Goal: Task Accomplishment & Management: Complete application form

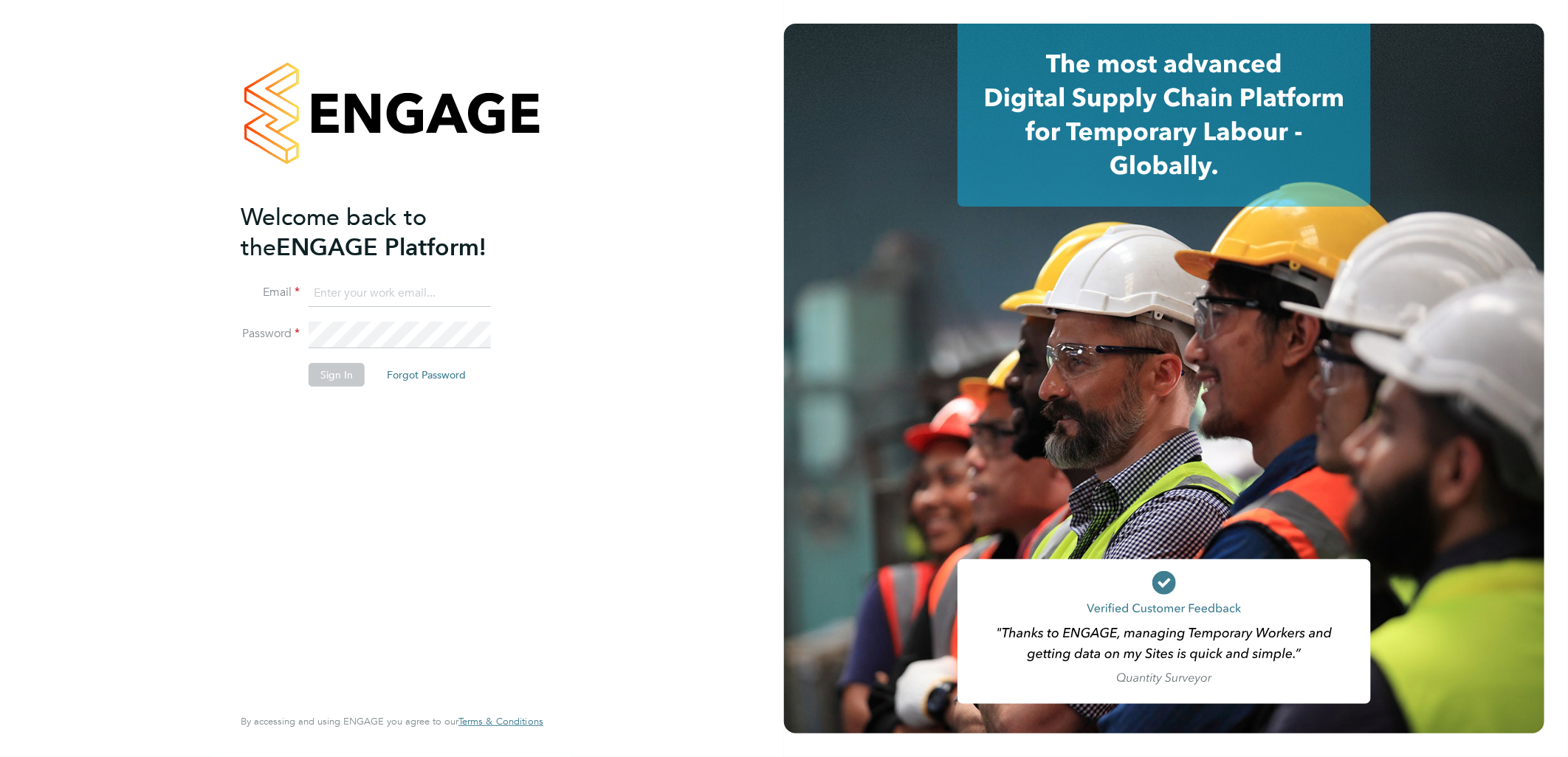
type input "sasha.baird@pretiumresourcing.co.uk"
click at [352, 372] on button "Sign In" at bounding box center [337, 375] width 56 height 23
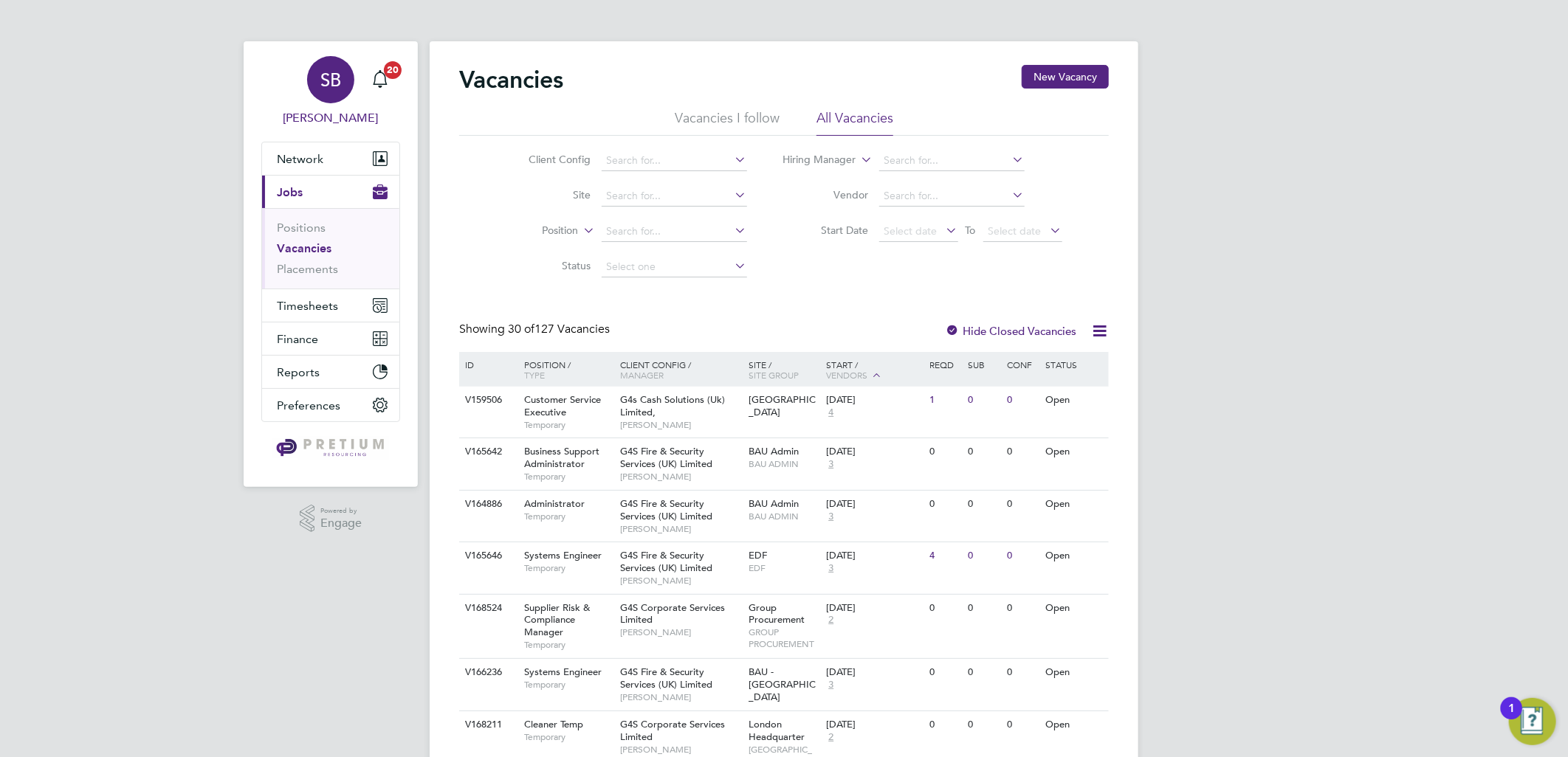
click at [347, 76] on div "SB" at bounding box center [330, 80] width 47 height 47
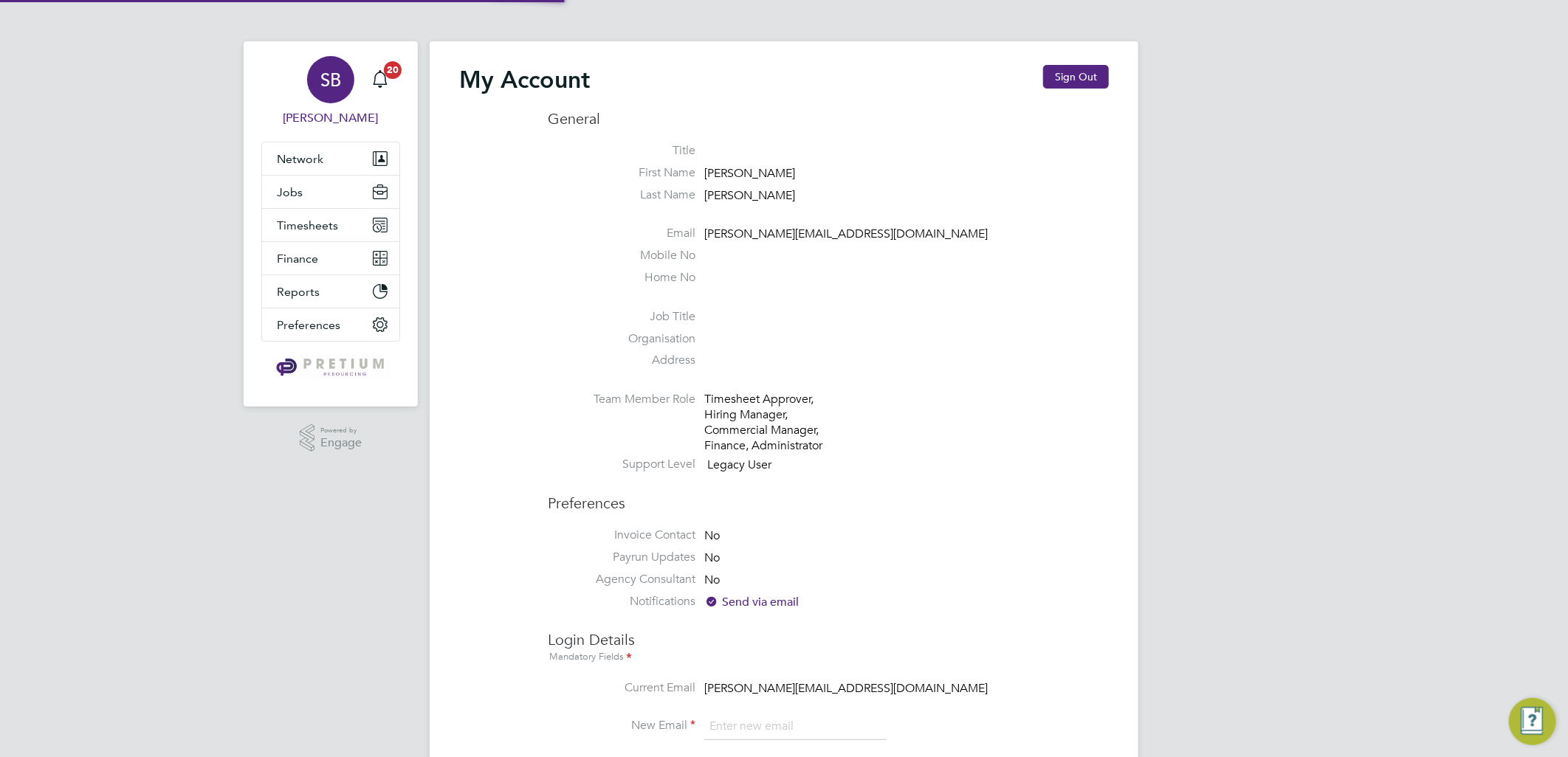
type input "sasha.baird@pretiumresourcing.co.uk"
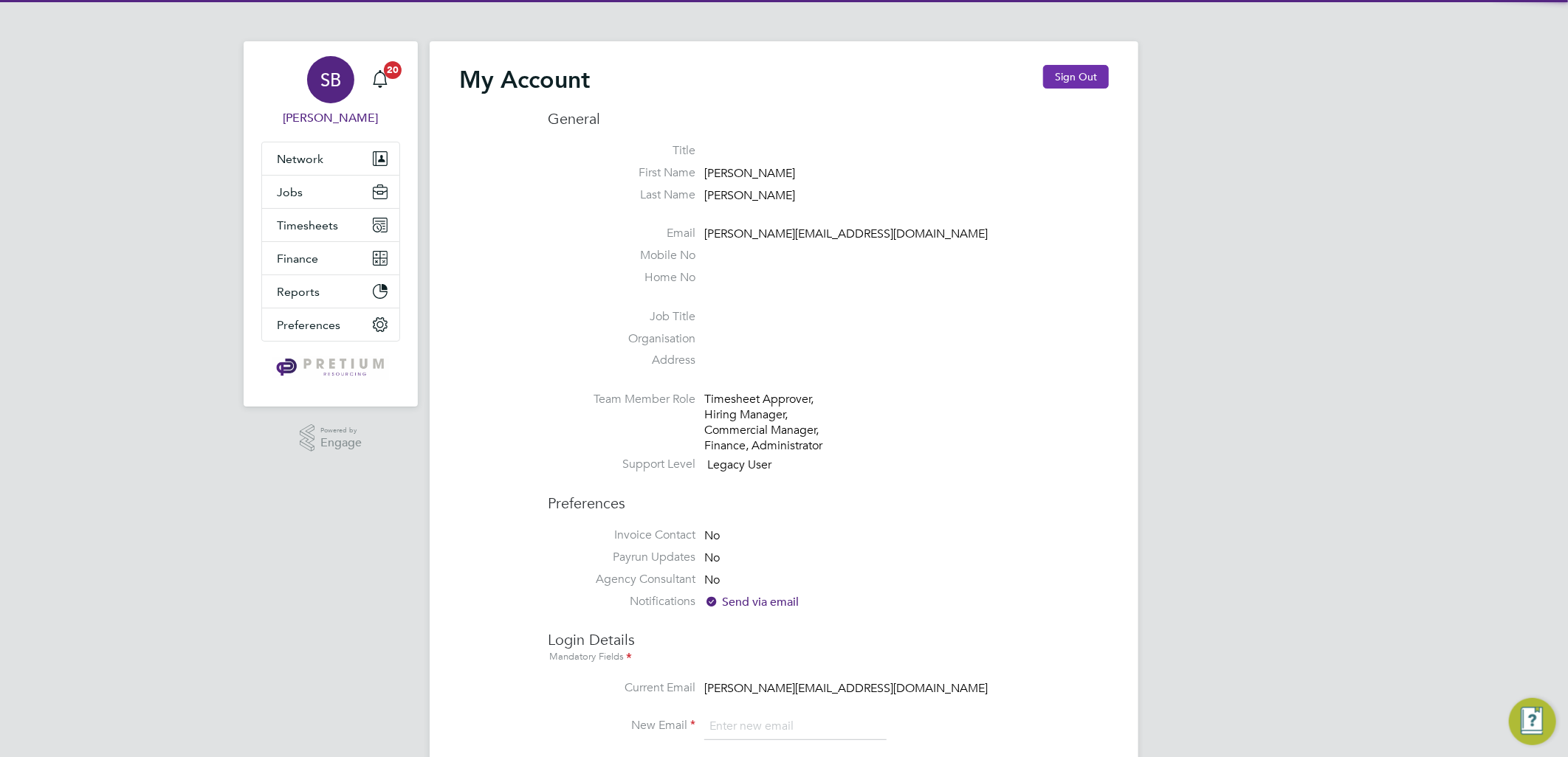
drag, startPoint x: 1073, startPoint y: 93, endPoint x: 1074, endPoint y: 84, distance: 9.1
click at [1074, 84] on div "My Account Sign Out" at bounding box center [784, 86] width 649 height 44
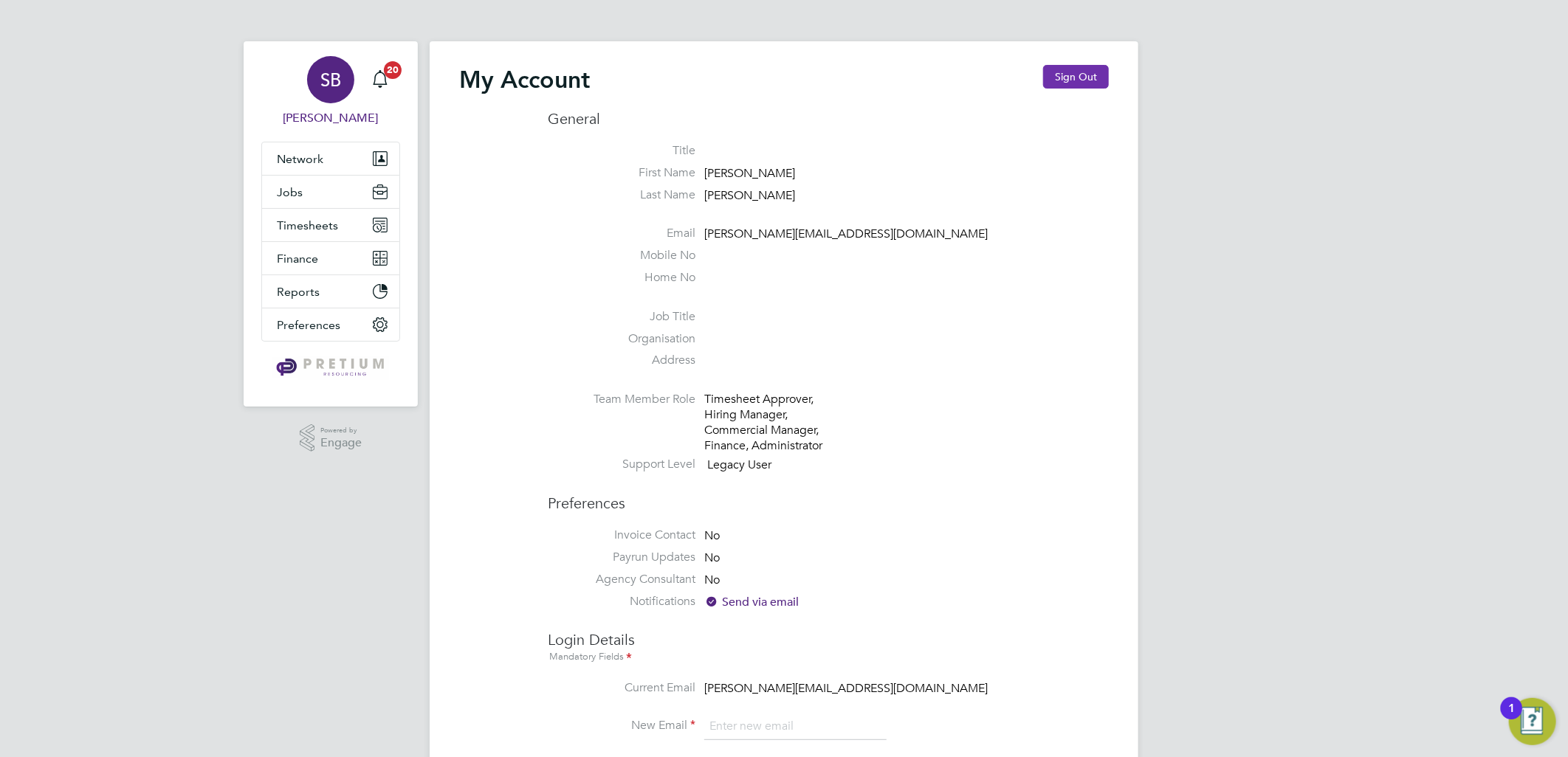
click at [1074, 84] on button "Sign Out" at bounding box center [1075, 76] width 66 height 23
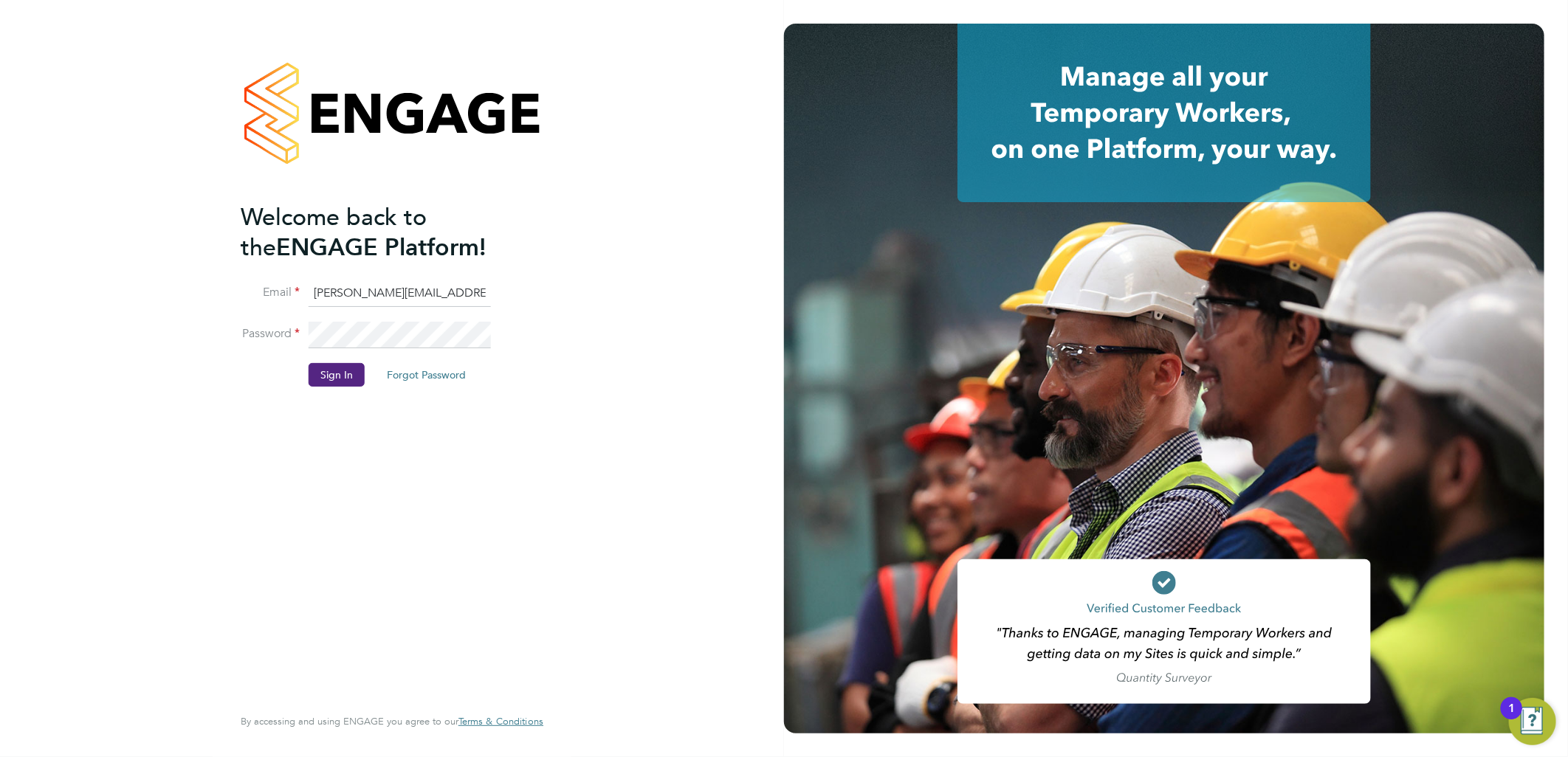
click at [370, 303] on input "sasha.baird@pretiumresourcing.co.uk" at bounding box center [400, 294] width 182 height 27
drag, startPoint x: 373, startPoint y: 294, endPoint x: 97, endPoint y: 264, distance: 277.6
click at [104, 279] on div "Welcome back to the ENGAGE Platform! Email sasha.baird@pretiumresourcing.co.uk …" at bounding box center [391, 378] width 784 height 757
type input "bgis@pretiumresourcing.co.uk"
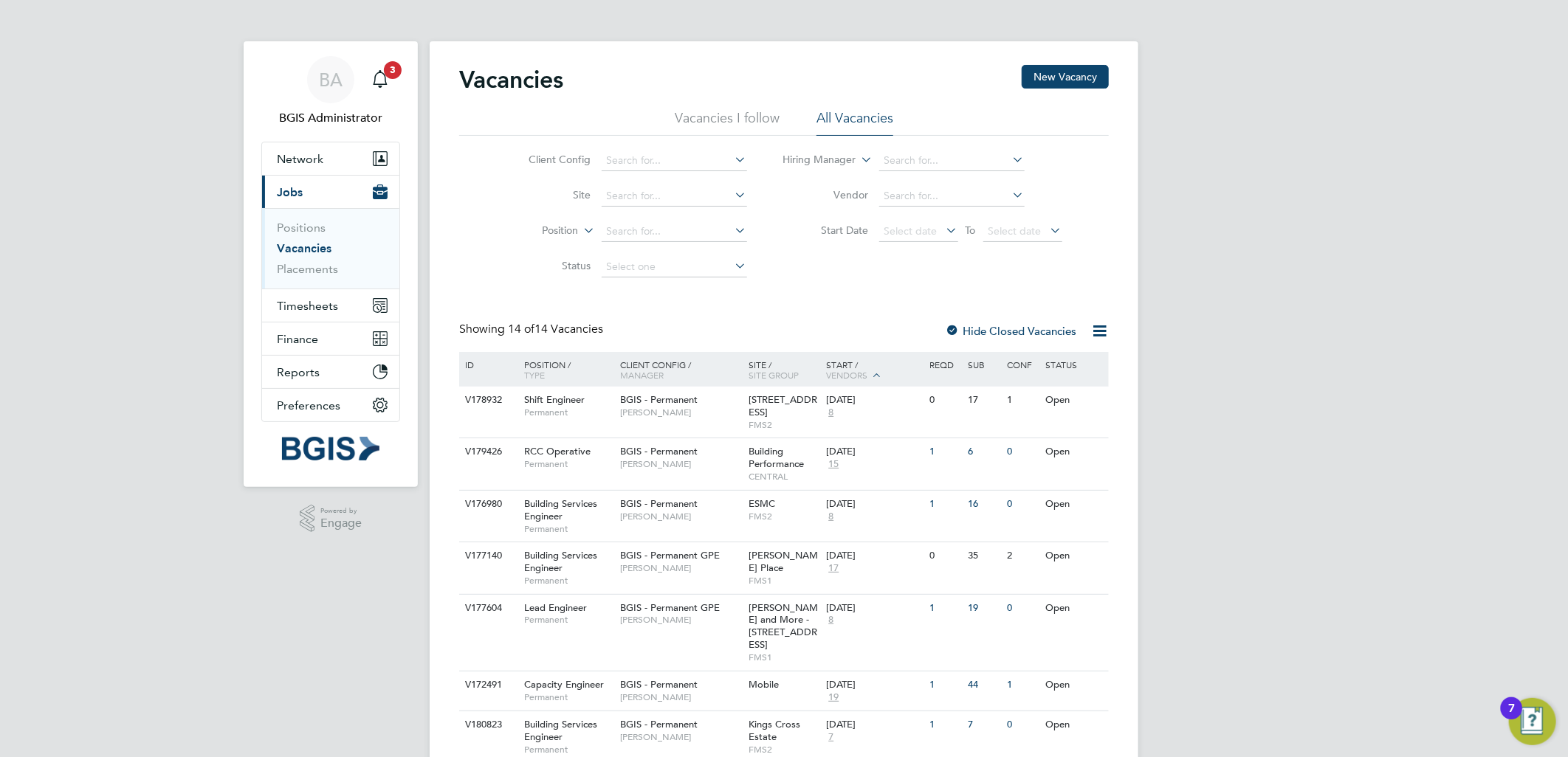
drag, startPoint x: 556, startPoint y: 216, endPoint x: 556, endPoint y: 225, distance: 9.0
click at [556, 225] on li "Position" at bounding box center [626, 231] width 278 height 36
click at [556, 230] on label "Position" at bounding box center [536, 231] width 85 height 15
click at [543, 264] on li "Type" at bounding box center [532, 267] width 91 height 19
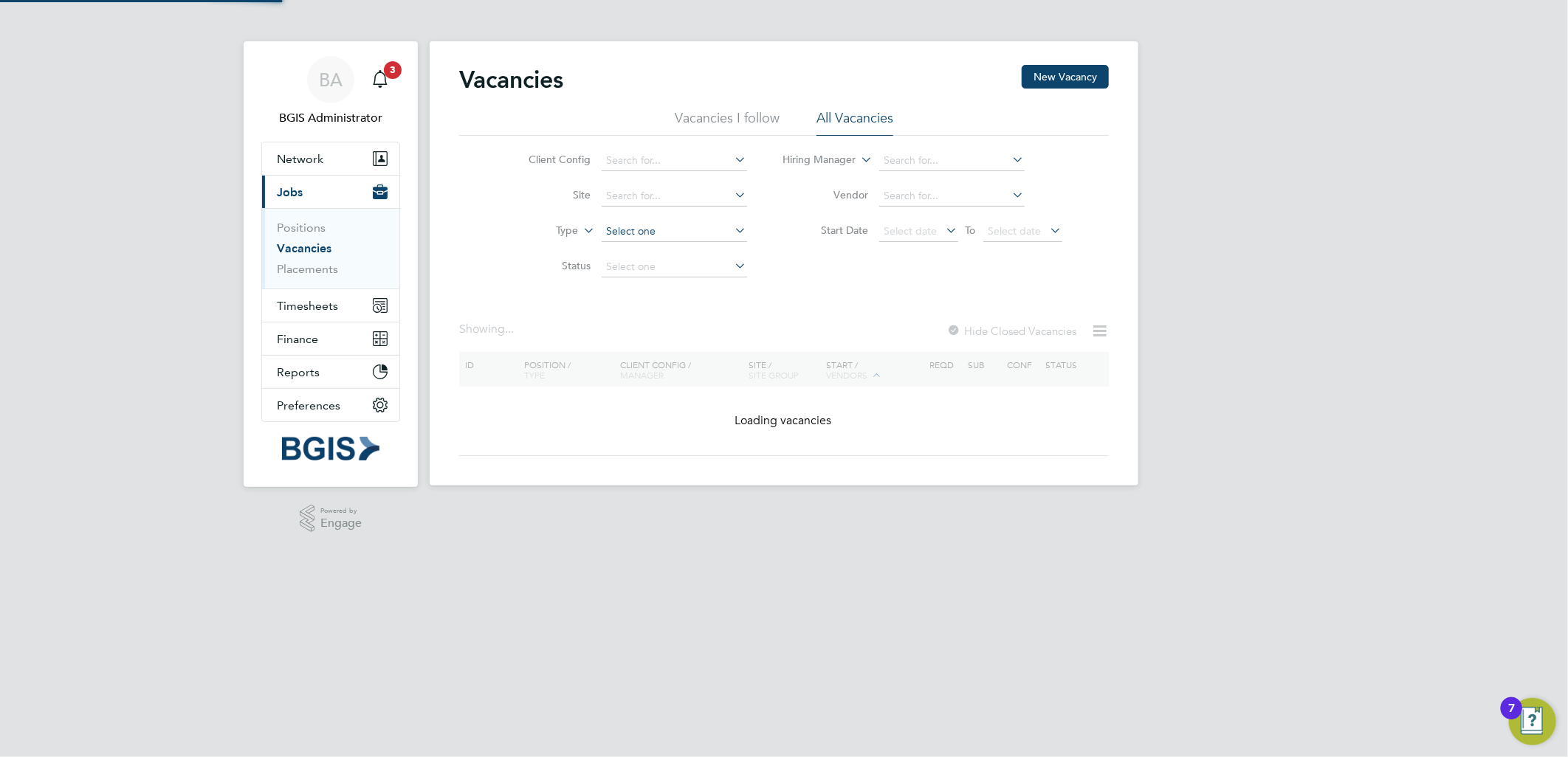
click at [633, 235] on input at bounding box center [673, 231] width 145 height 21
click at [635, 255] on li "Temporary" at bounding box center [673, 251] width 147 height 19
type input "Temporary"
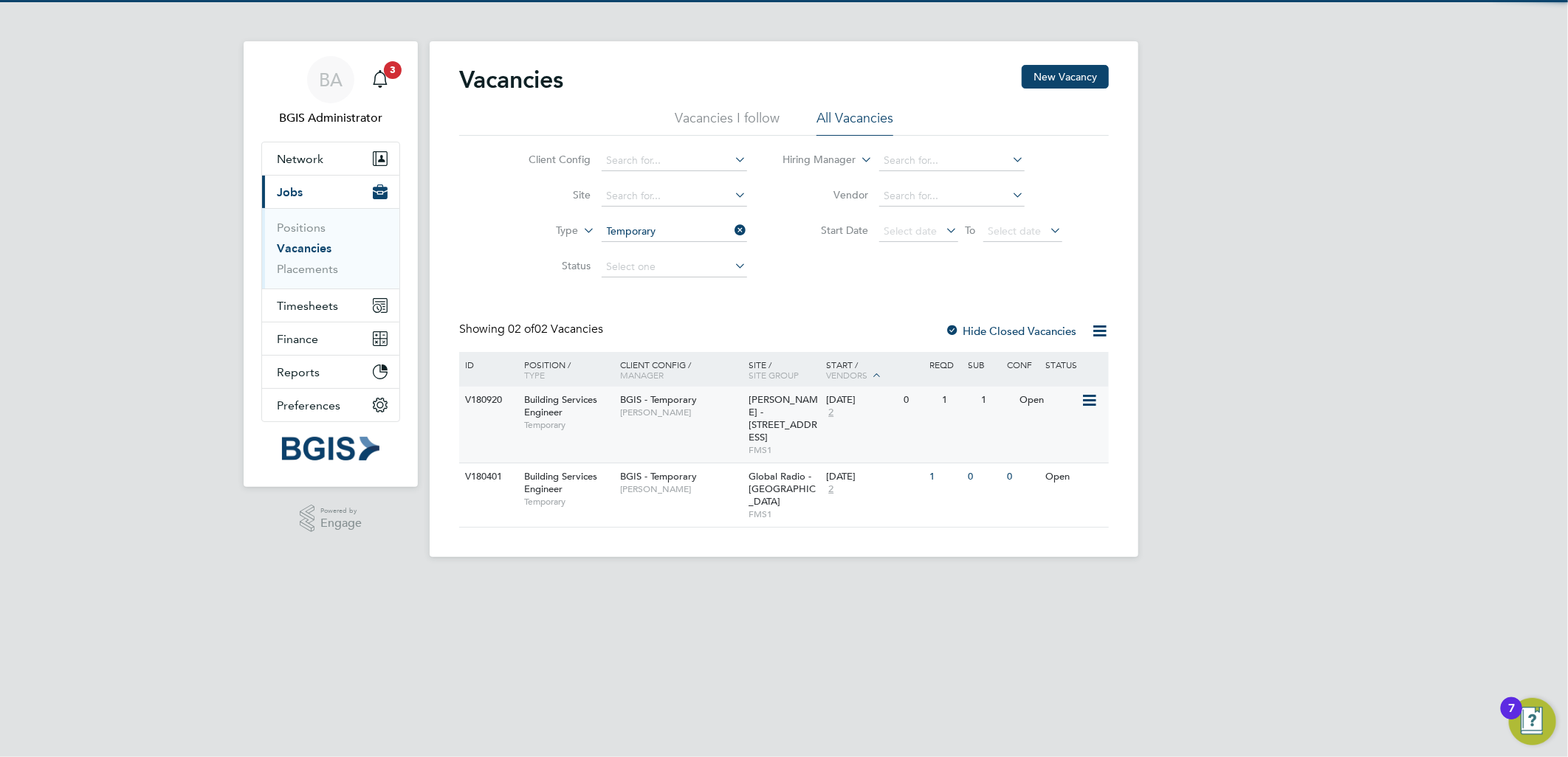
click at [776, 410] on span "Workman - 40 Portman Square" at bounding box center [784, 418] width 70 height 51
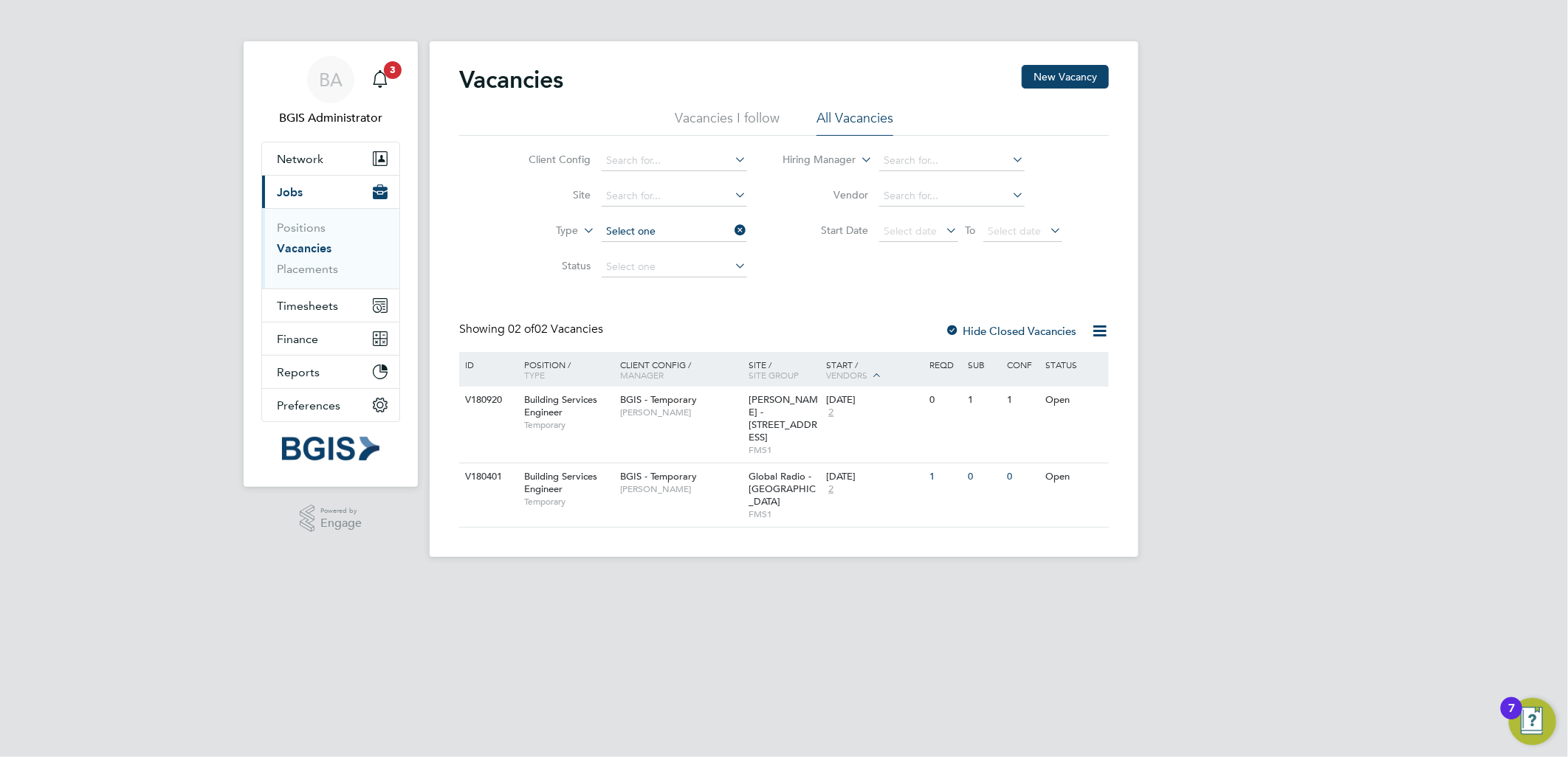
click at [655, 226] on input at bounding box center [673, 231] width 145 height 21
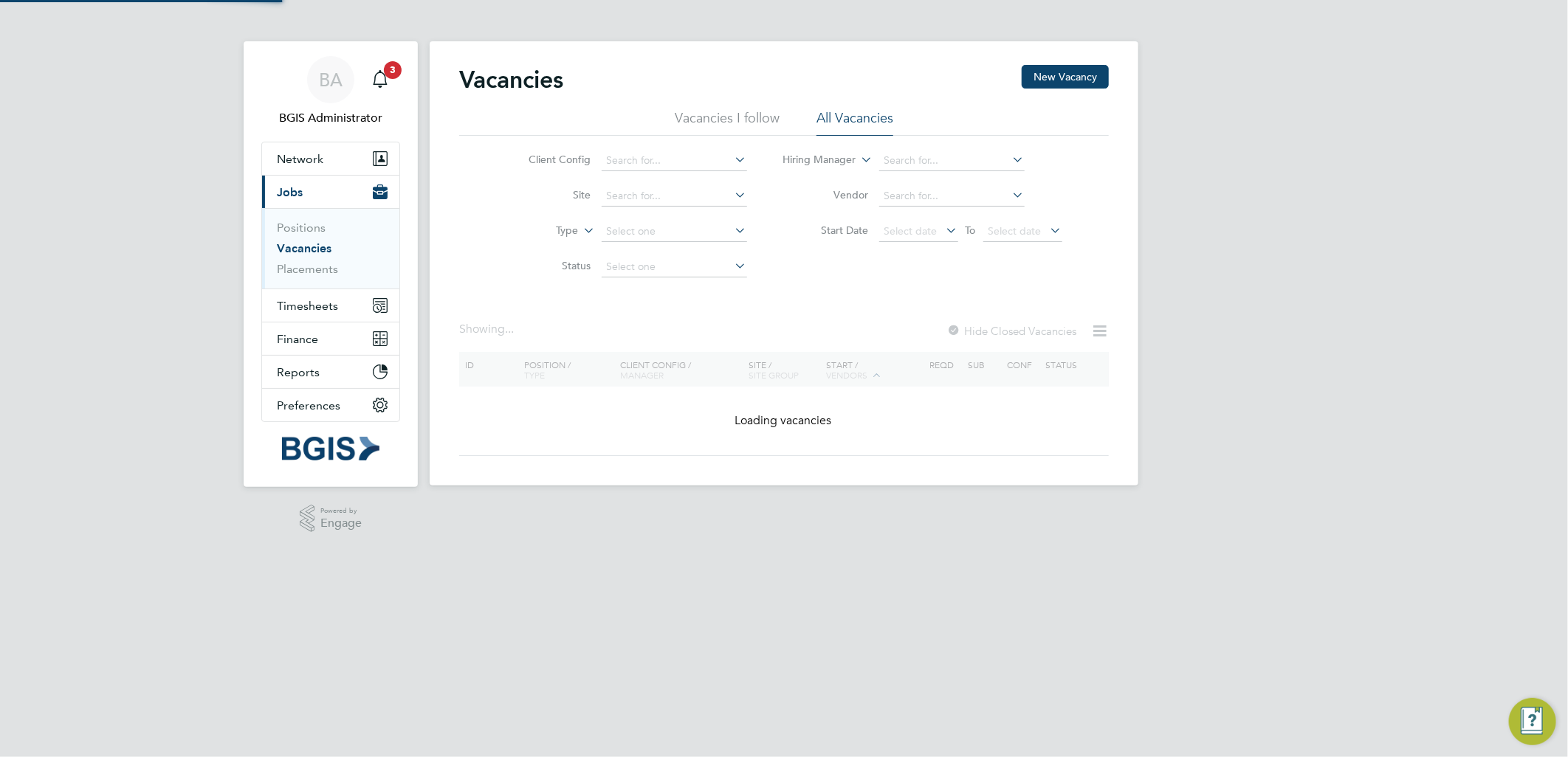
click at [634, 279] on li "Permanent" at bounding box center [673, 270] width 147 height 19
type input "Permanent"
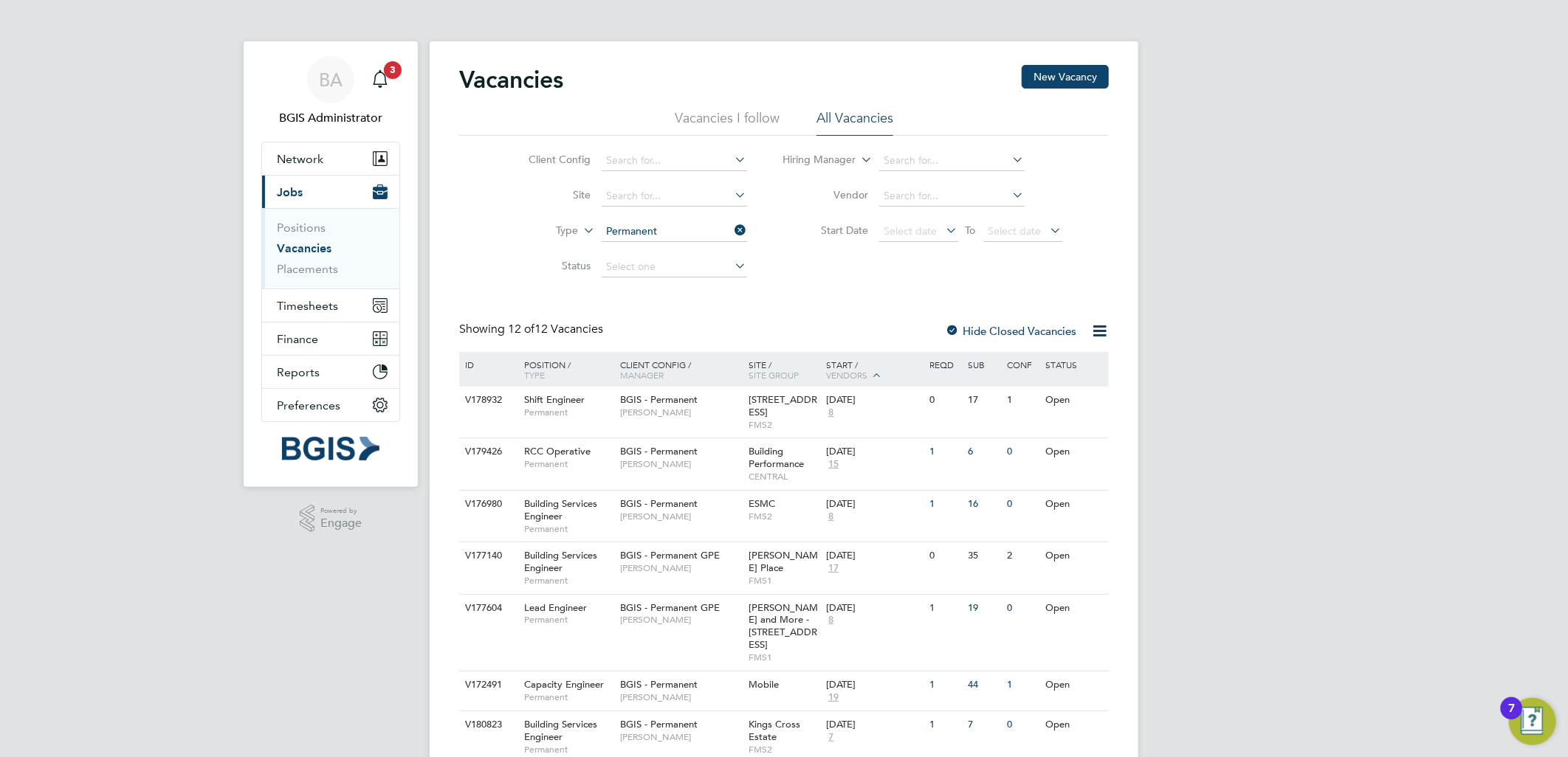
click at [1400, 251] on div "BA BGIS Administrator Notifications 3 Applications: Network Team Members Busine…" at bounding box center [784, 538] width 1568 height 1077
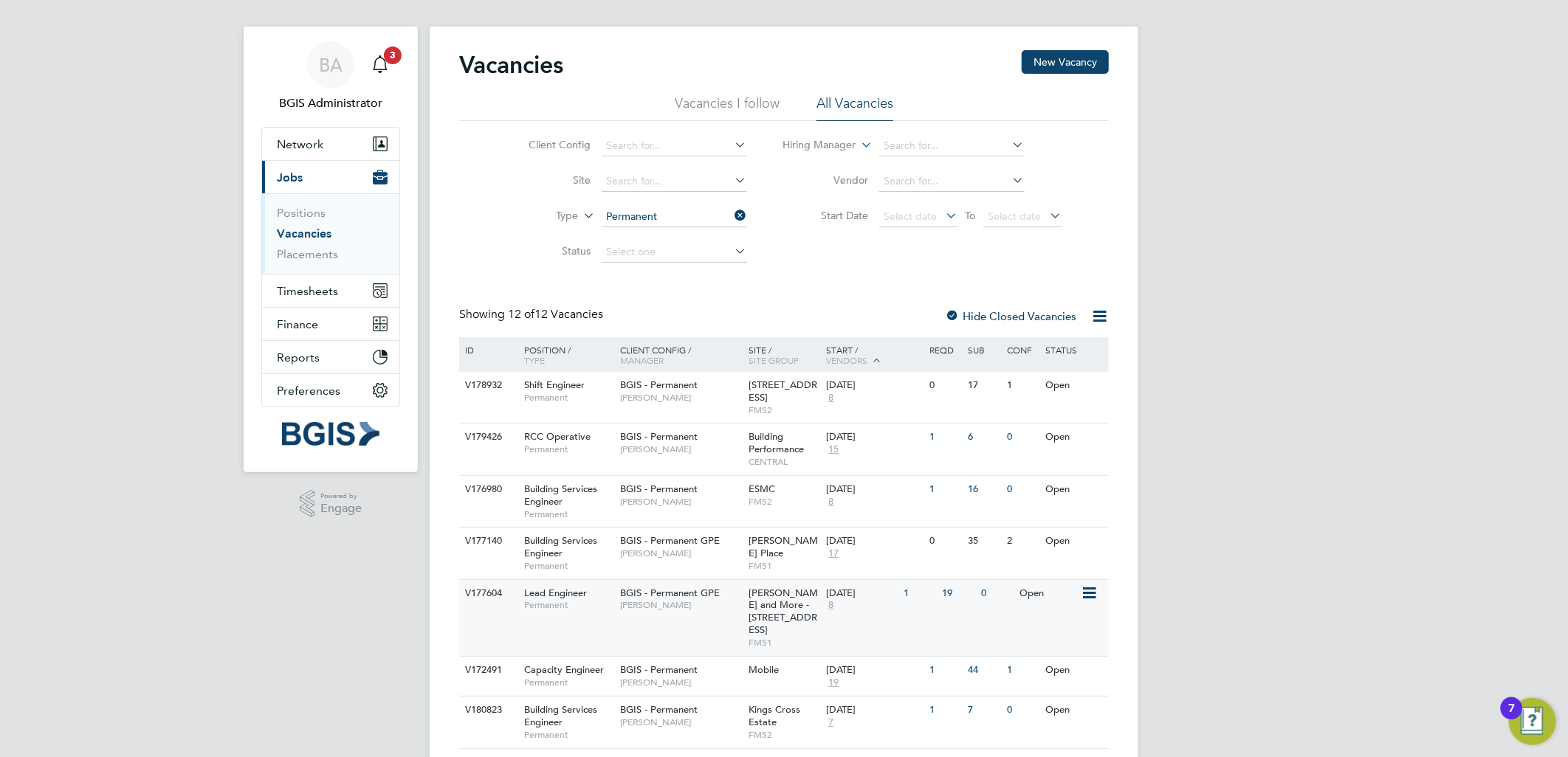
scroll to position [245, 0]
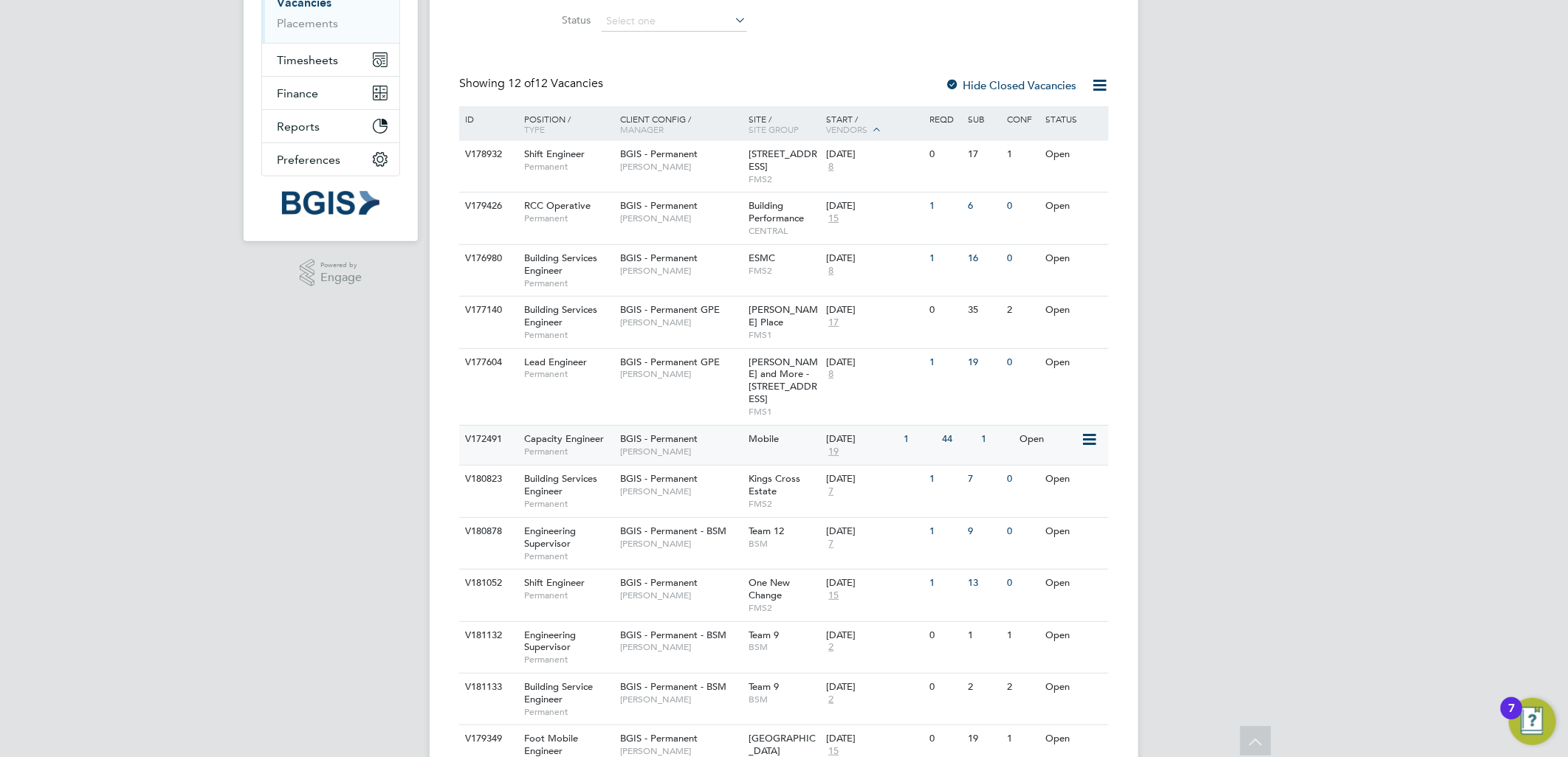
click at [722, 446] on span "Nigel Stamp" at bounding box center [681, 452] width 122 height 12
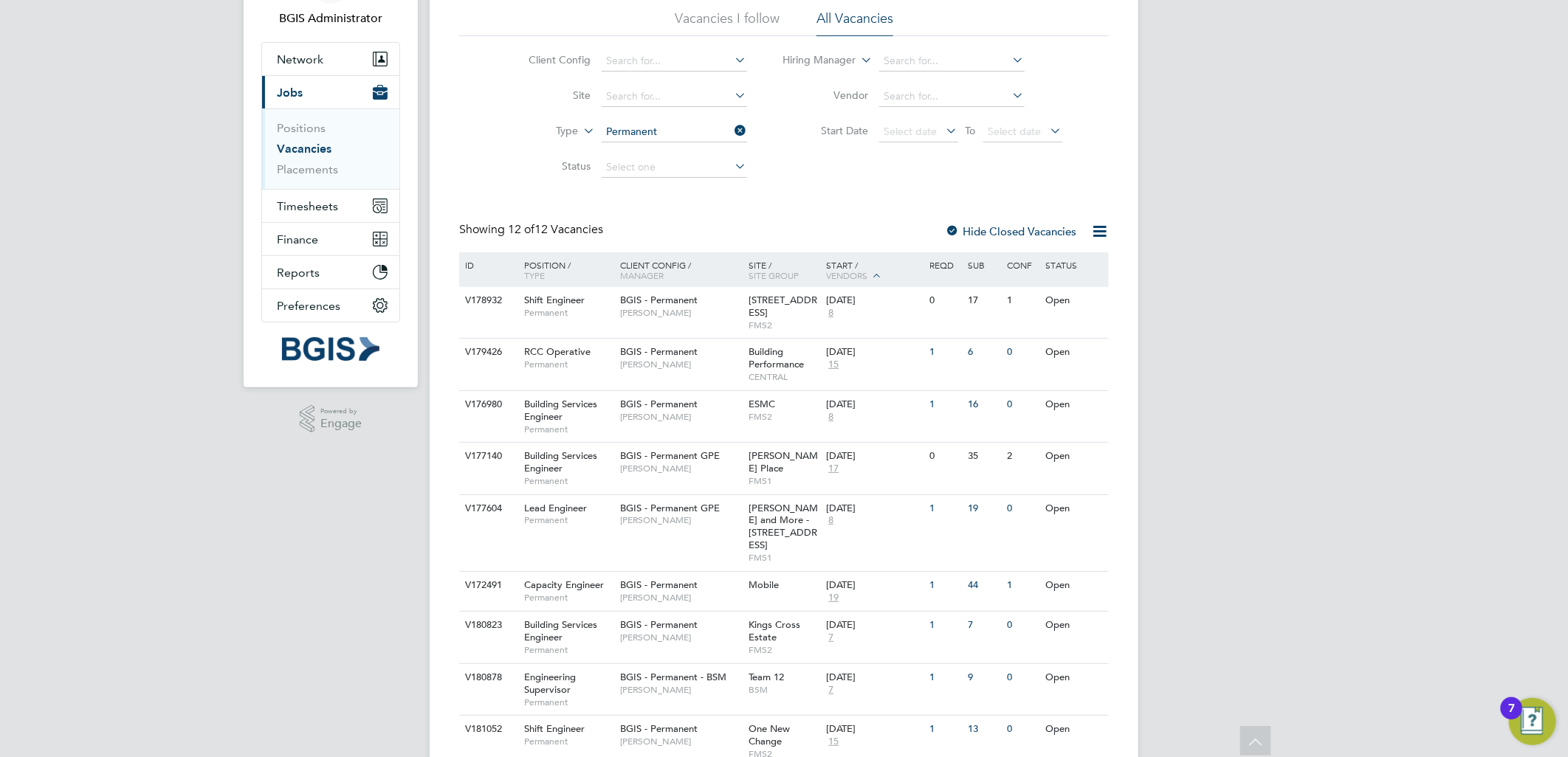
scroll to position [0, 0]
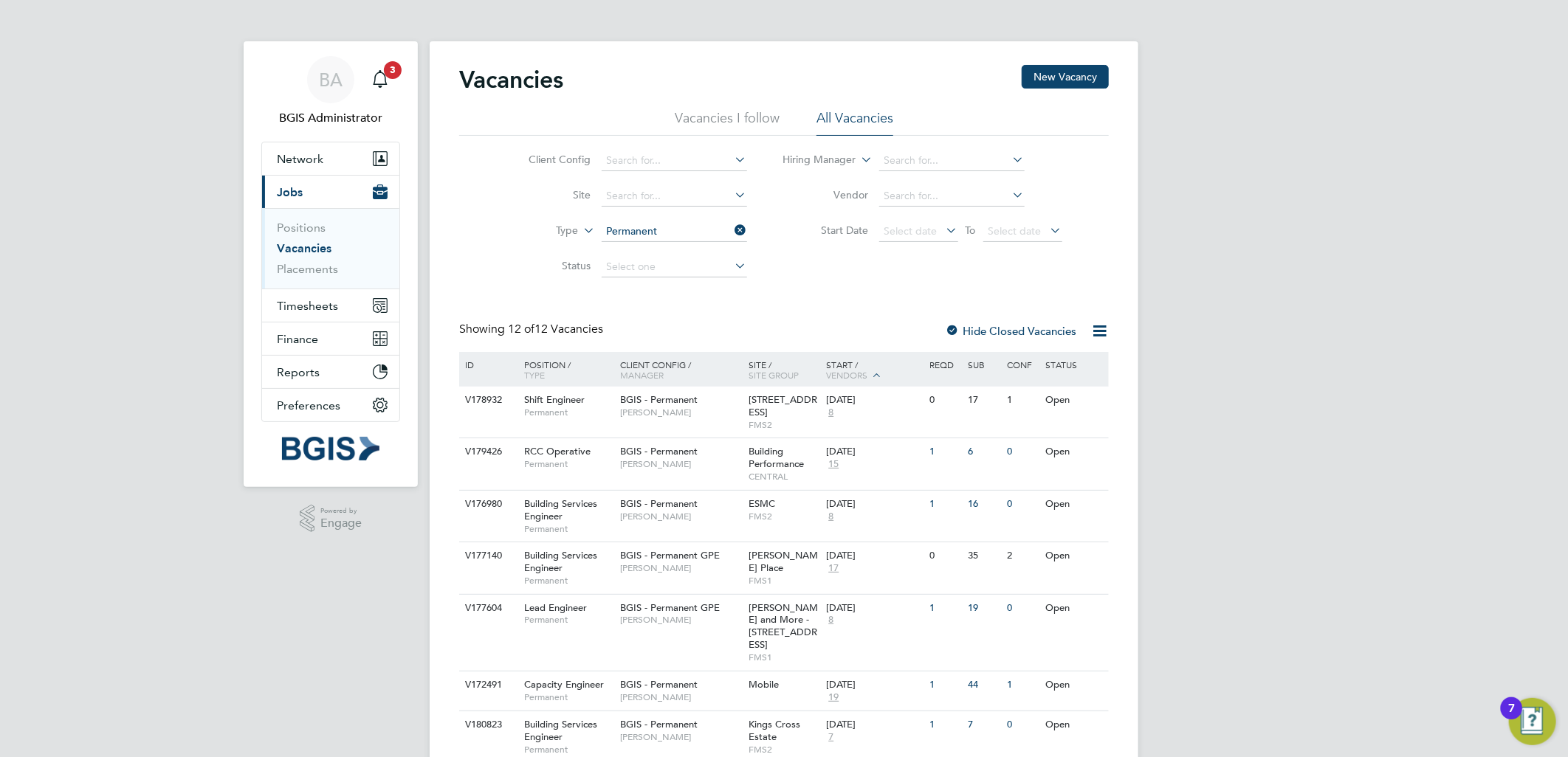
drag, startPoint x: 1033, startPoint y: 78, endPoint x: 742, endPoint y: 173, distance: 306.1
click at [1033, 78] on button "New Vacancy" at bounding box center [1065, 76] width 87 height 23
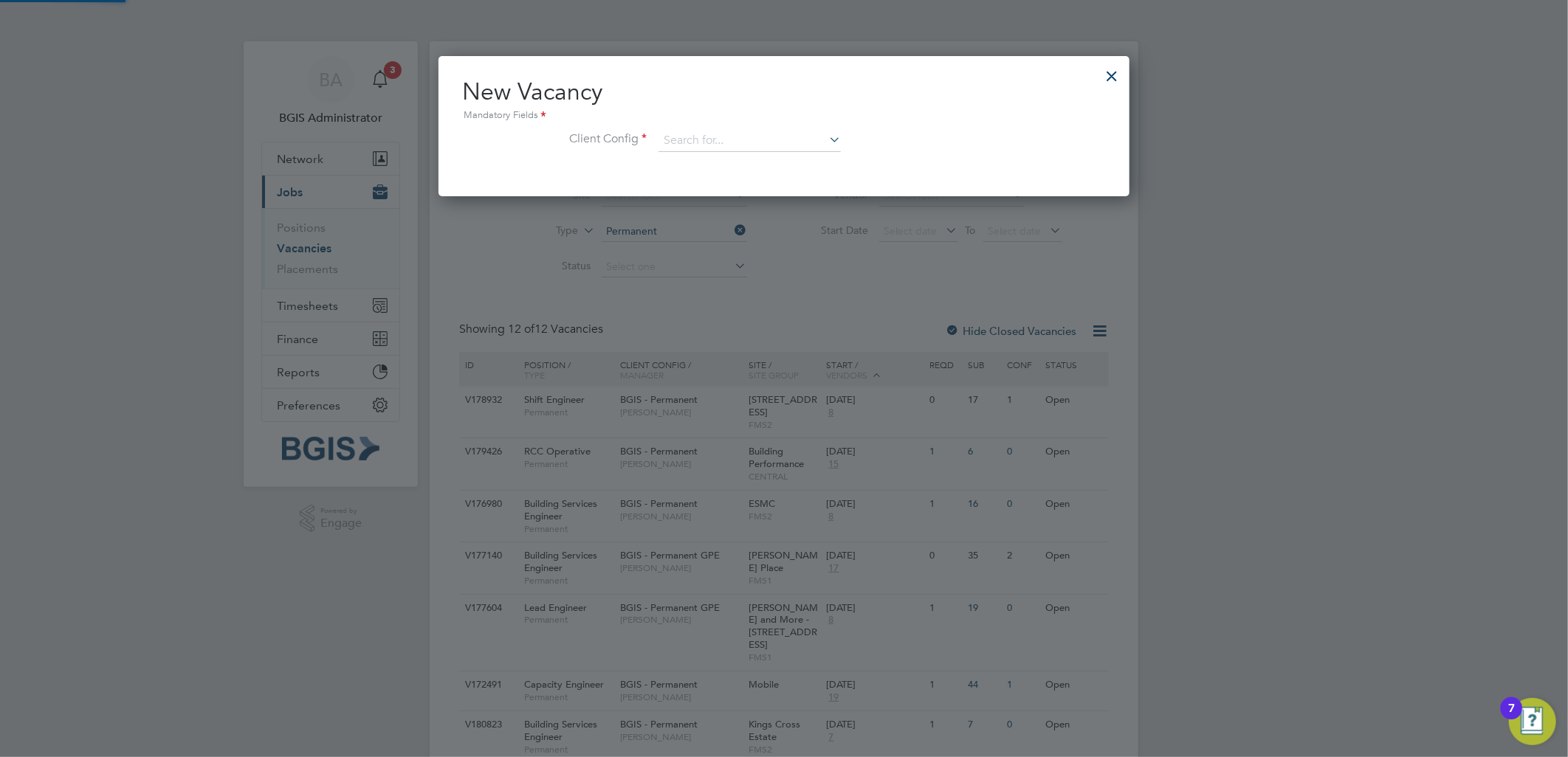
scroll to position [138, 692]
click at [786, 129] on div "New Vacancy Mandatory Fields Client Config" at bounding box center [784, 122] width 643 height 90
click at [773, 138] on input at bounding box center [750, 141] width 182 height 22
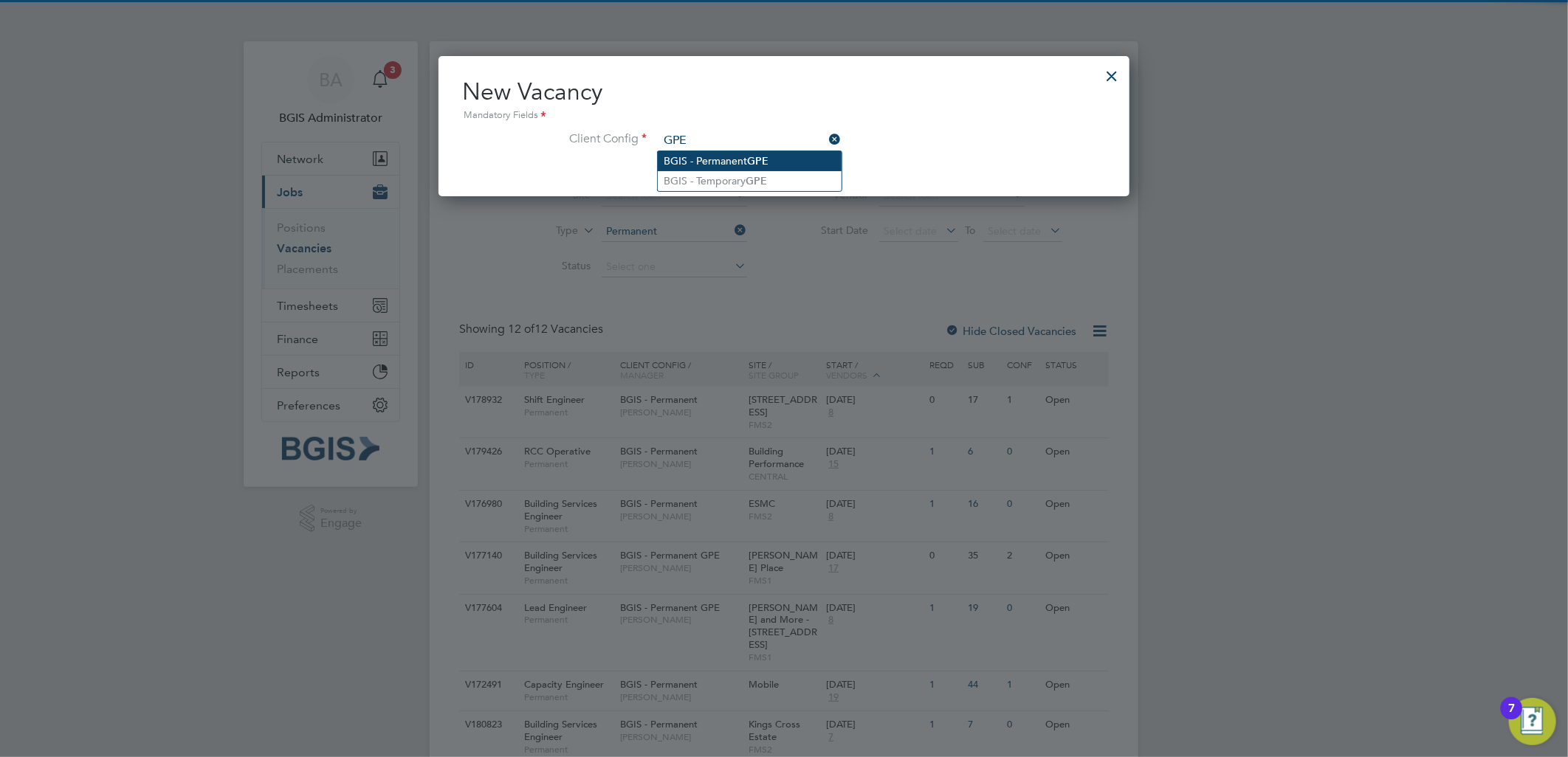
click at [775, 158] on li "BGIS - Permanent GPE" at bounding box center [750, 161] width 184 height 20
type input "BGIS - Permanent GPE"
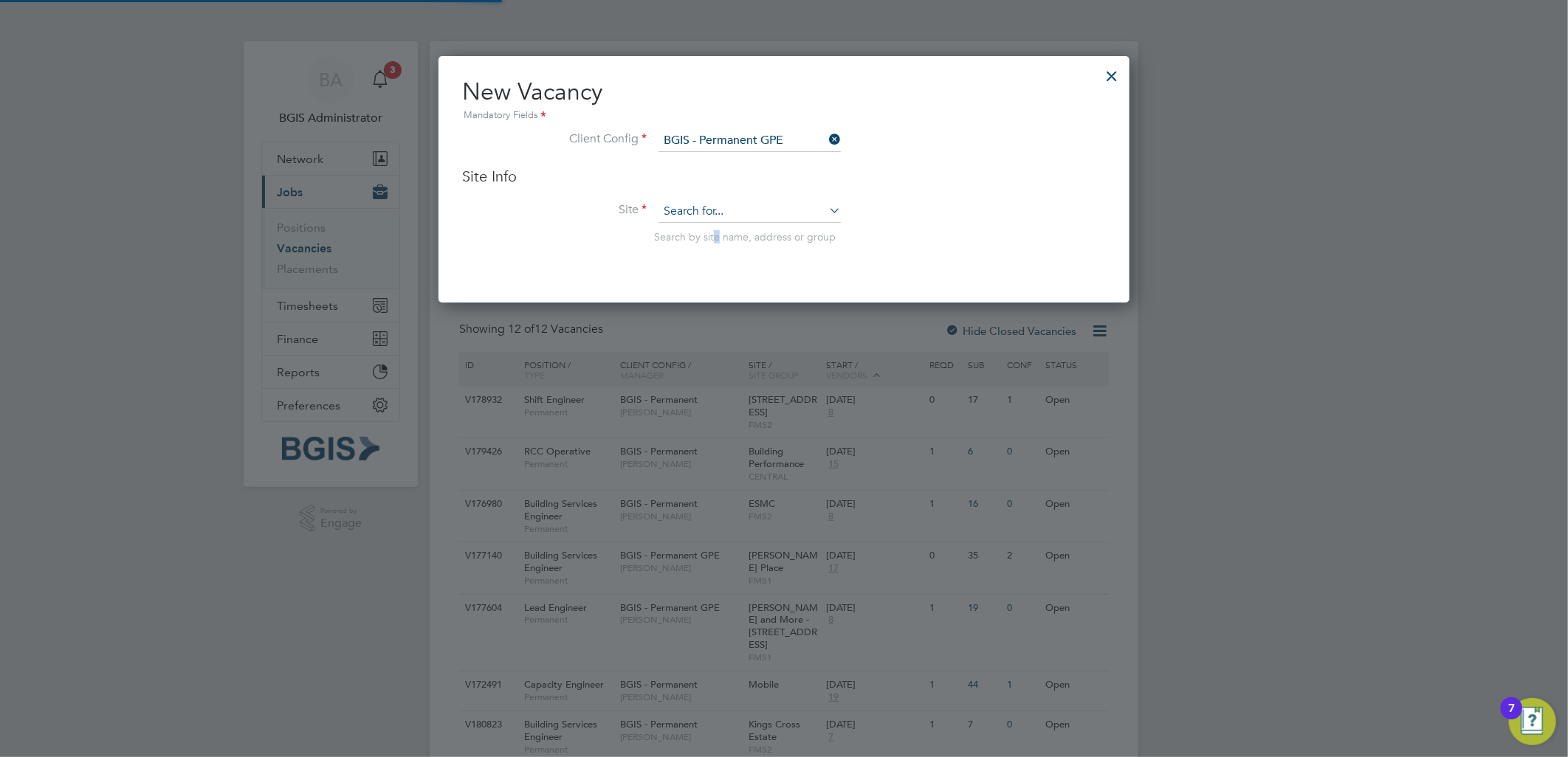
click at [713, 221] on li "Site Search by site name, address or group" at bounding box center [784, 236] width 643 height 72
drag, startPoint x: 712, startPoint y: 220, endPoint x: 704, endPoint y: 217, distance: 8.5
click at [704, 217] on input at bounding box center [750, 211] width 182 height 22
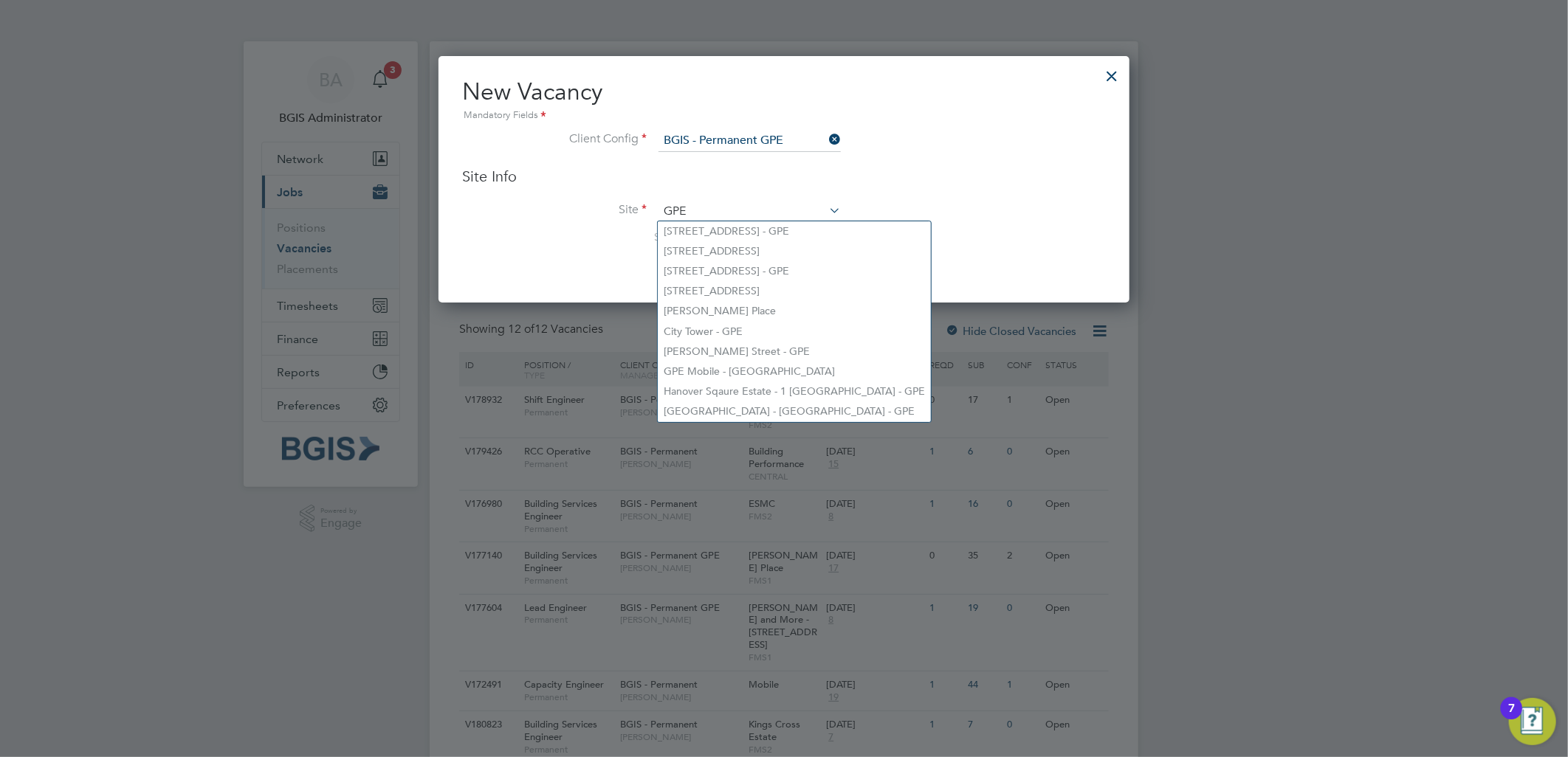
click at [742, 214] on input "GPE" at bounding box center [750, 211] width 182 height 22
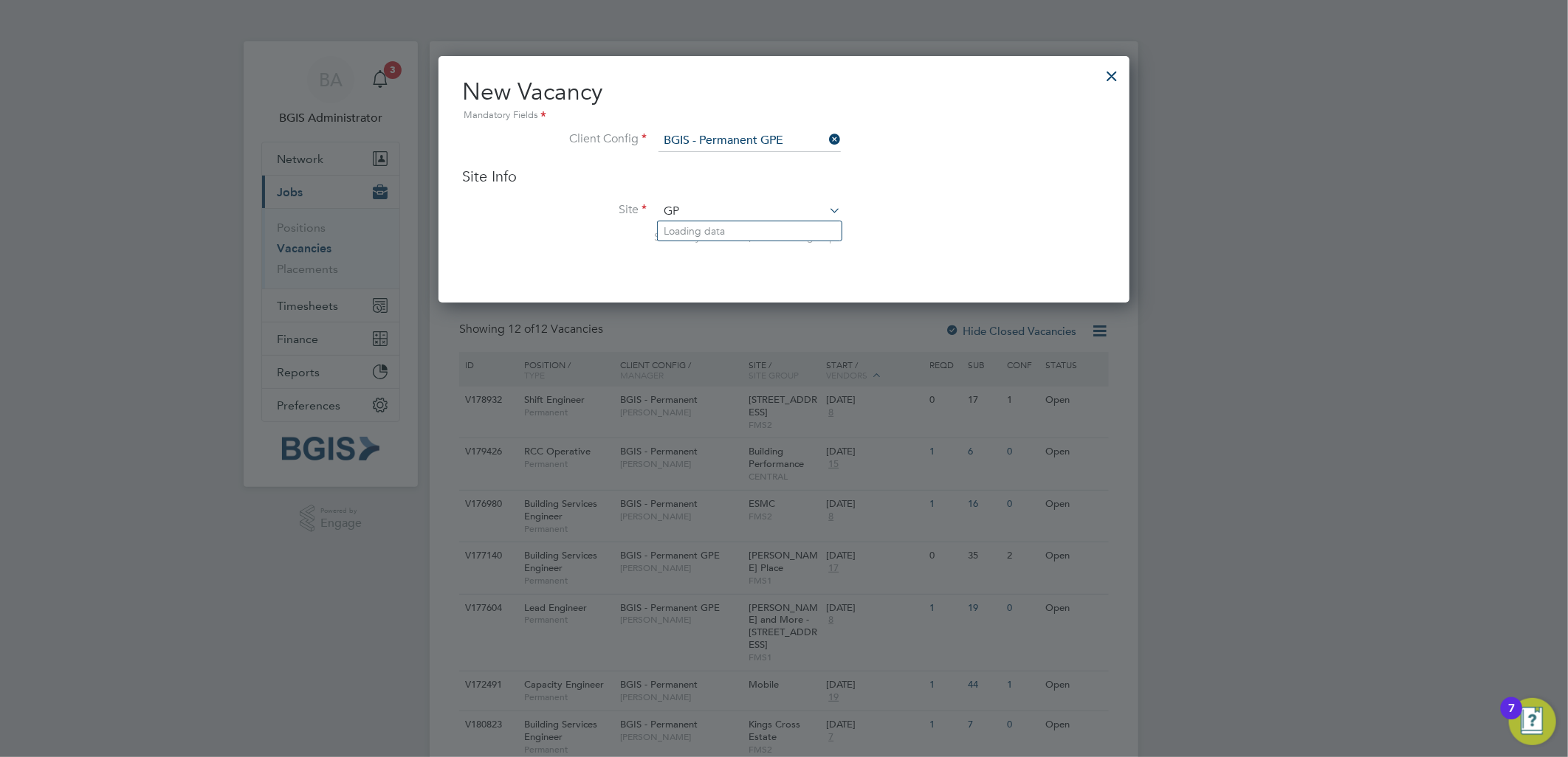
type input "G"
click at [765, 230] on li "GPE Mobile - London" at bounding box center [750, 231] width 184 height 20
type input "GPE Mobile - London"
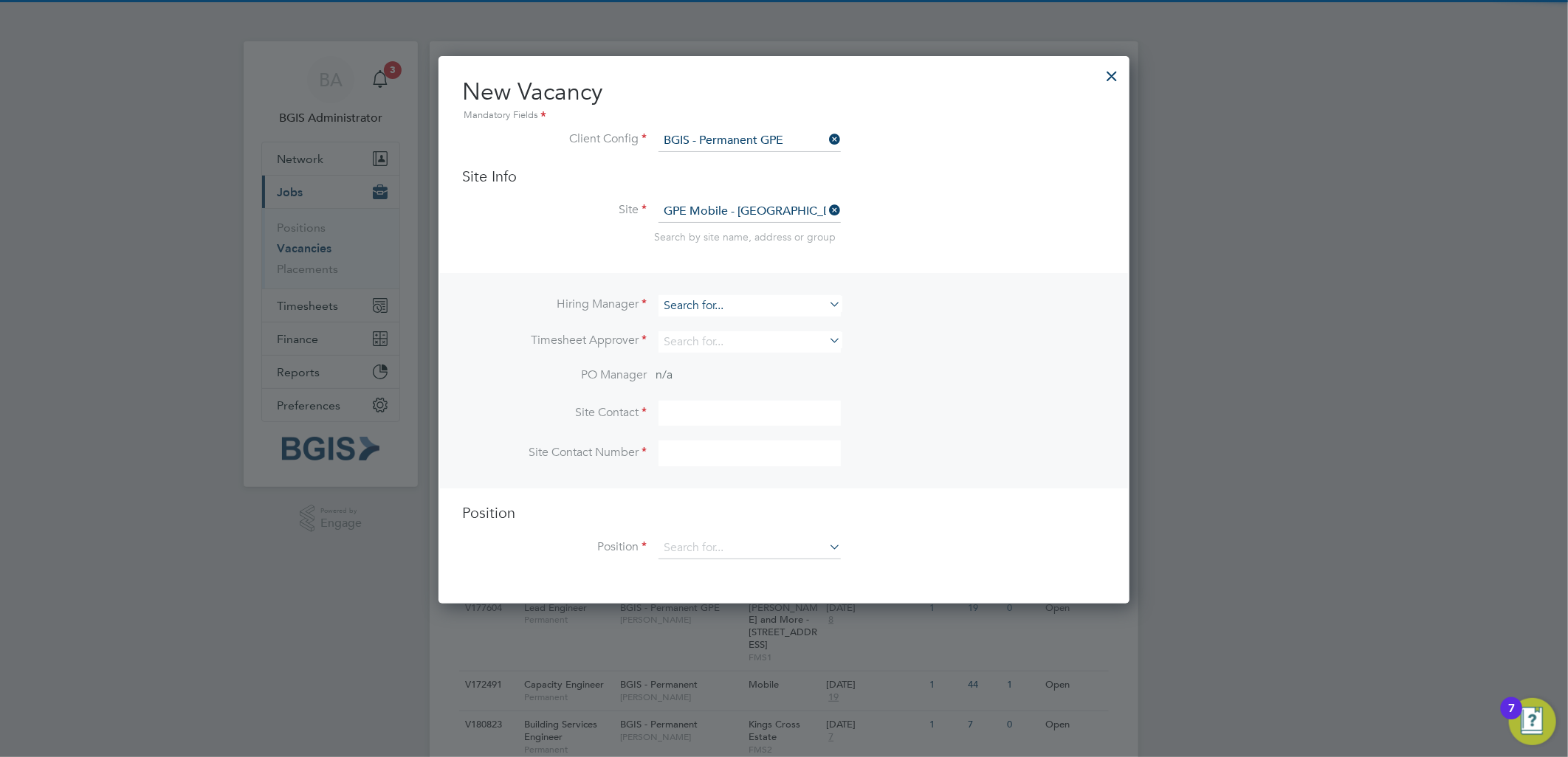
click at [679, 304] on input at bounding box center [750, 306] width 182 height 22
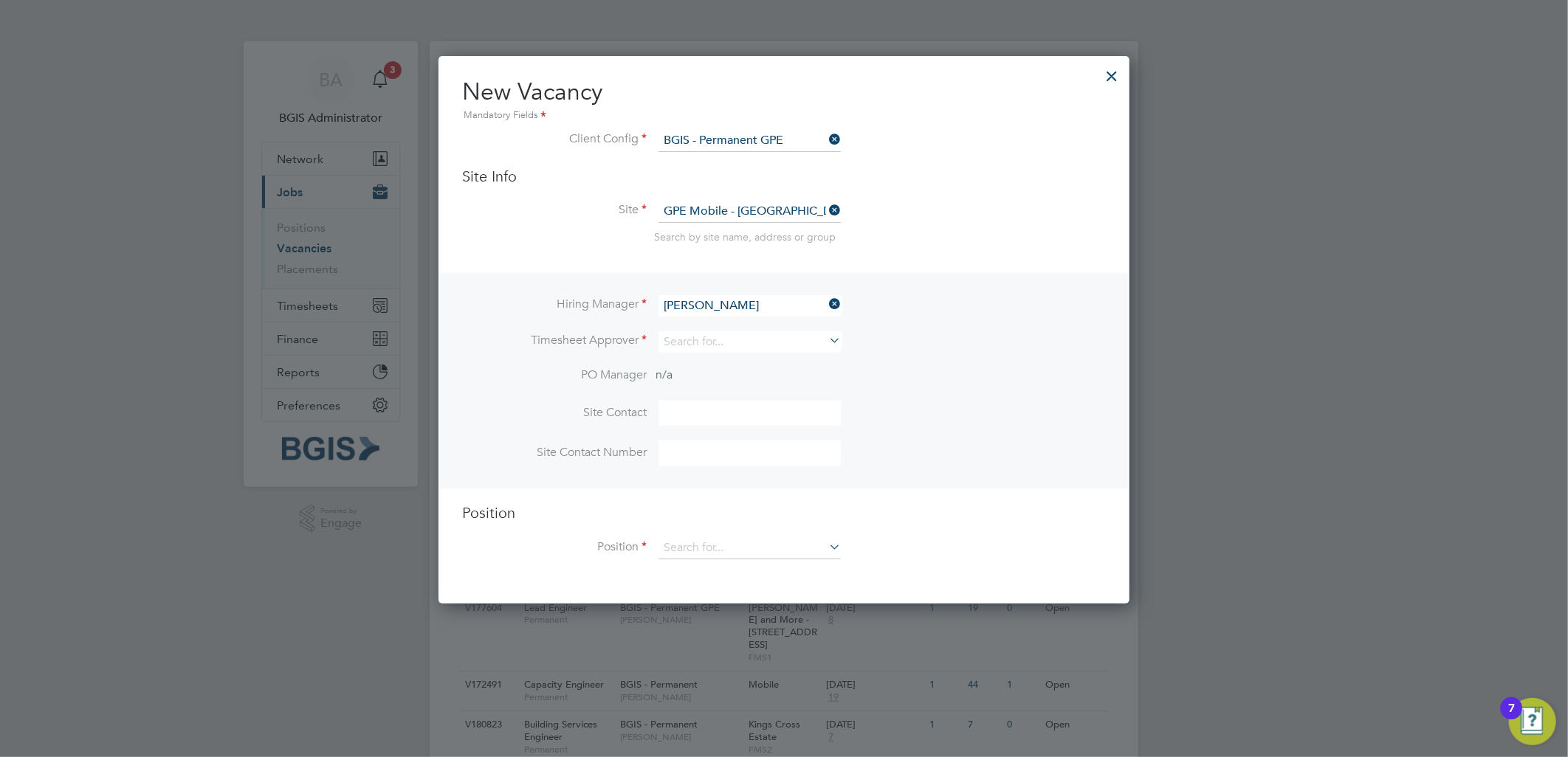
click at [685, 342] on b "Nigel" at bounding box center [706, 344] width 85 height 12
type input "[PERSON_NAME]"
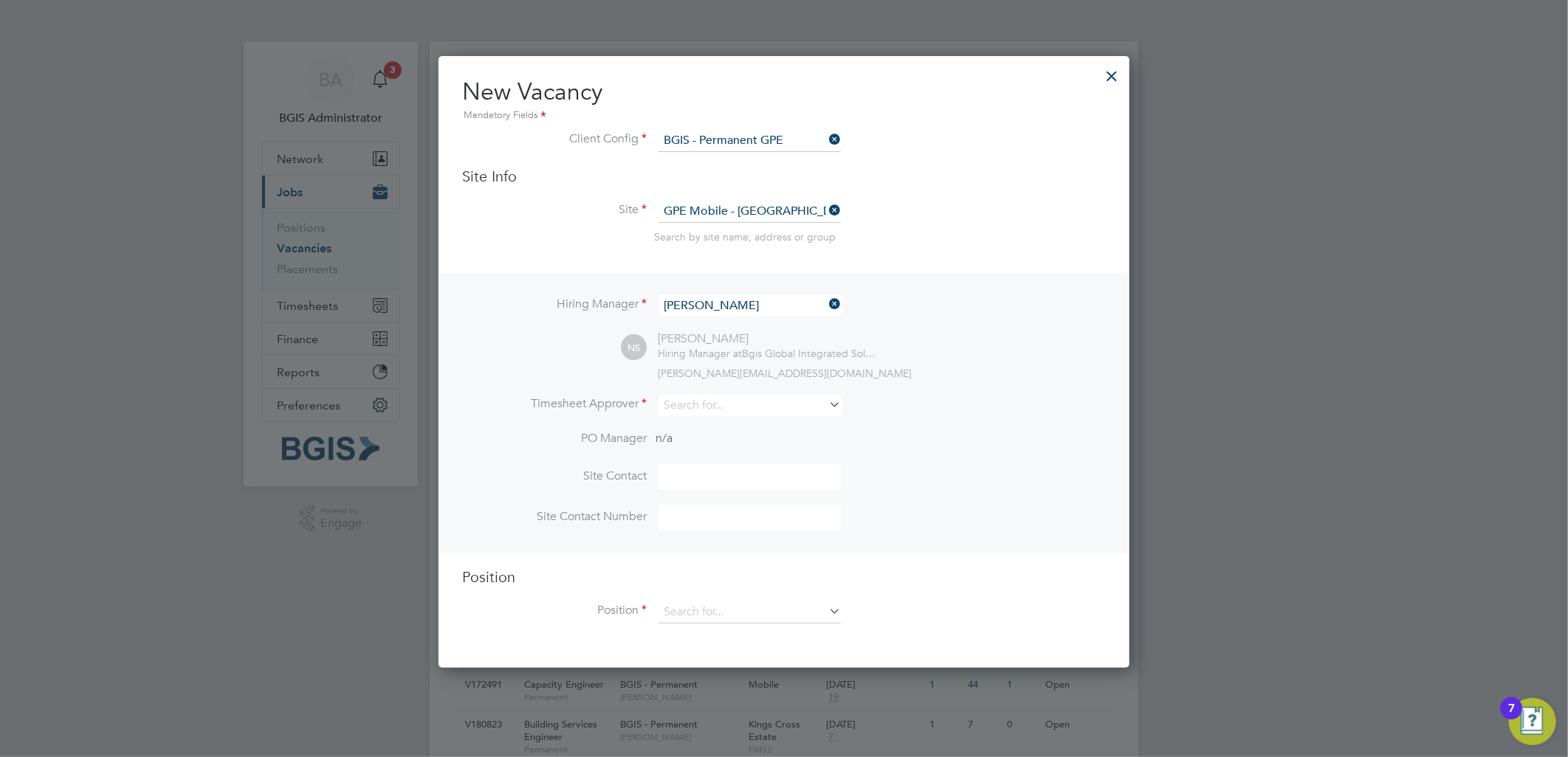
click at [694, 420] on li "Timesheet Approver" at bounding box center [784, 413] width 643 height 36
click at [688, 402] on input at bounding box center [750, 405] width 182 height 22
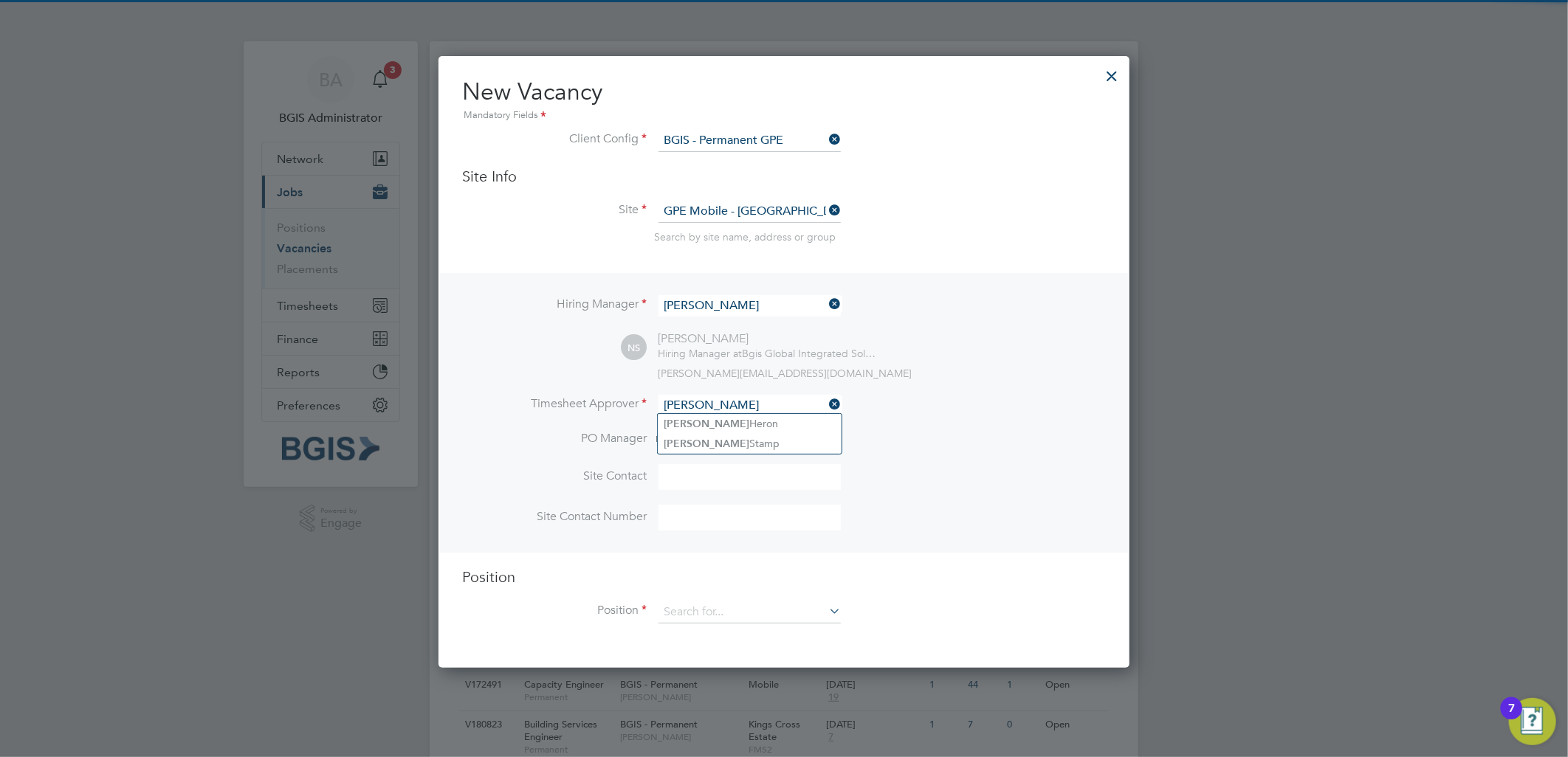
type input "NIGEL"
click at [745, 456] on li "PO Manager n/a" at bounding box center [784, 448] width 643 height 33
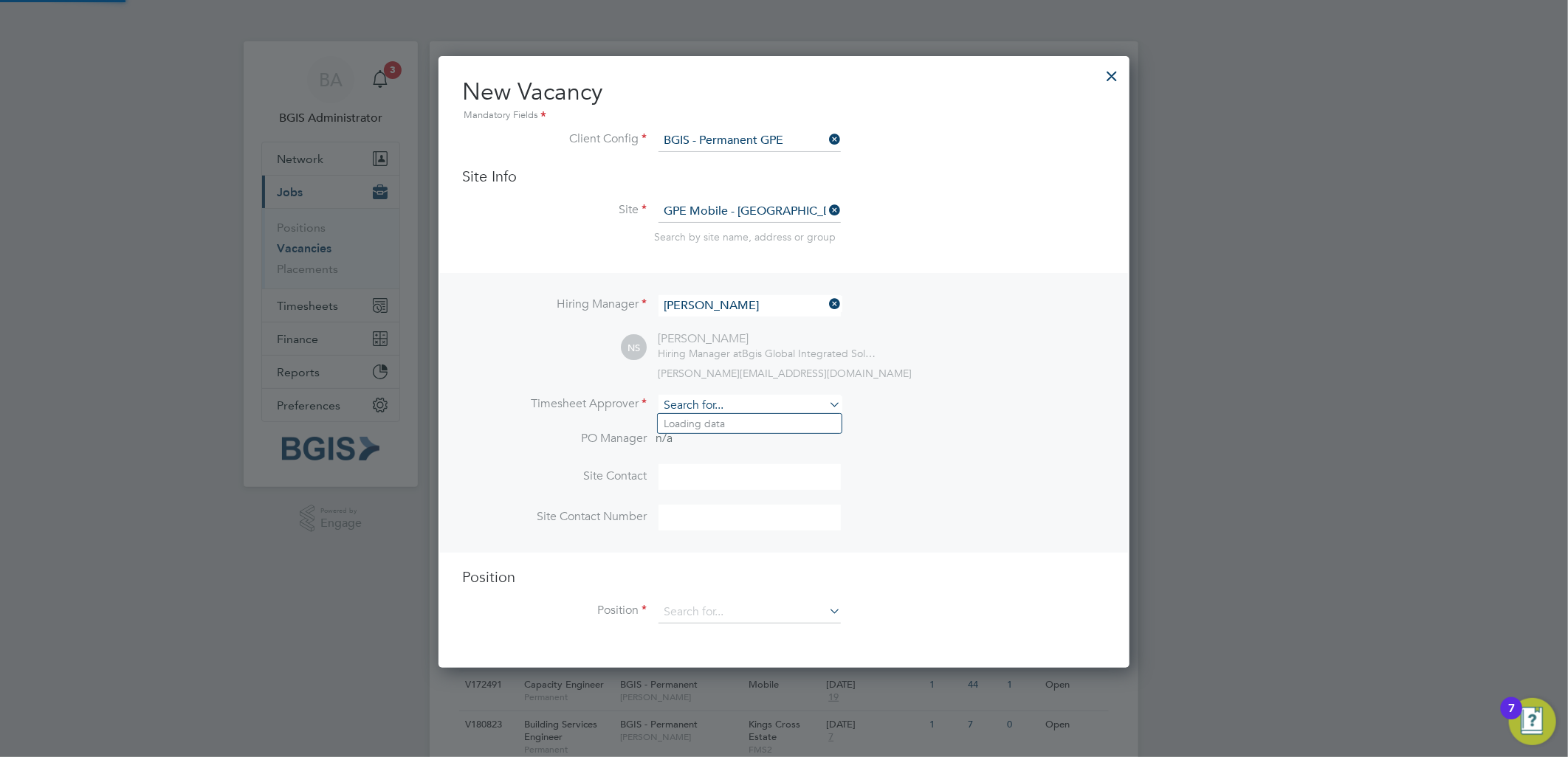
click at [709, 404] on input at bounding box center [750, 405] width 182 height 22
click at [723, 426] on li "Nigel Sta mp" at bounding box center [750, 424] width 184 height 20
type input "Nigel Stamp"
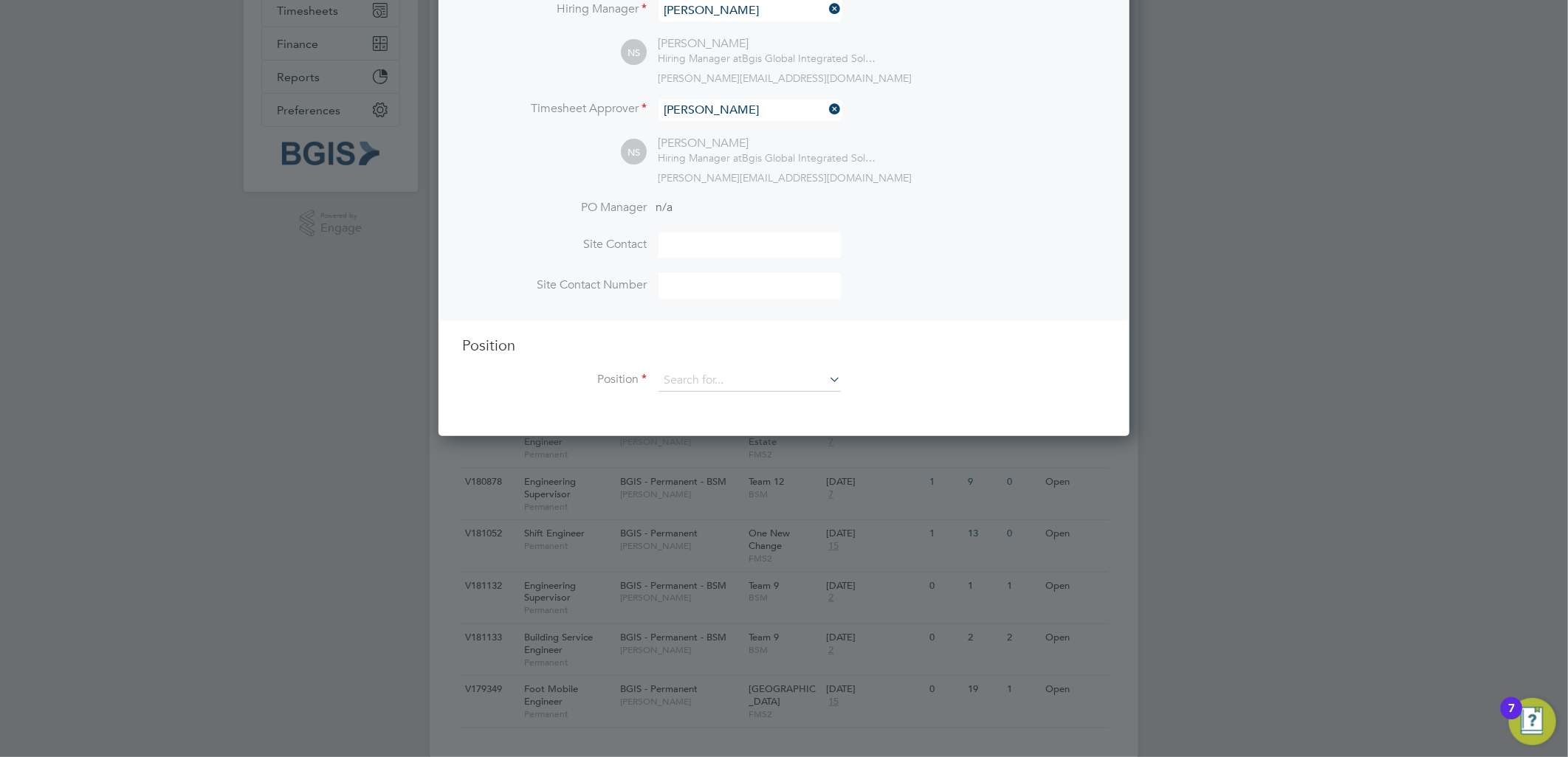
scroll to position [307, 0]
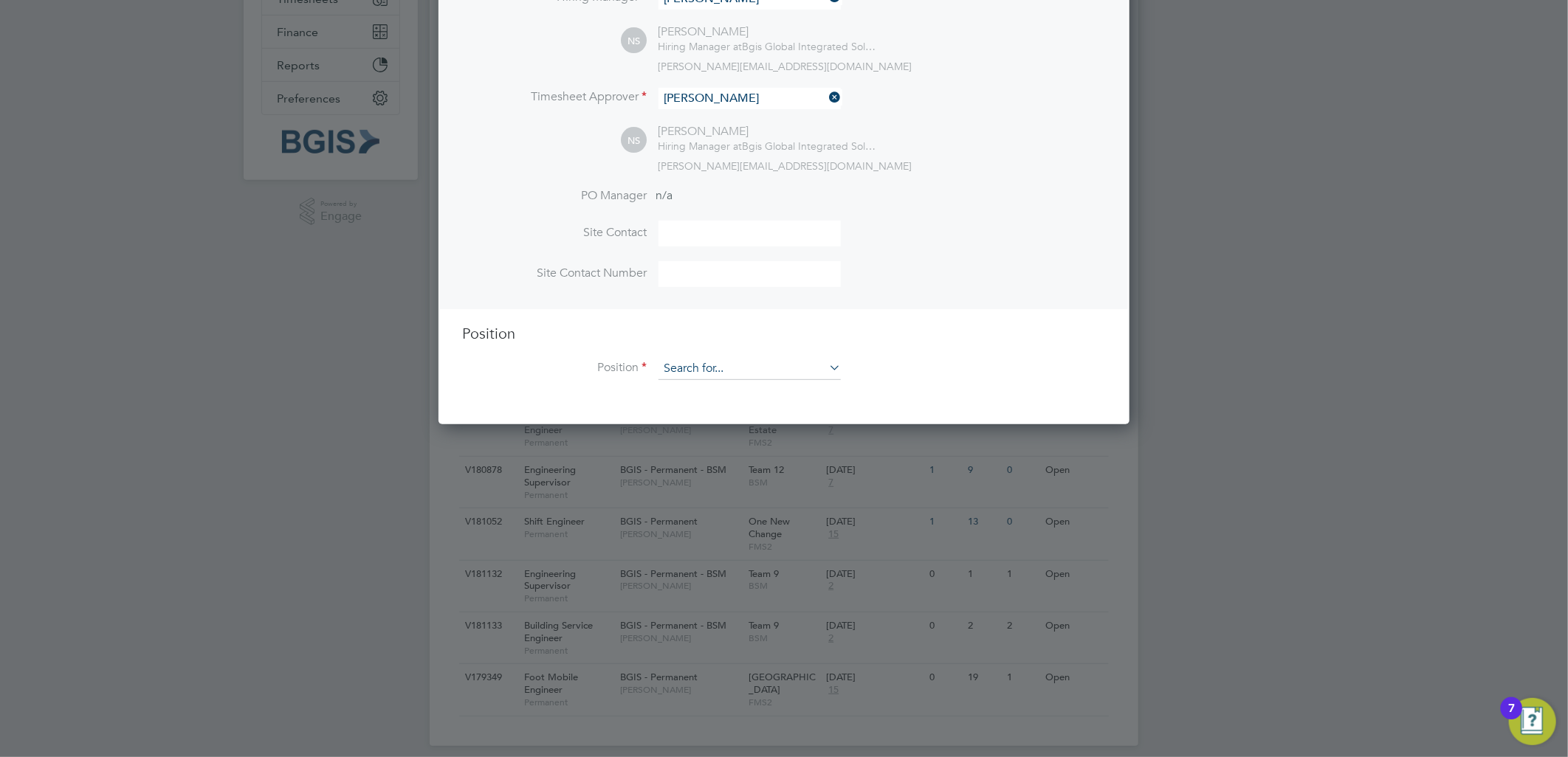
click at [688, 373] on input at bounding box center [750, 369] width 182 height 22
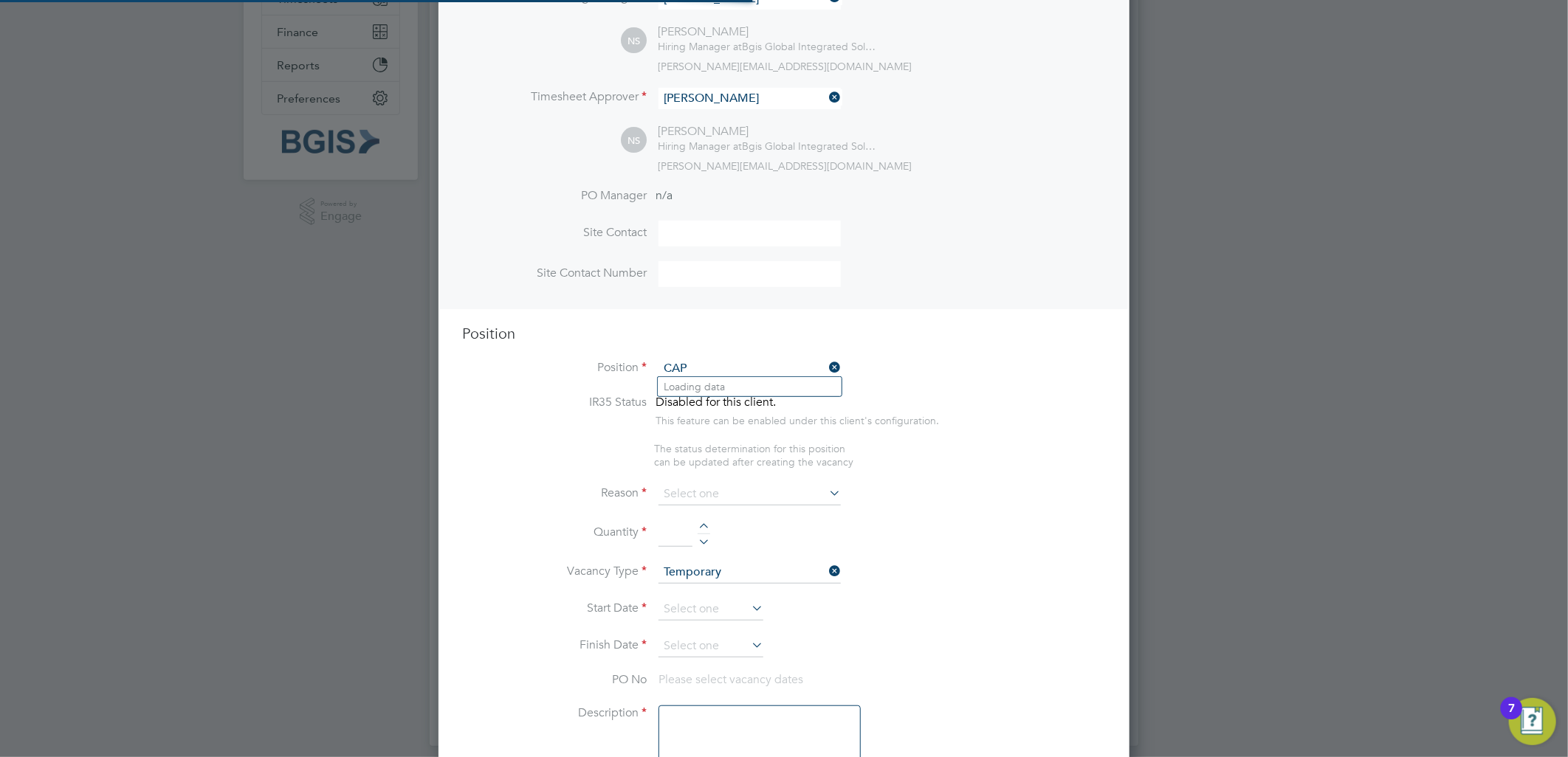
scroll to position [2322, 692]
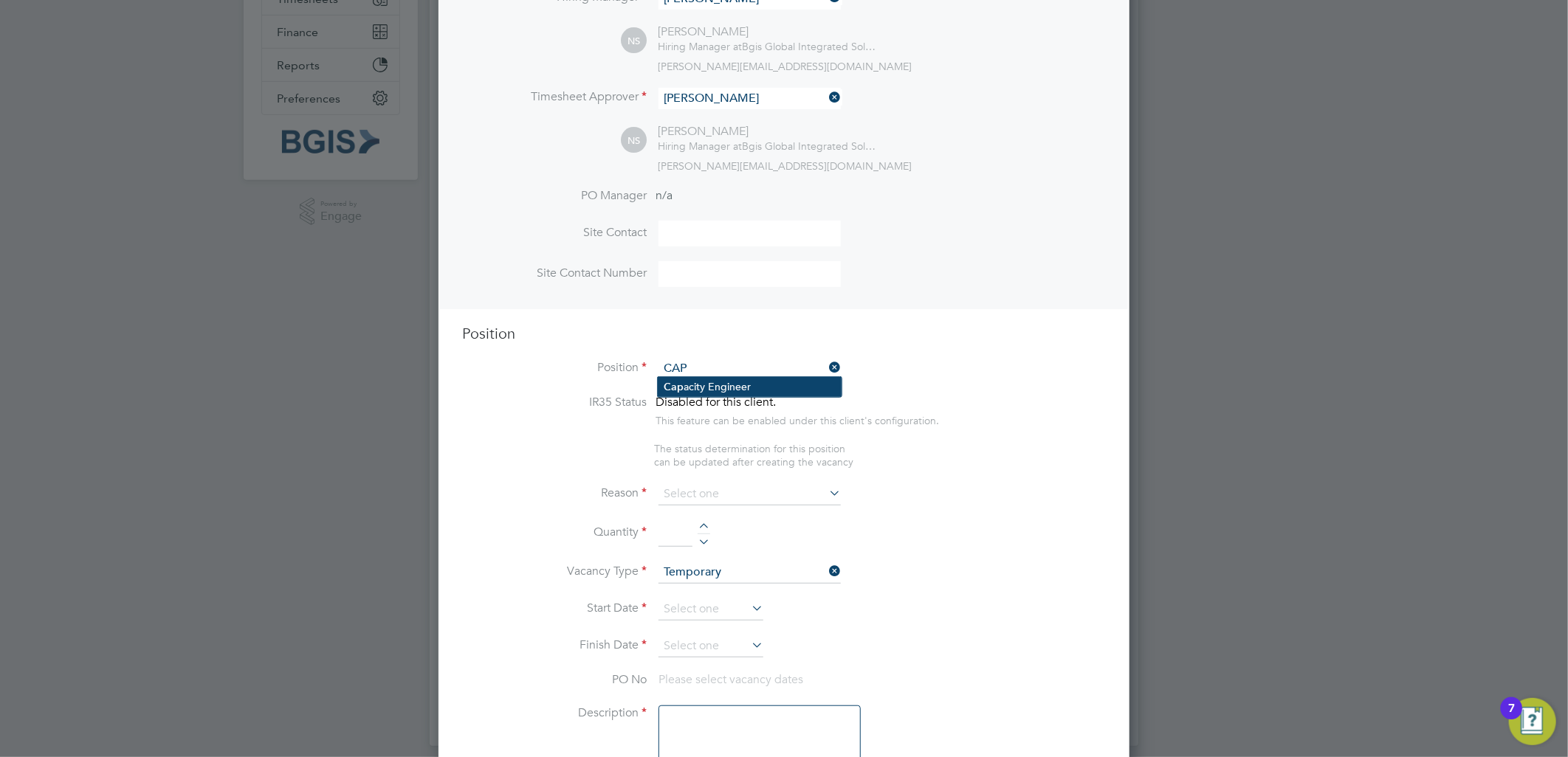
click at [692, 382] on li "Cap acity Engineer" at bounding box center [750, 387] width 184 height 20
type input "Capacity Engineer"
type textarea "To ensure all environmental conditions are maintained at all times with regard …"
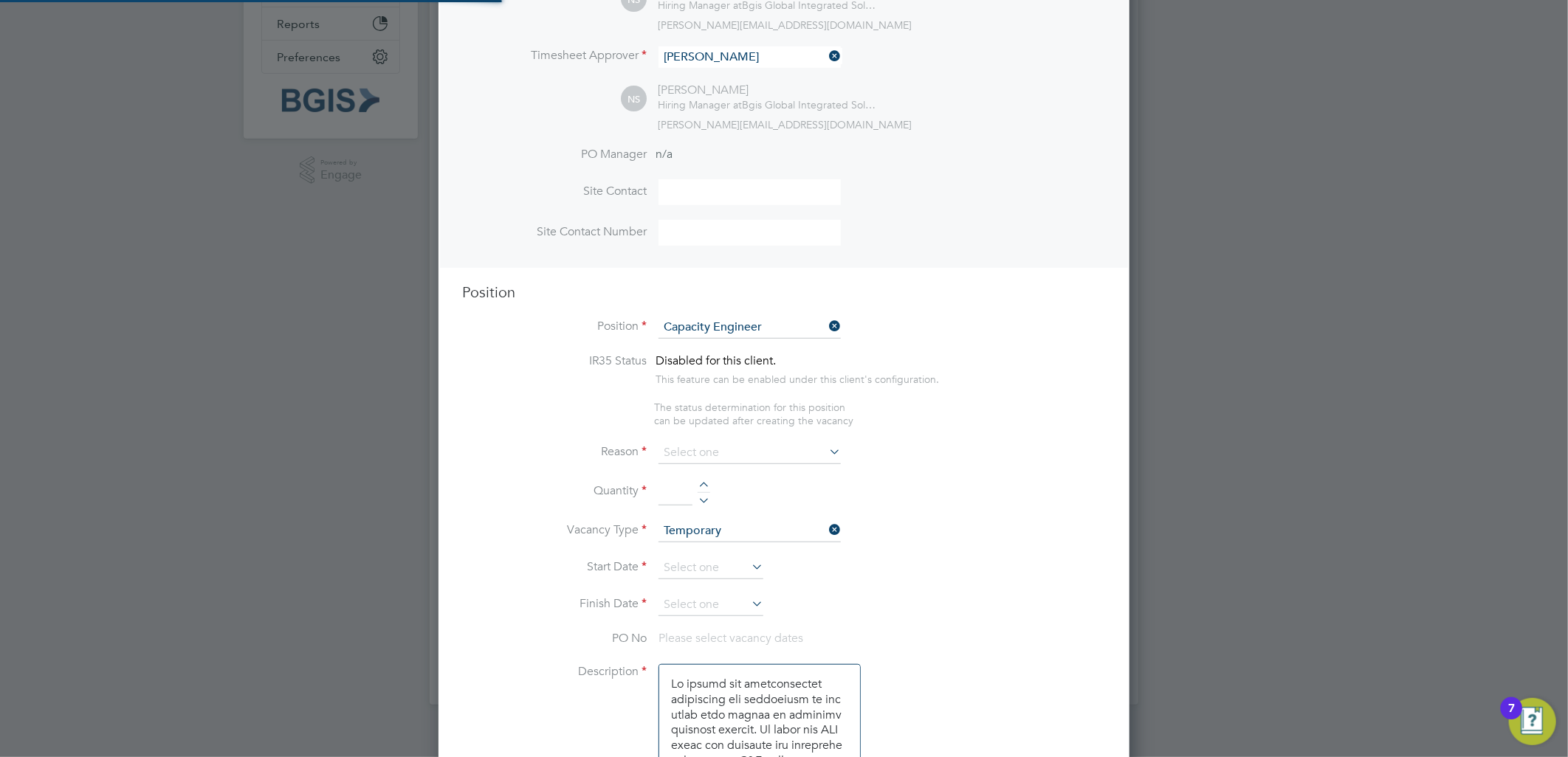
scroll to position [389, 0]
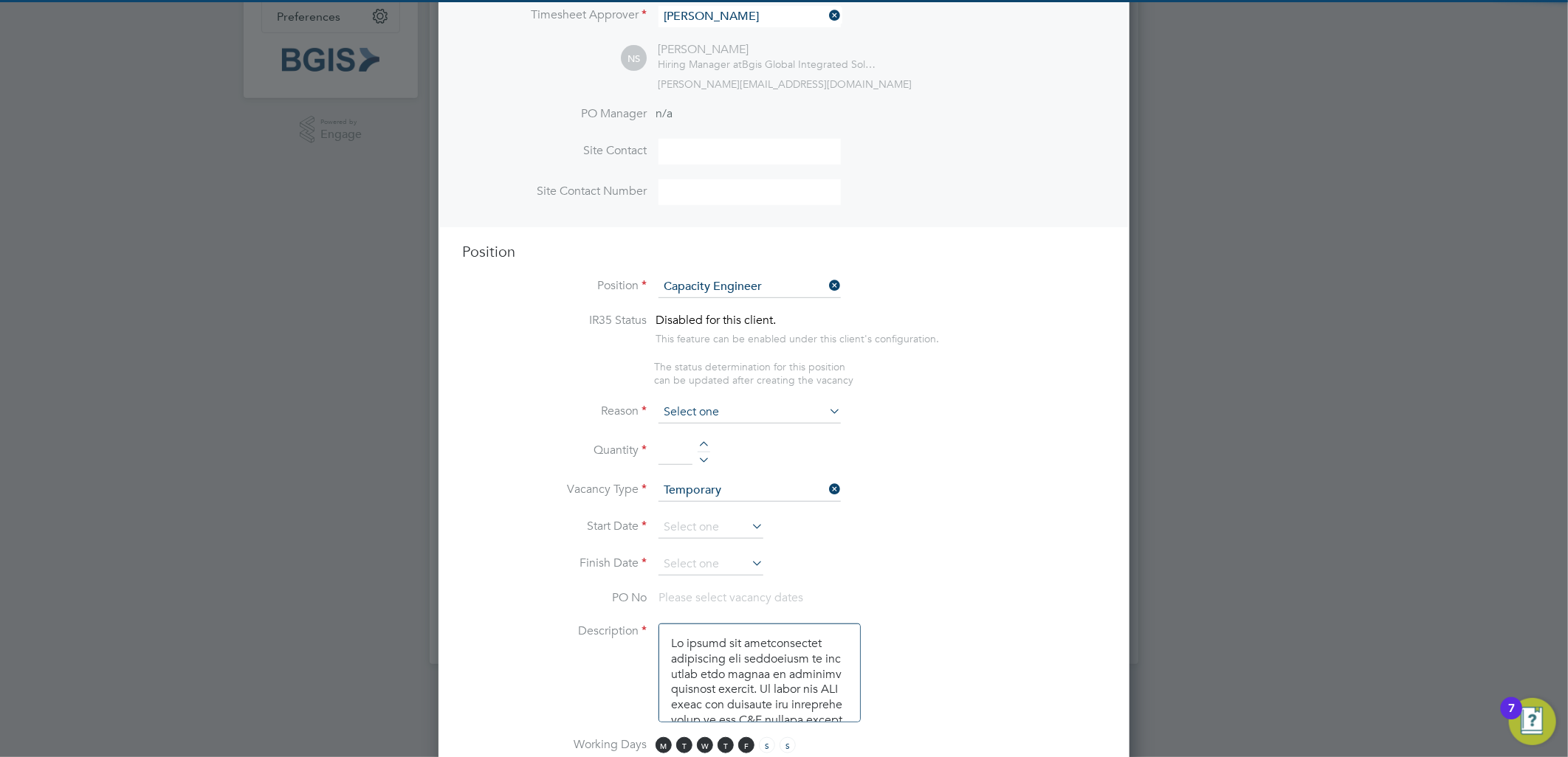
click at [722, 401] on input at bounding box center [750, 412] width 182 height 22
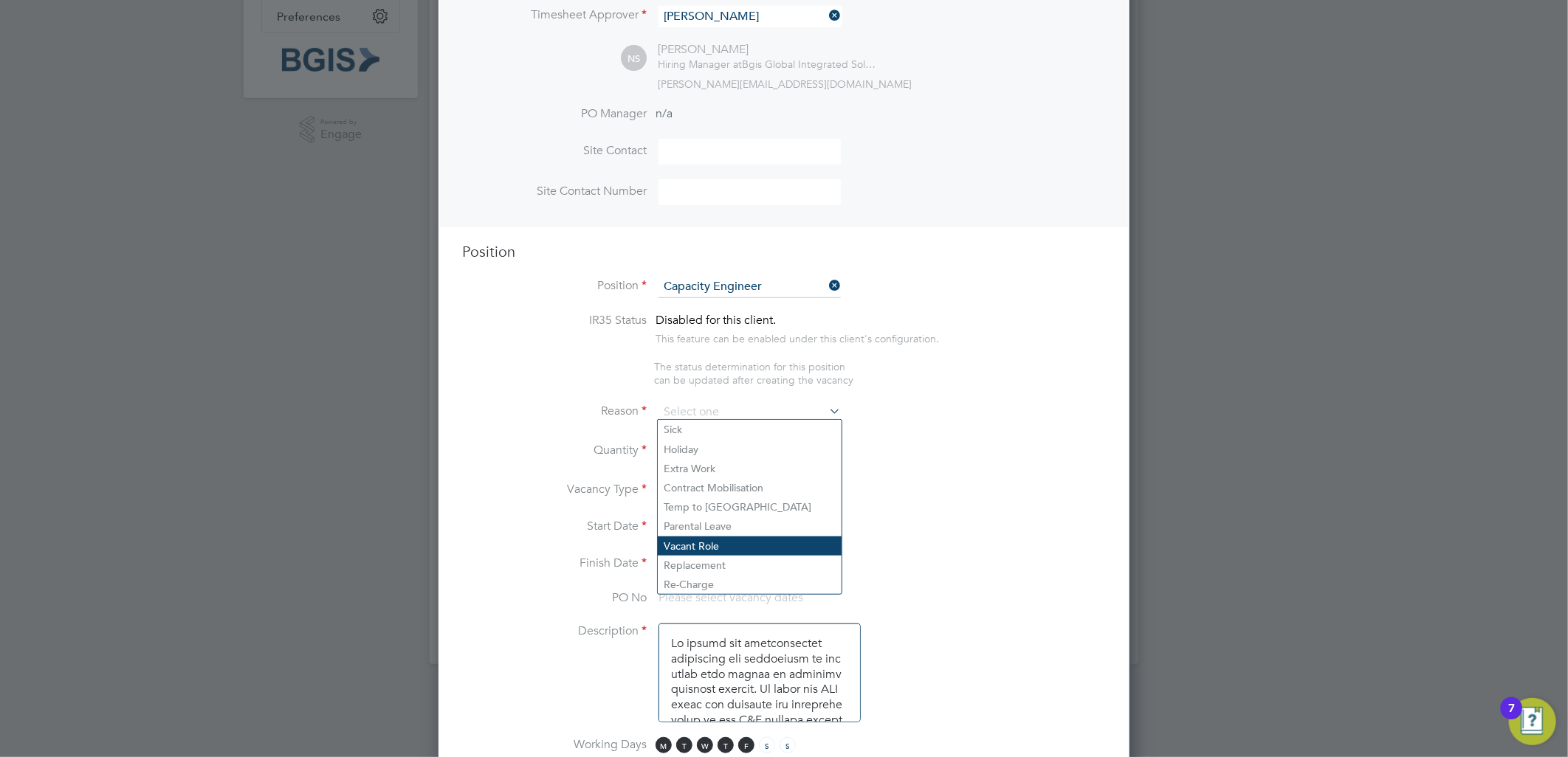
click at [688, 544] on li "Vacant Role" at bounding box center [750, 546] width 184 height 19
type input "Vacant Role"
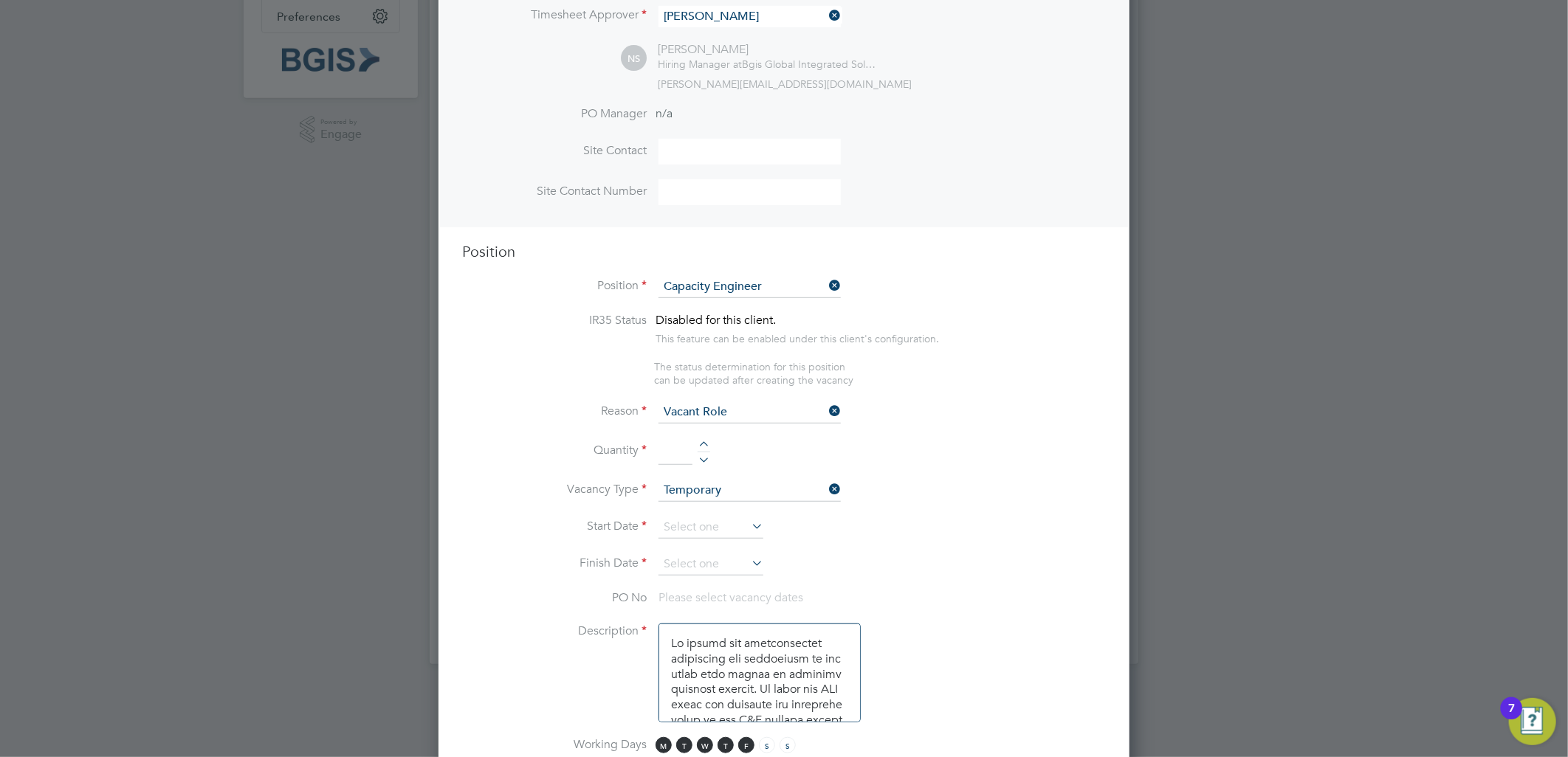
drag, startPoint x: 675, startPoint y: 444, endPoint x: 690, endPoint y: 454, distance: 18.0
click at [675, 444] on input at bounding box center [675, 452] width 34 height 27
type input "1"
click at [713, 480] on input at bounding box center [750, 491] width 182 height 22
click at [701, 525] on li "Permanent" at bounding box center [750, 526] width 184 height 19
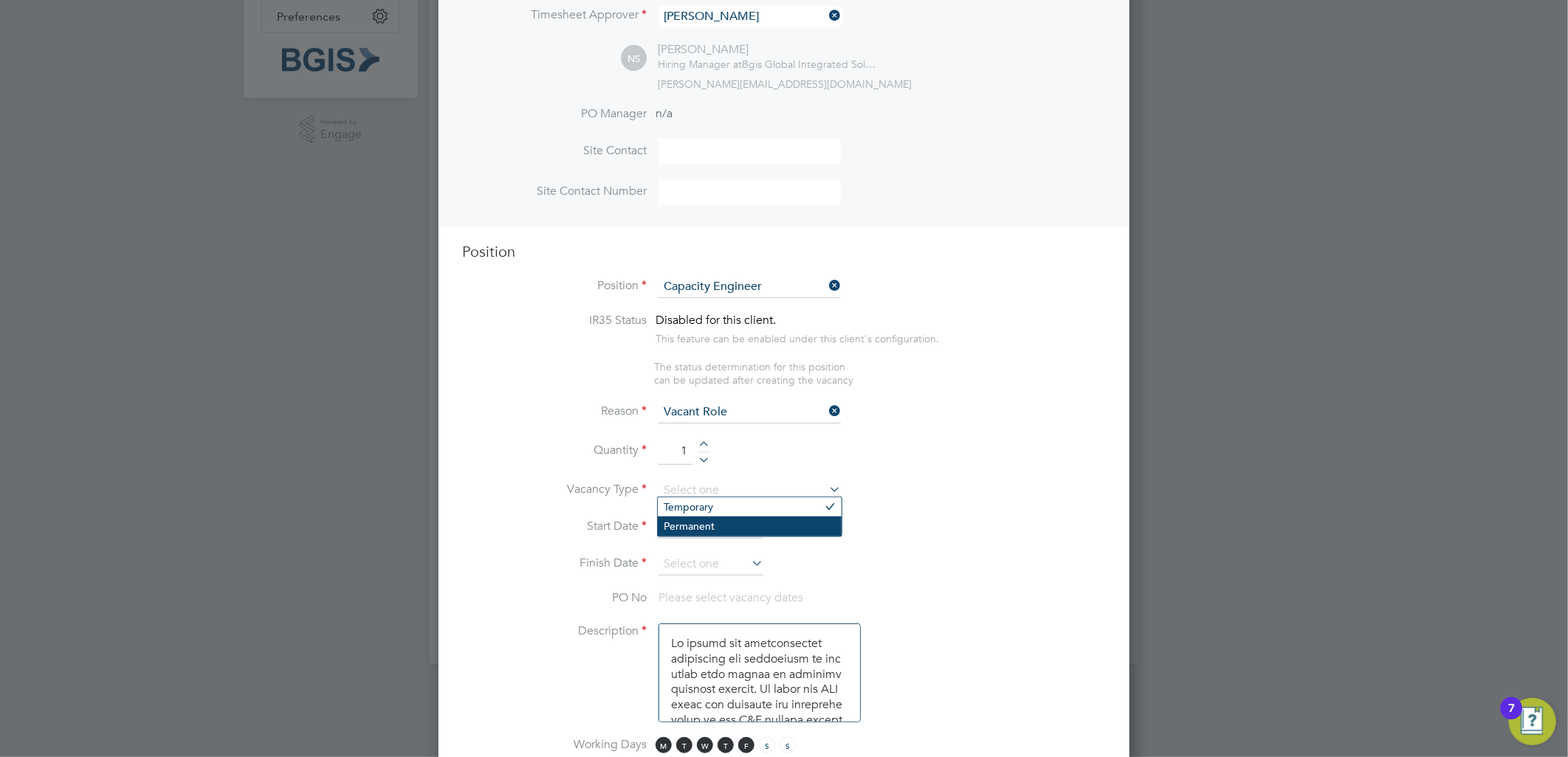
type input "Permanent"
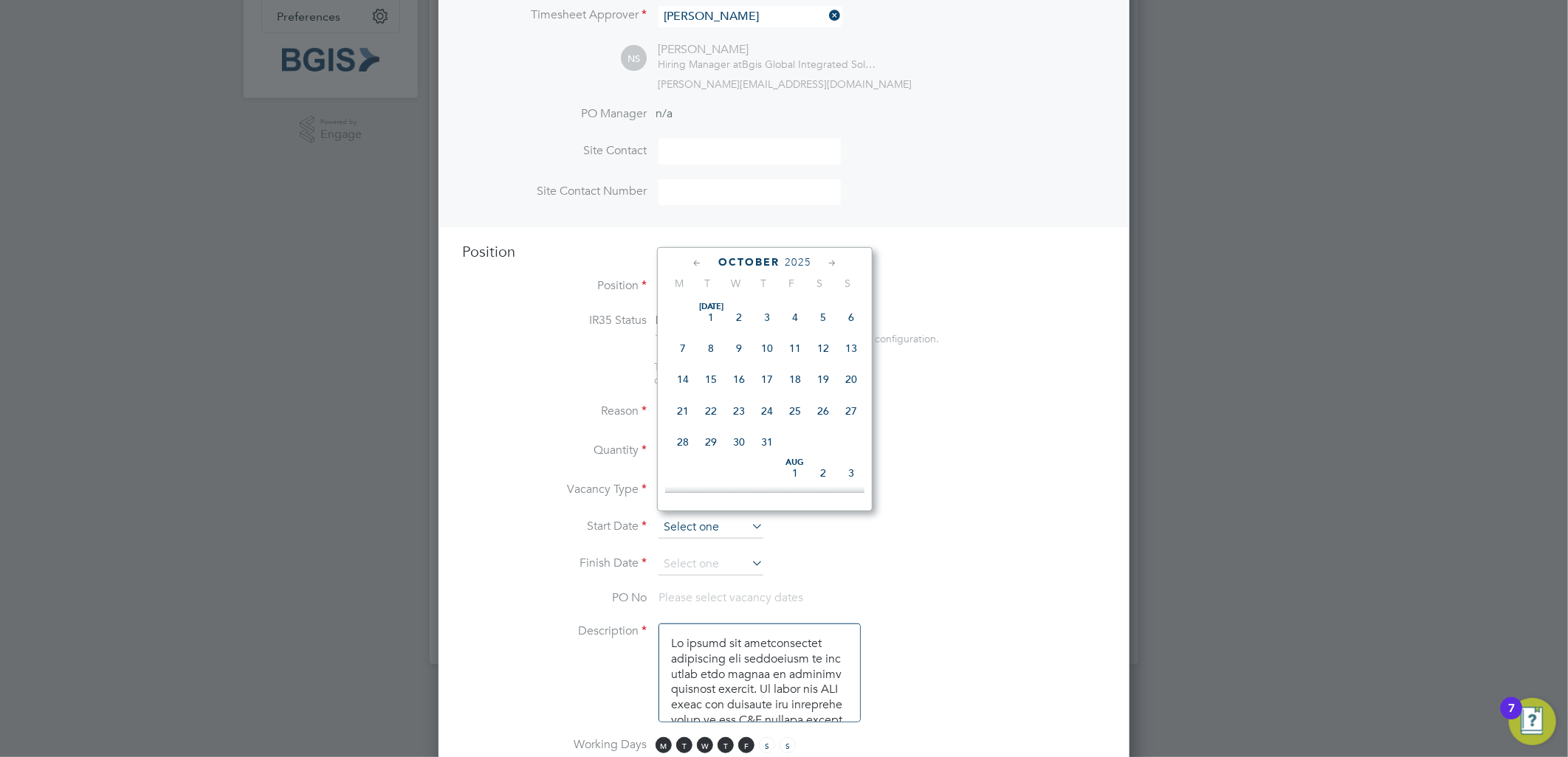
click at [695, 524] on input at bounding box center [711, 527] width 104 height 22
click at [765, 384] on span "2" at bounding box center [767, 373] width 28 height 28
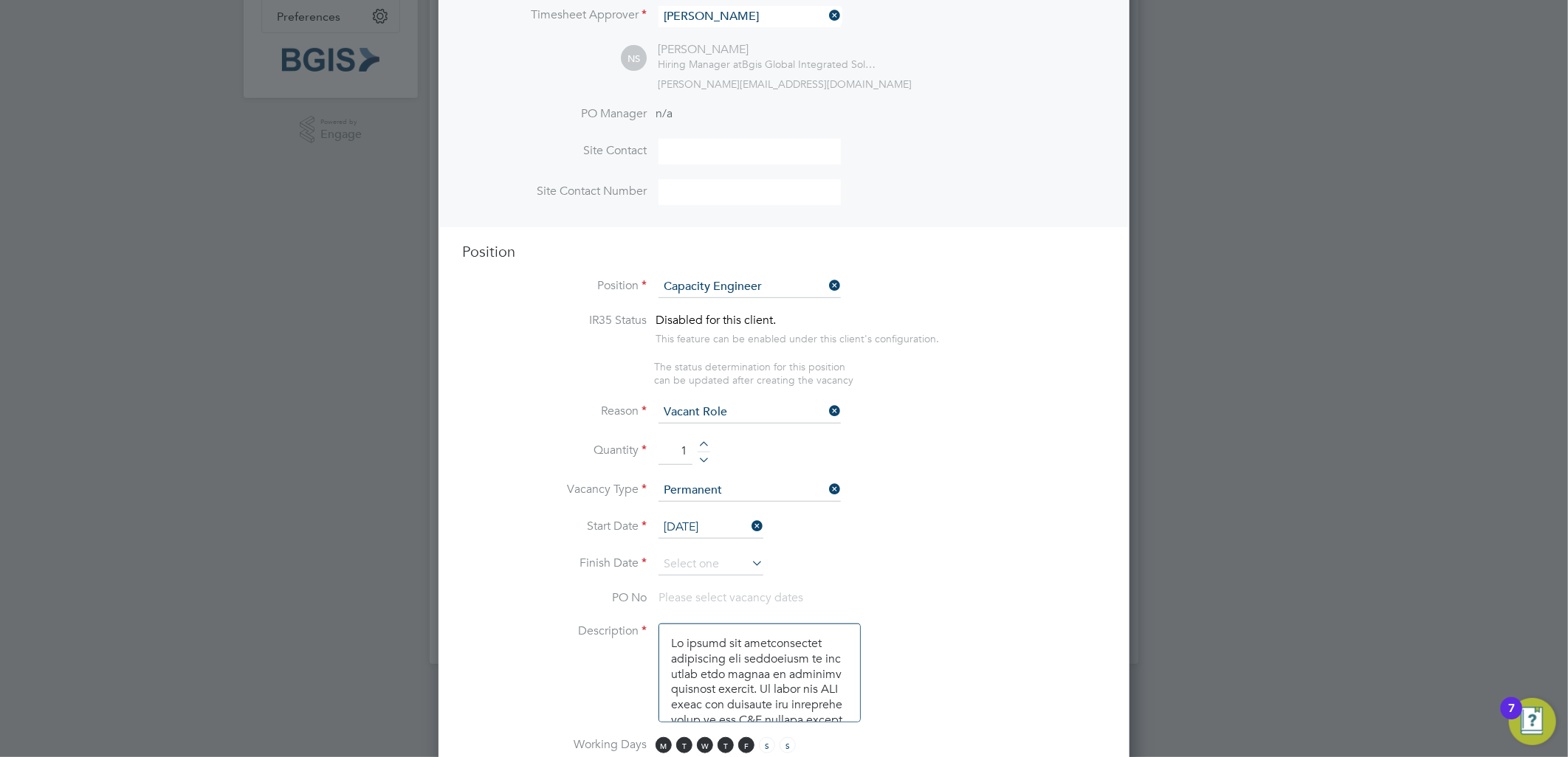
click at [695, 519] on input "02 Oct 2025" at bounding box center [711, 527] width 104 height 22
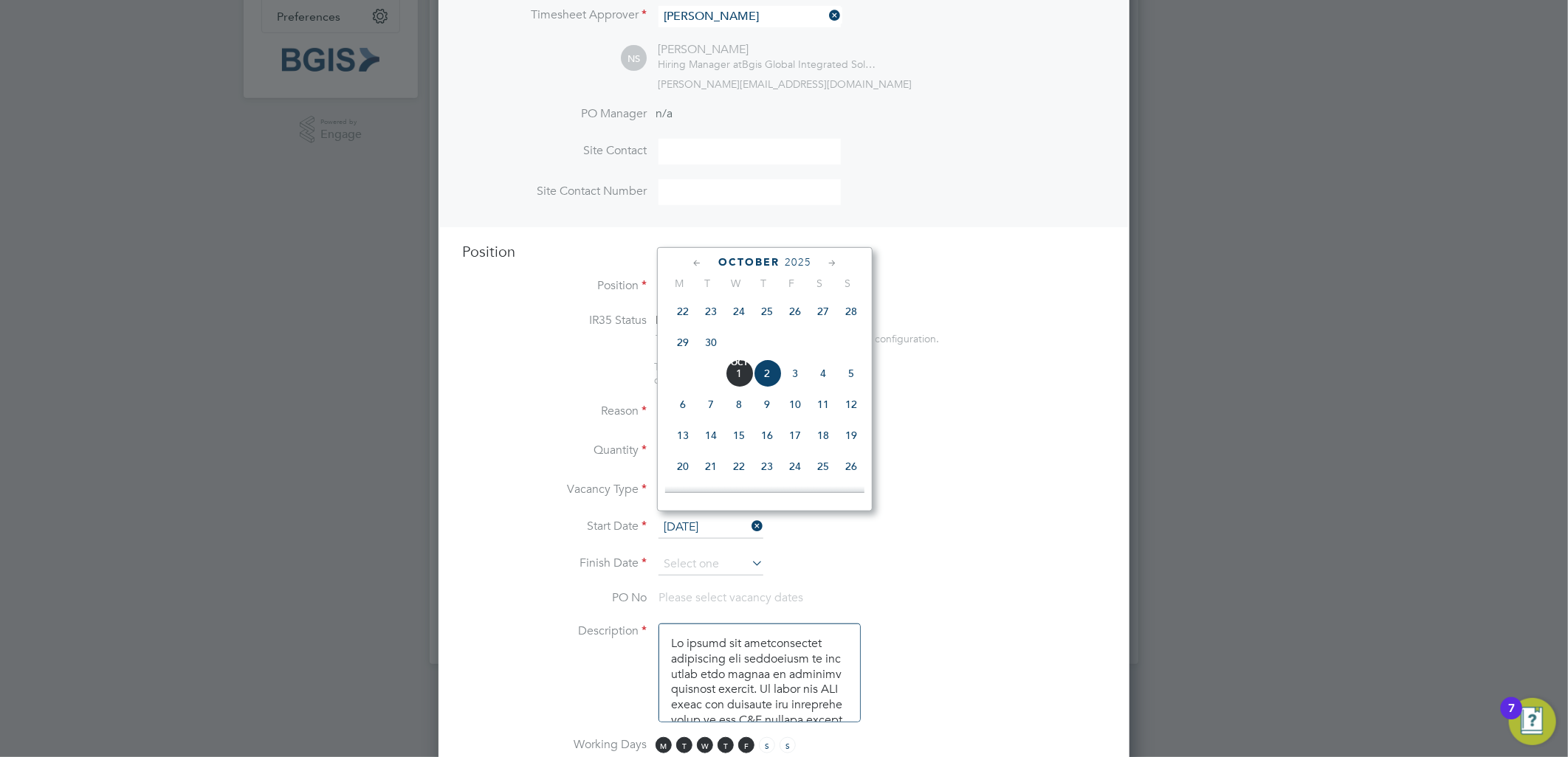
click at [749, 366] on span "Oct" at bounding box center [739, 362] width 28 height 7
type input "01 Oct 2025"
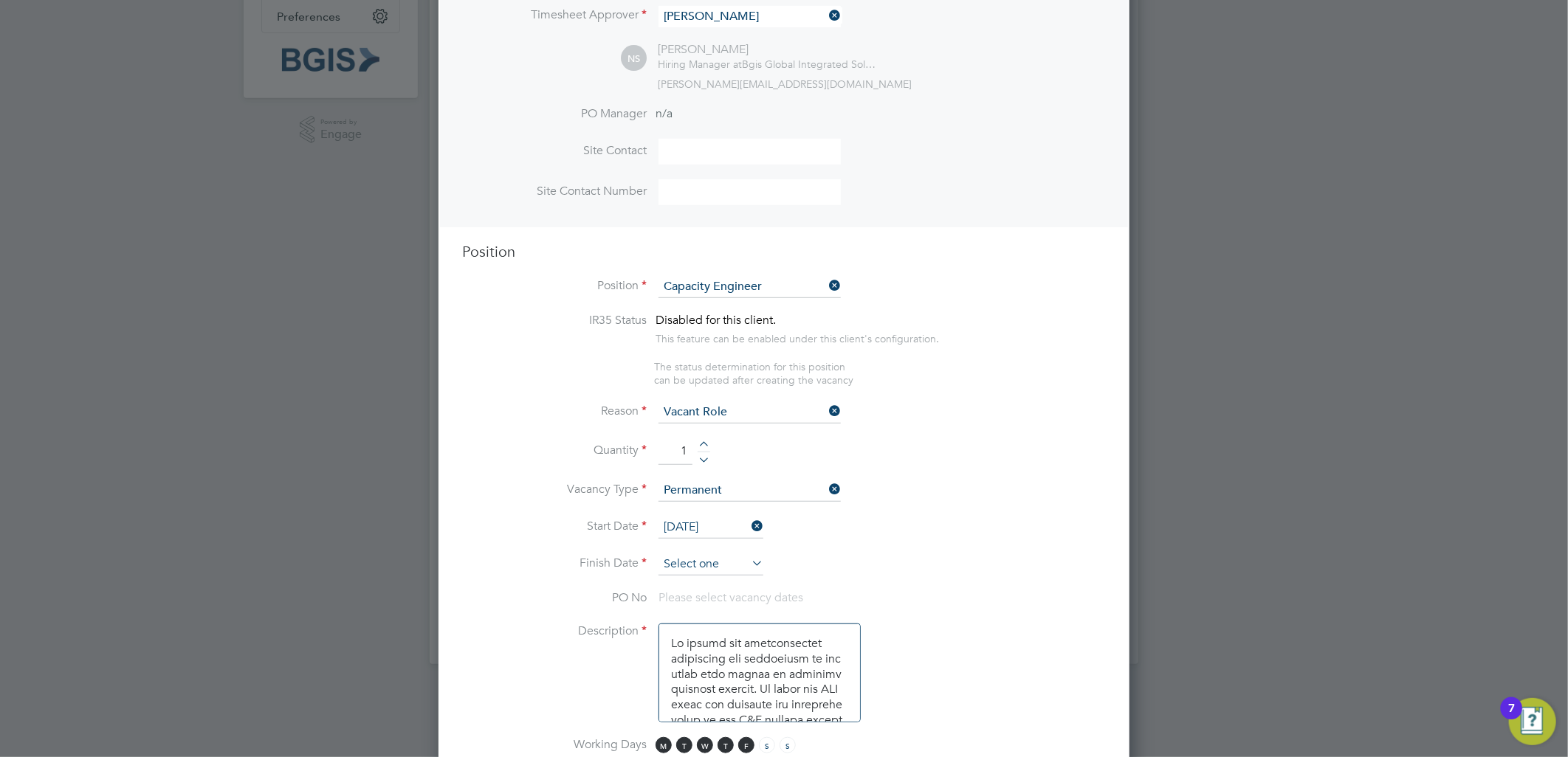
click at [701, 554] on input at bounding box center [711, 565] width 104 height 22
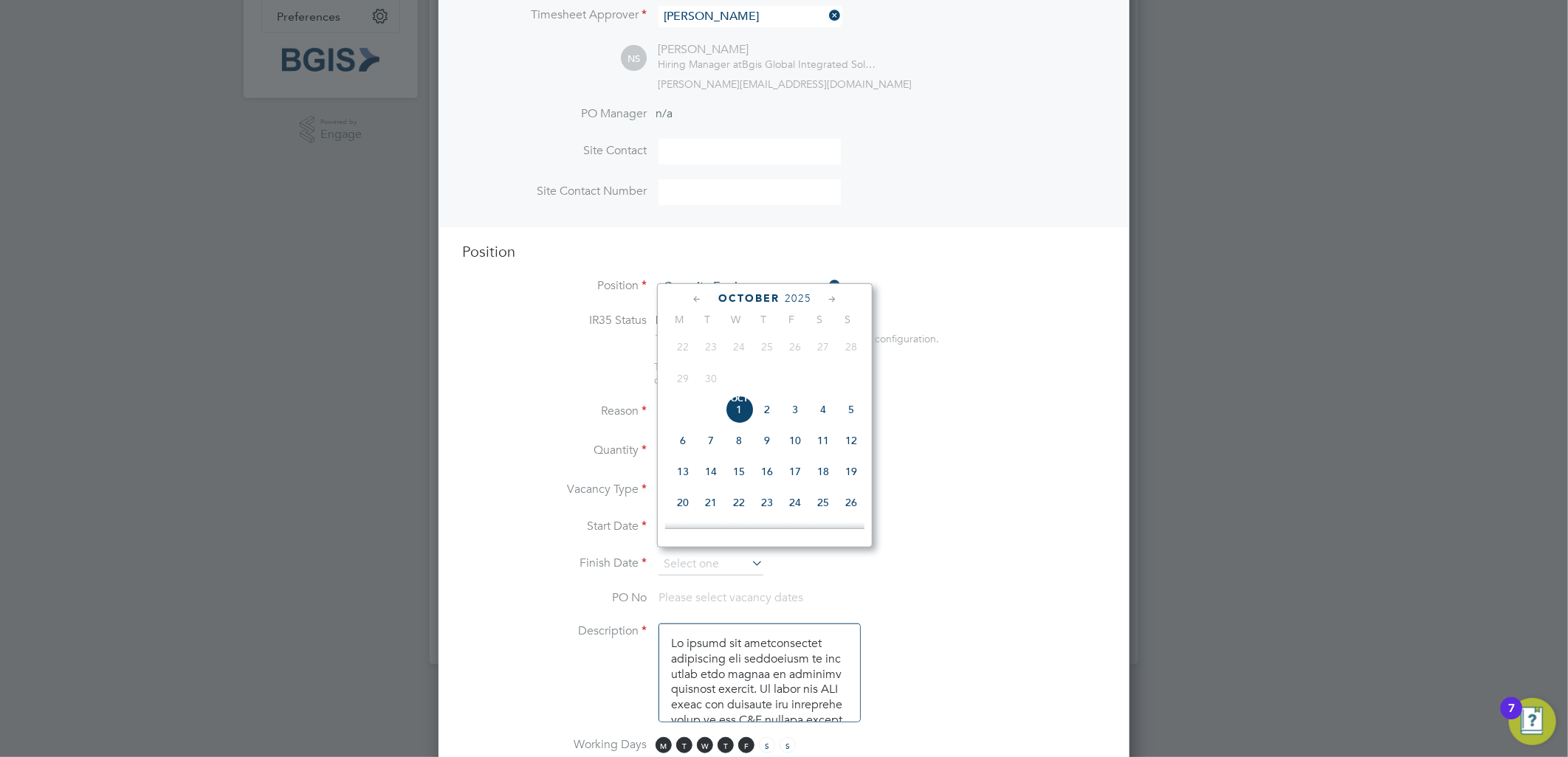
click at [735, 403] on span "Oct" at bounding box center [739, 399] width 28 height 7
type input "01 Oct 2025"
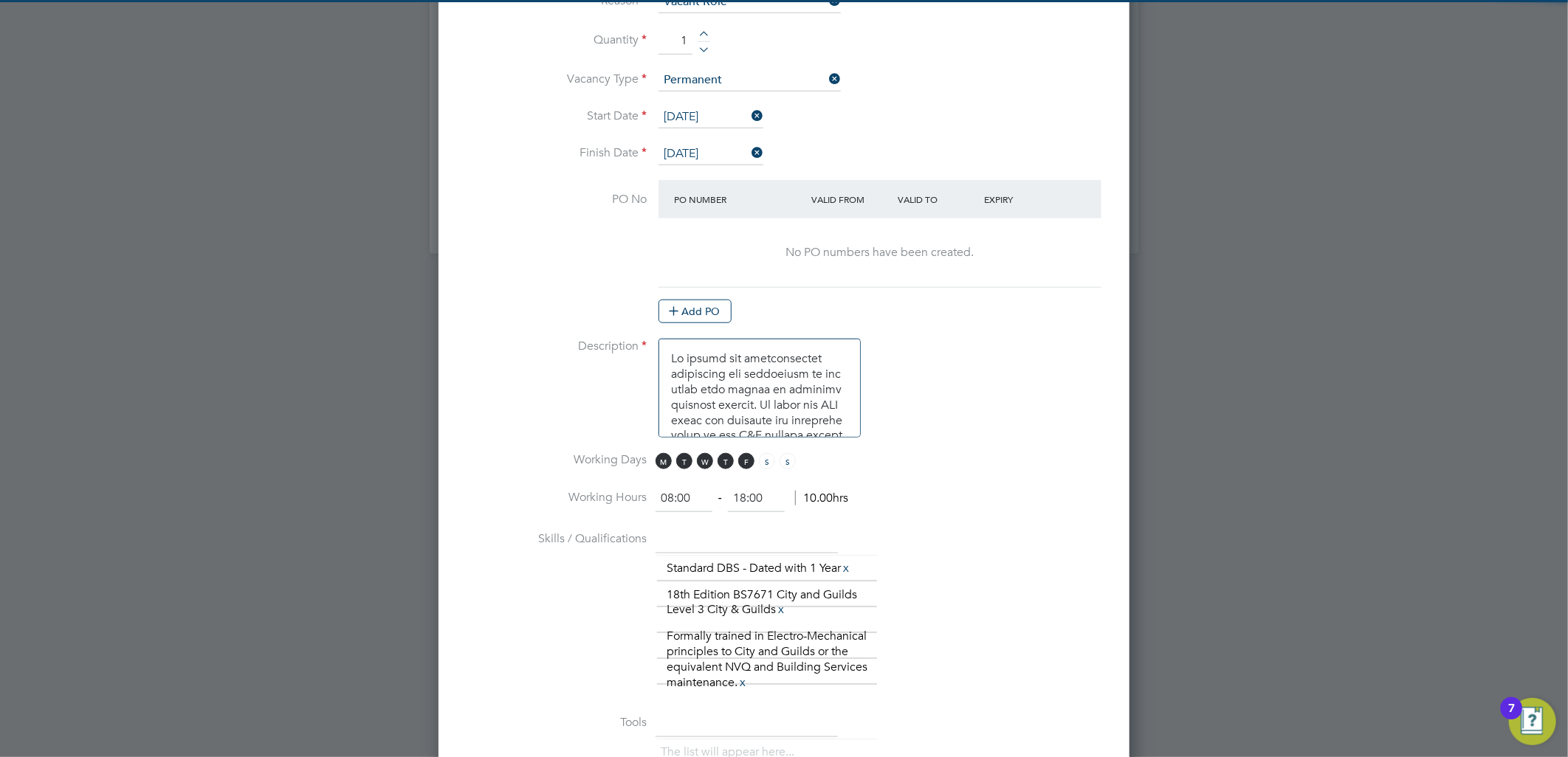
scroll to position [1292, 0]
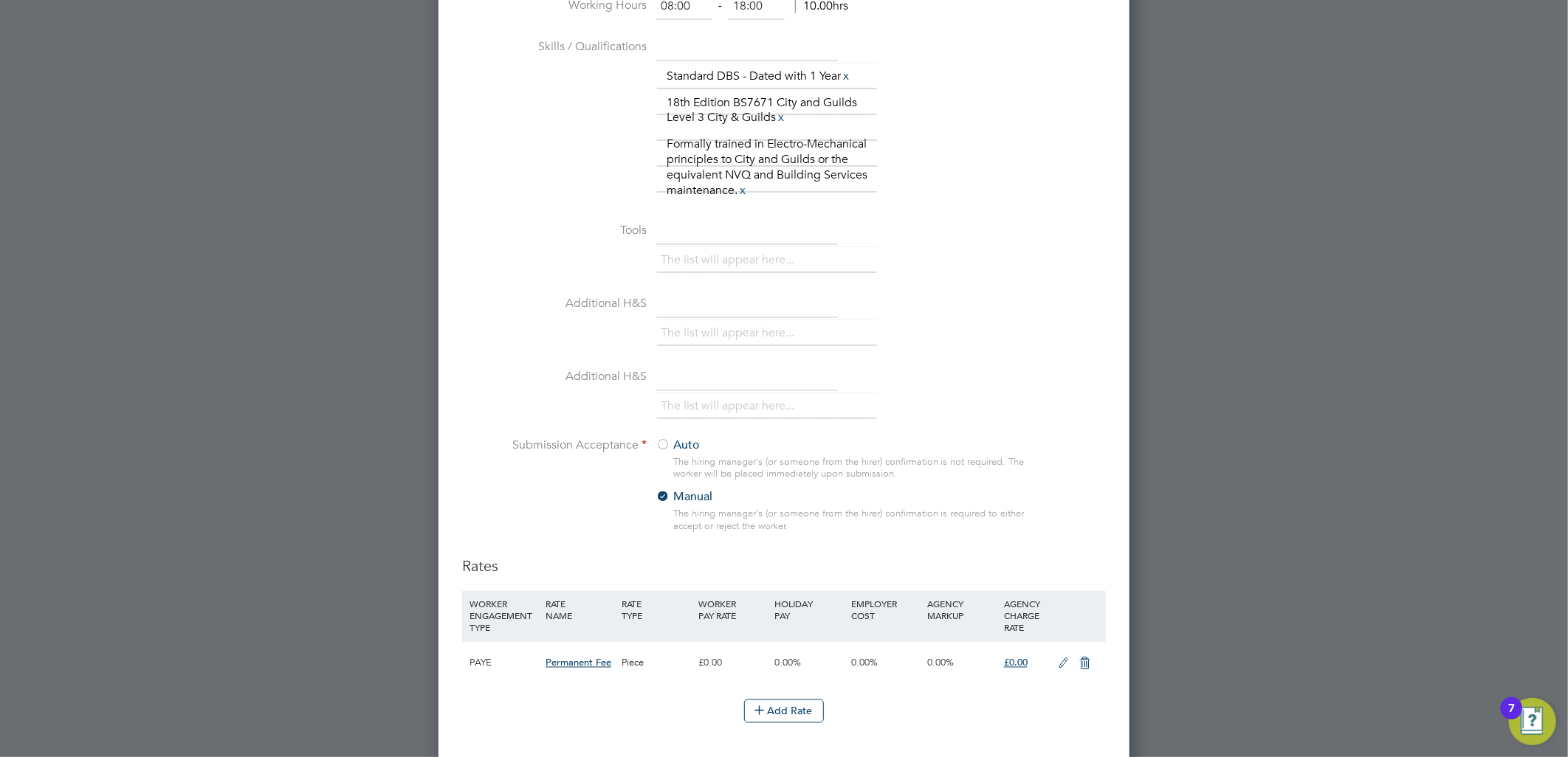
click at [1056, 658] on icon at bounding box center [1064, 664] width 18 height 12
drag, startPoint x: 1030, startPoint y: 716, endPoint x: 935, endPoint y: 711, distance: 95.1
click at [939, 711] on div "Primary Rate New Rates: 0 0 n/a 0 n/a 0 0 % 0" at bounding box center [784, 718] width 643 height 39
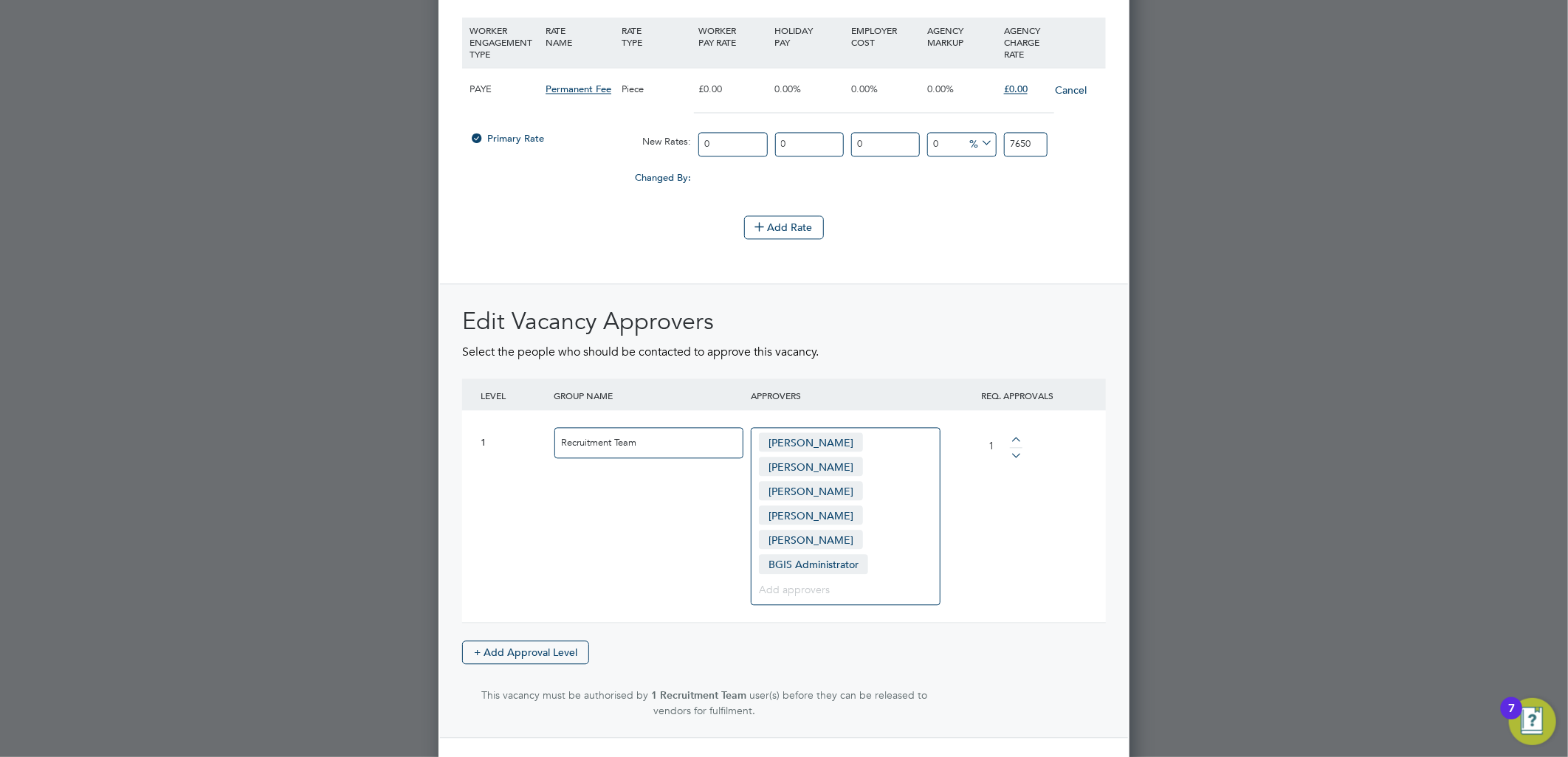
scroll to position [1922, 0]
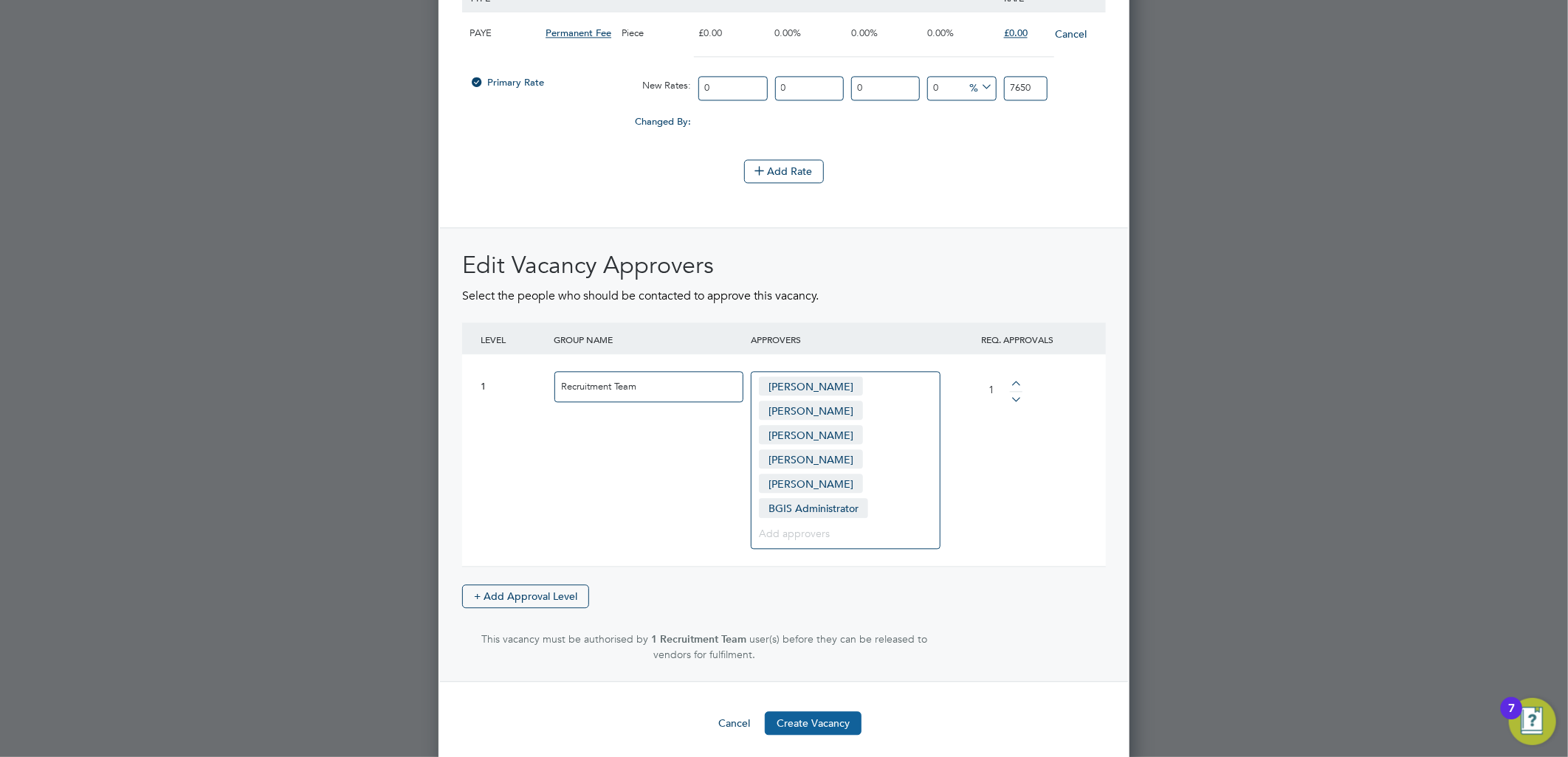
type input "7650"
click at [812, 711] on button "Create Vacancy" at bounding box center [813, 723] width 97 height 23
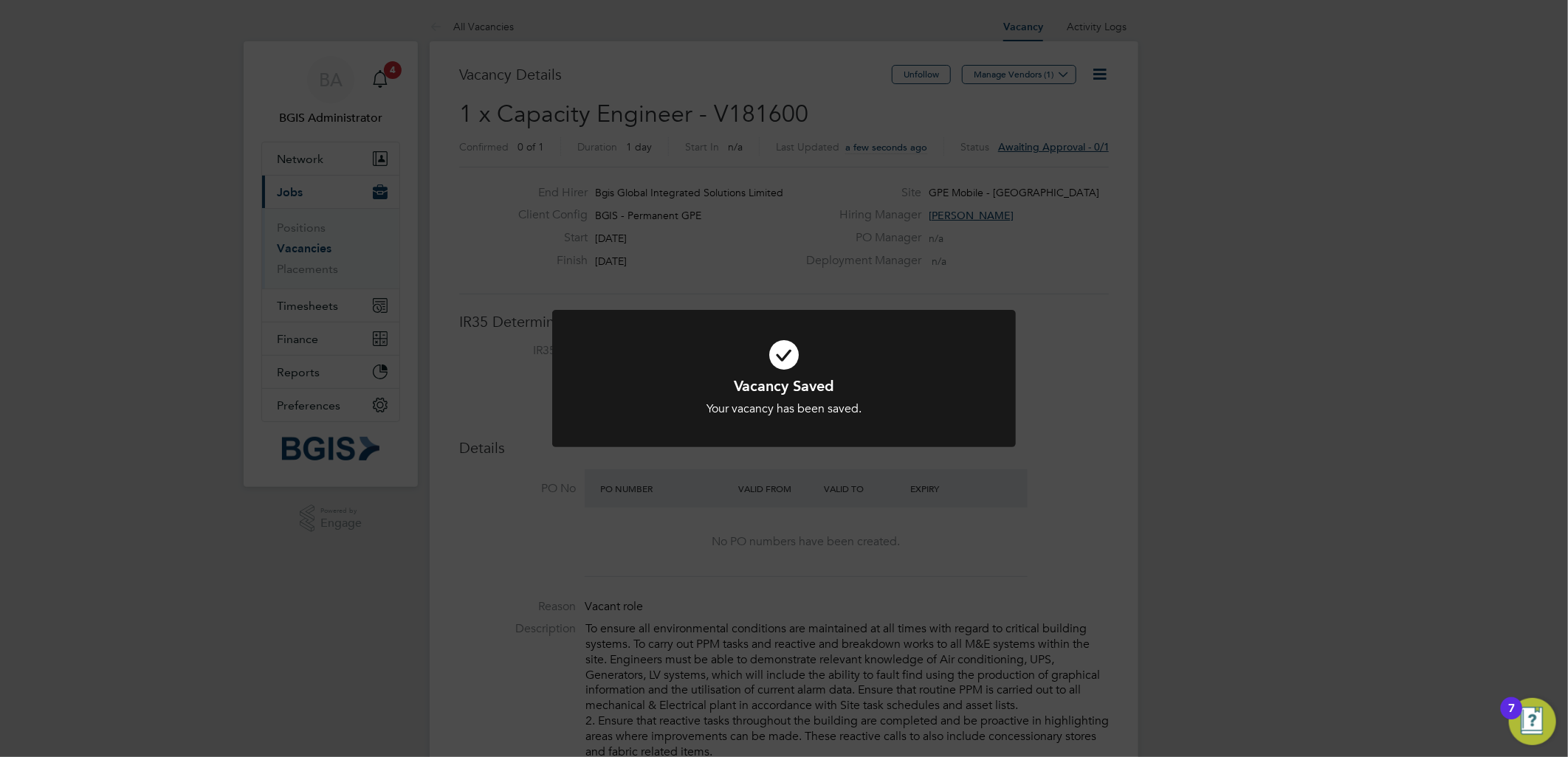
click at [998, 109] on div "Vacancy Saved Your vacancy has been saved. Cancel Okay" at bounding box center [784, 378] width 1568 height 757
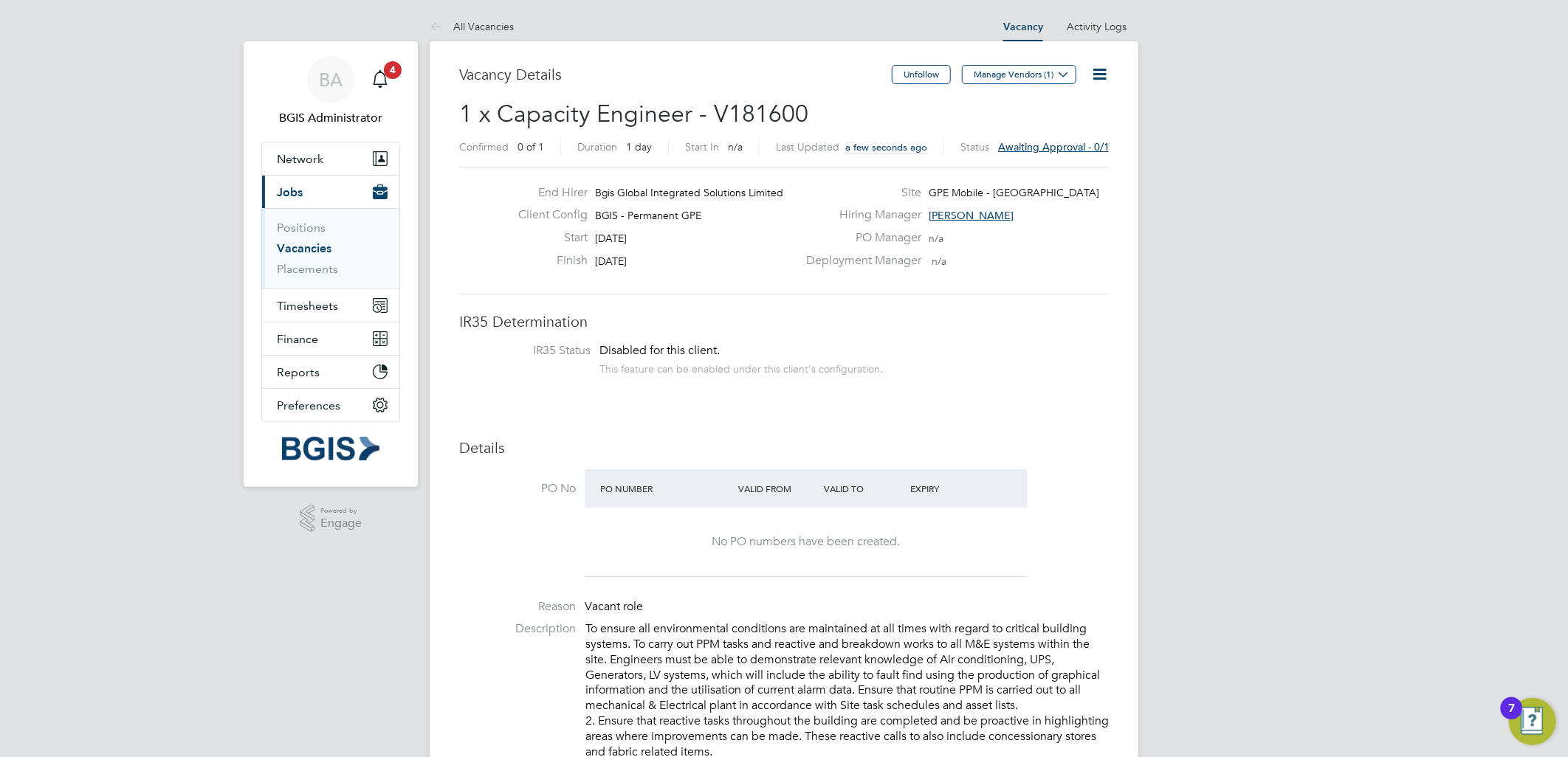
click at [1041, 89] on div "Unfollow Manage Vendors (1)" at bounding box center [1000, 81] width 217 height 34
click at [1022, 65] on button "Manage Vendors (1)" at bounding box center [1019, 74] width 114 height 19
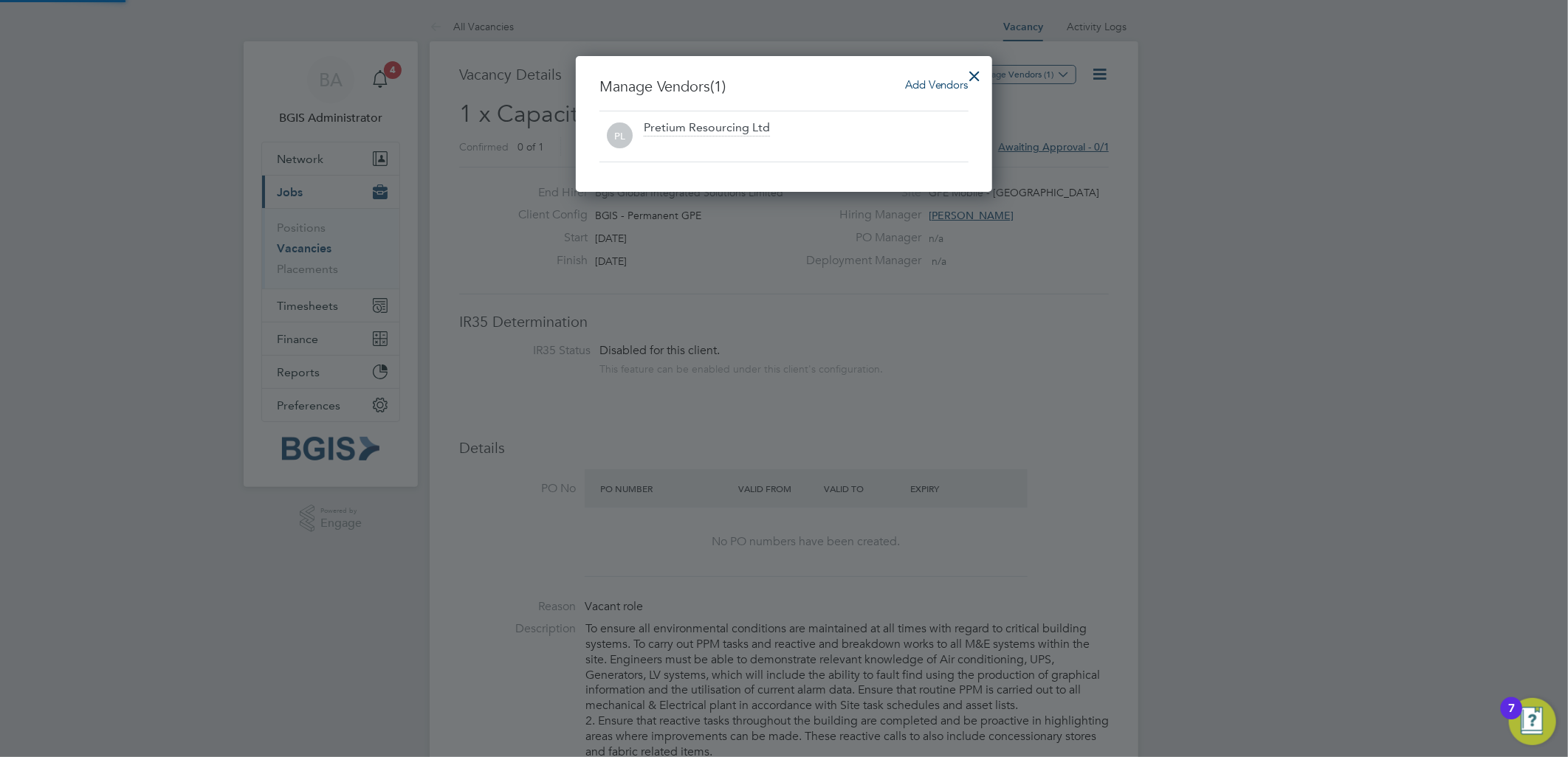
click at [956, 87] on span "Add Vendors" at bounding box center [936, 84] width 64 height 14
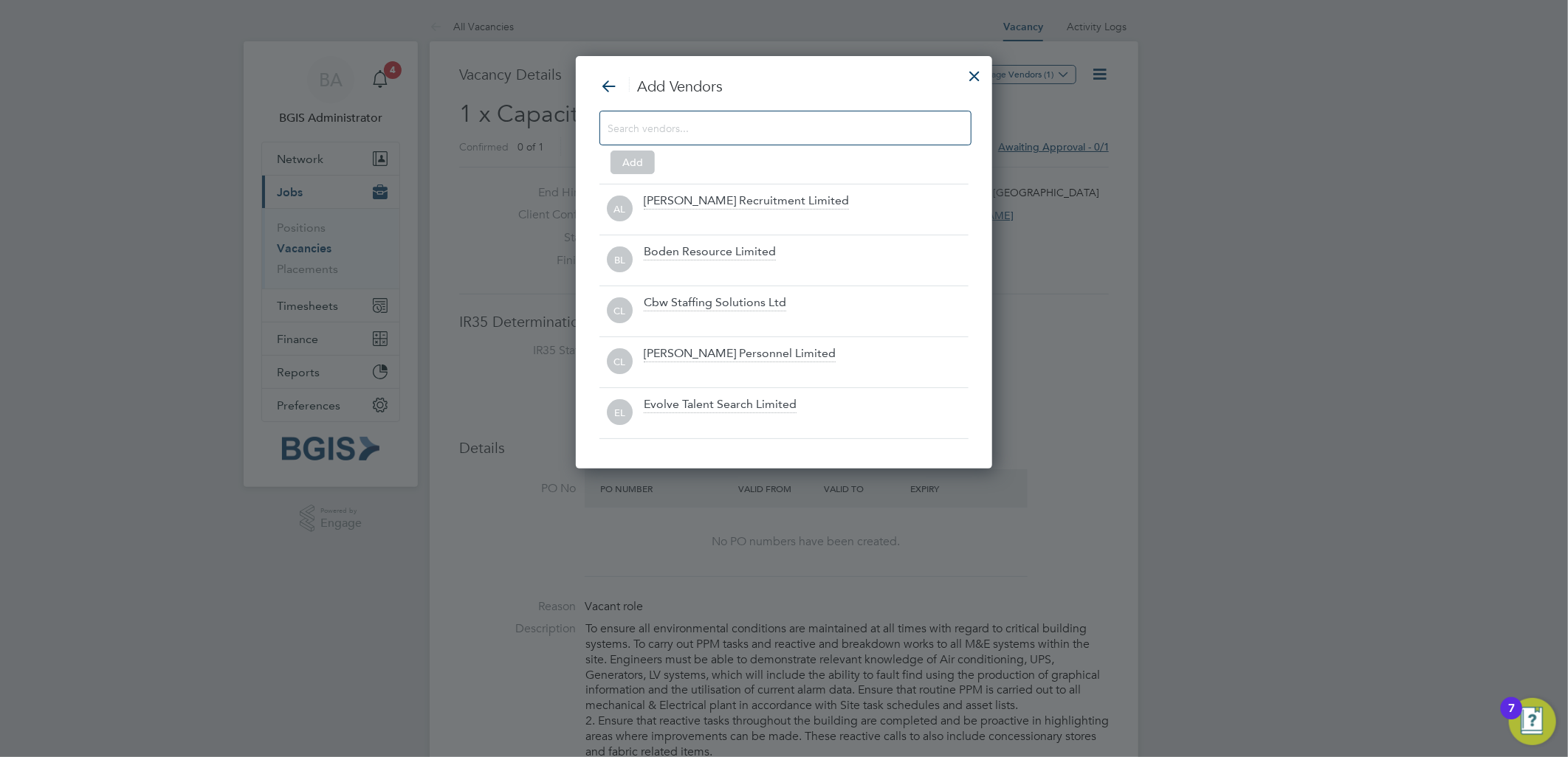
click at [791, 109] on div "Add Vendors Add AL Alice Rose Recruitment Limited BL Boden Resource Limited CL …" at bounding box center [784, 258] width 369 height 362
click at [770, 129] on input at bounding box center [774, 127] width 333 height 19
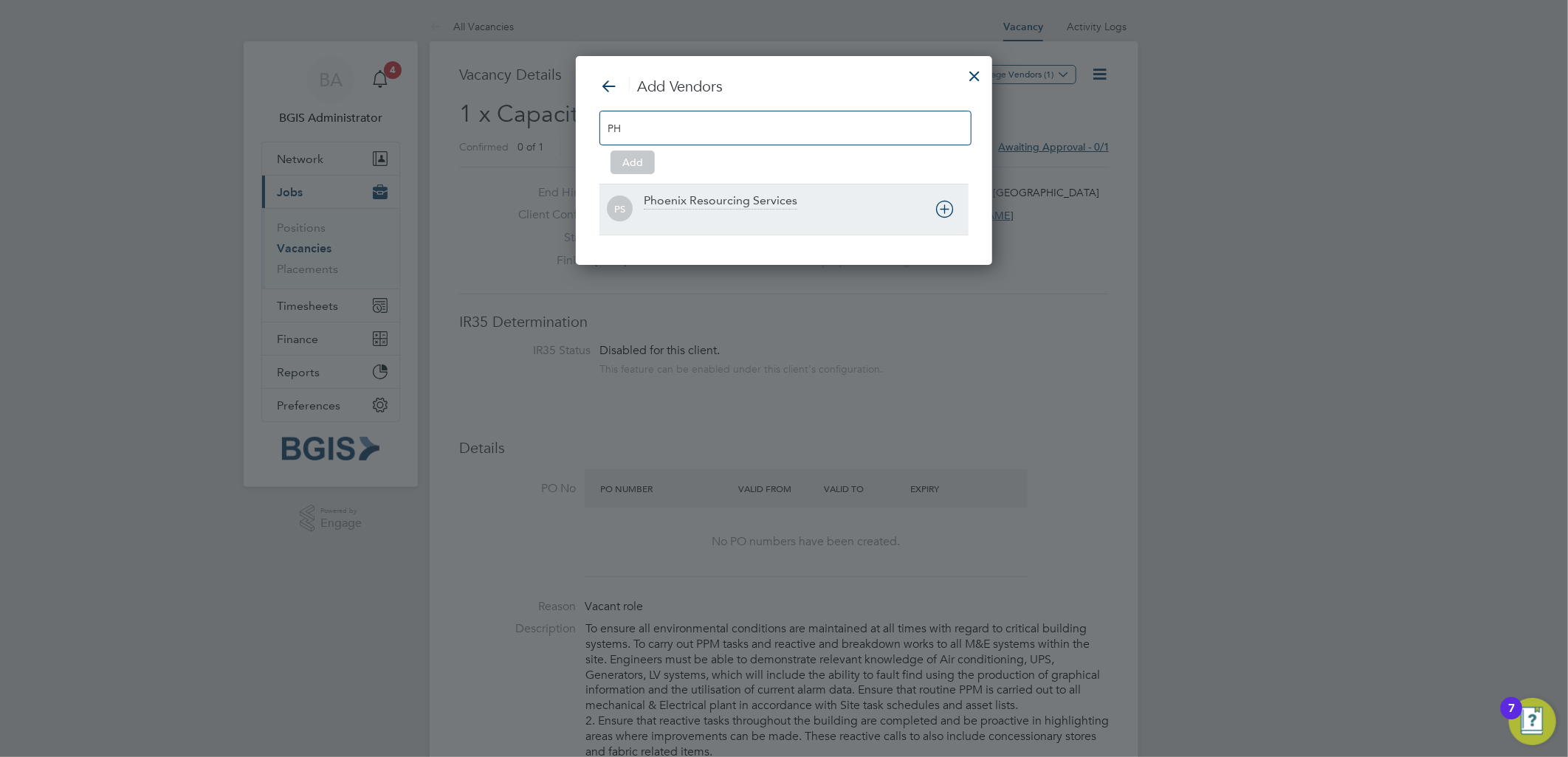
type input "PH"
click at [751, 212] on div at bounding box center [806, 219] width 325 height 15
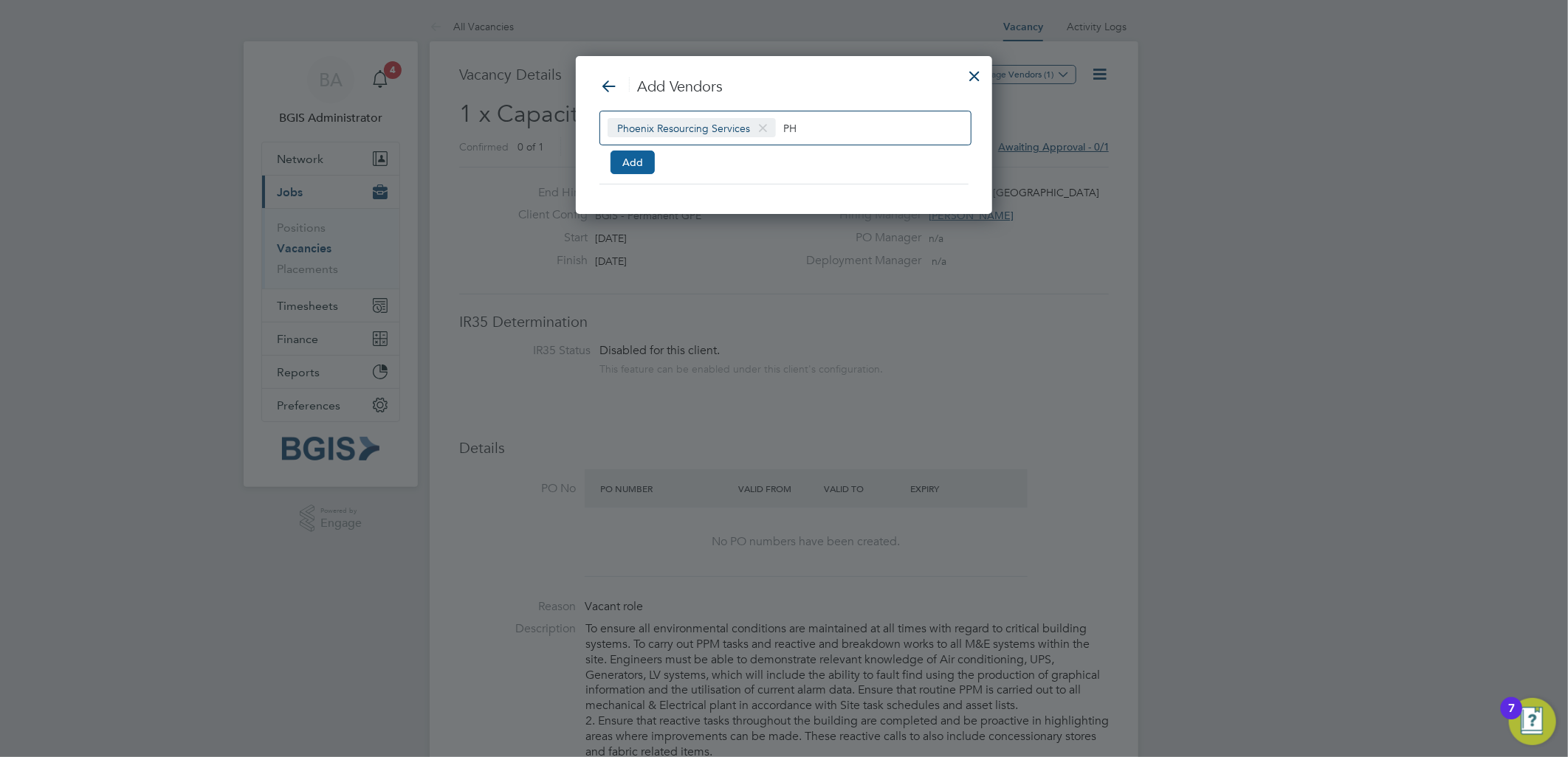
click at [624, 158] on button "Add" at bounding box center [632, 163] width 44 height 23
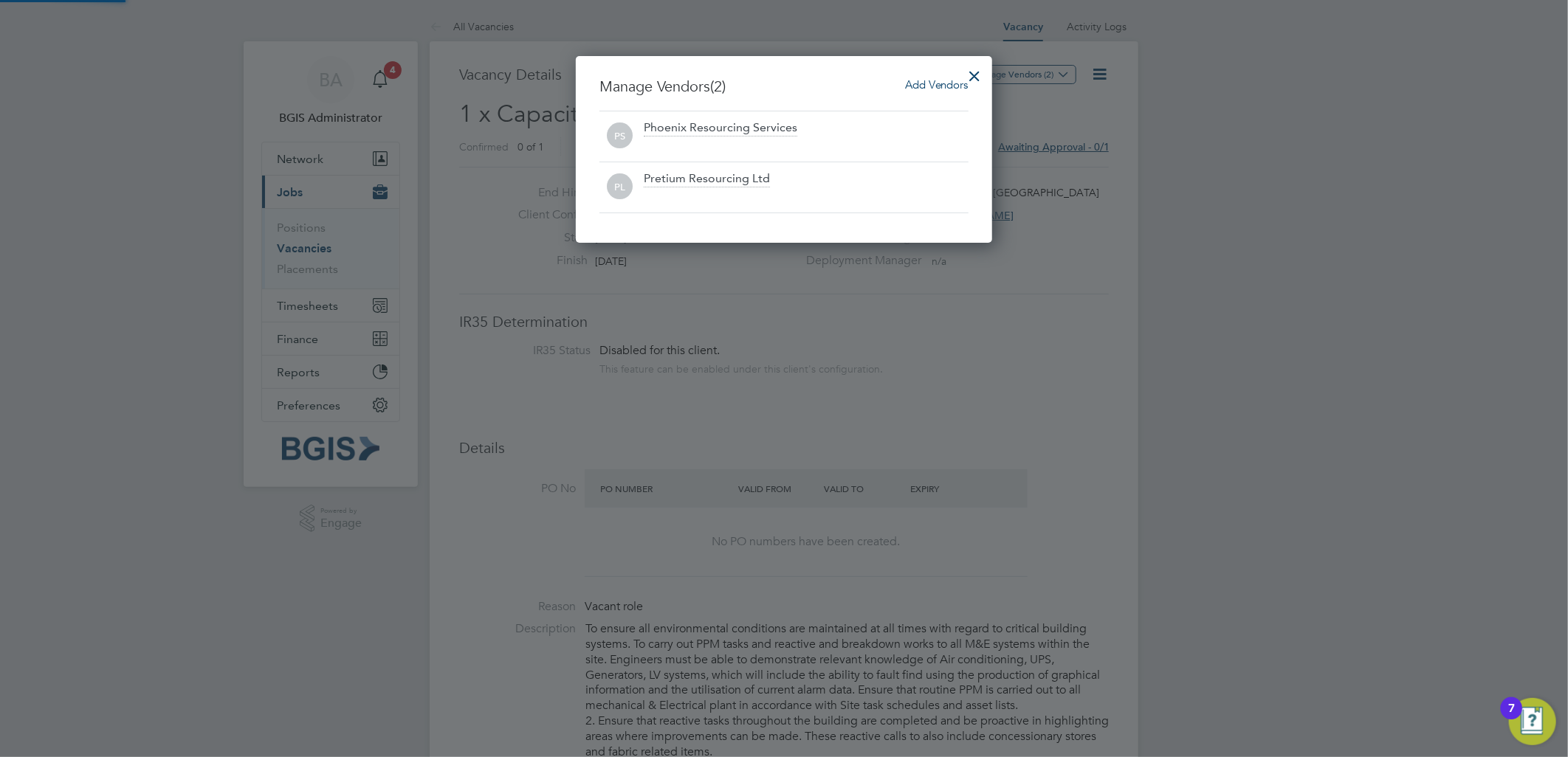
click at [984, 70] on div at bounding box center [975, 72] width 27 height 27
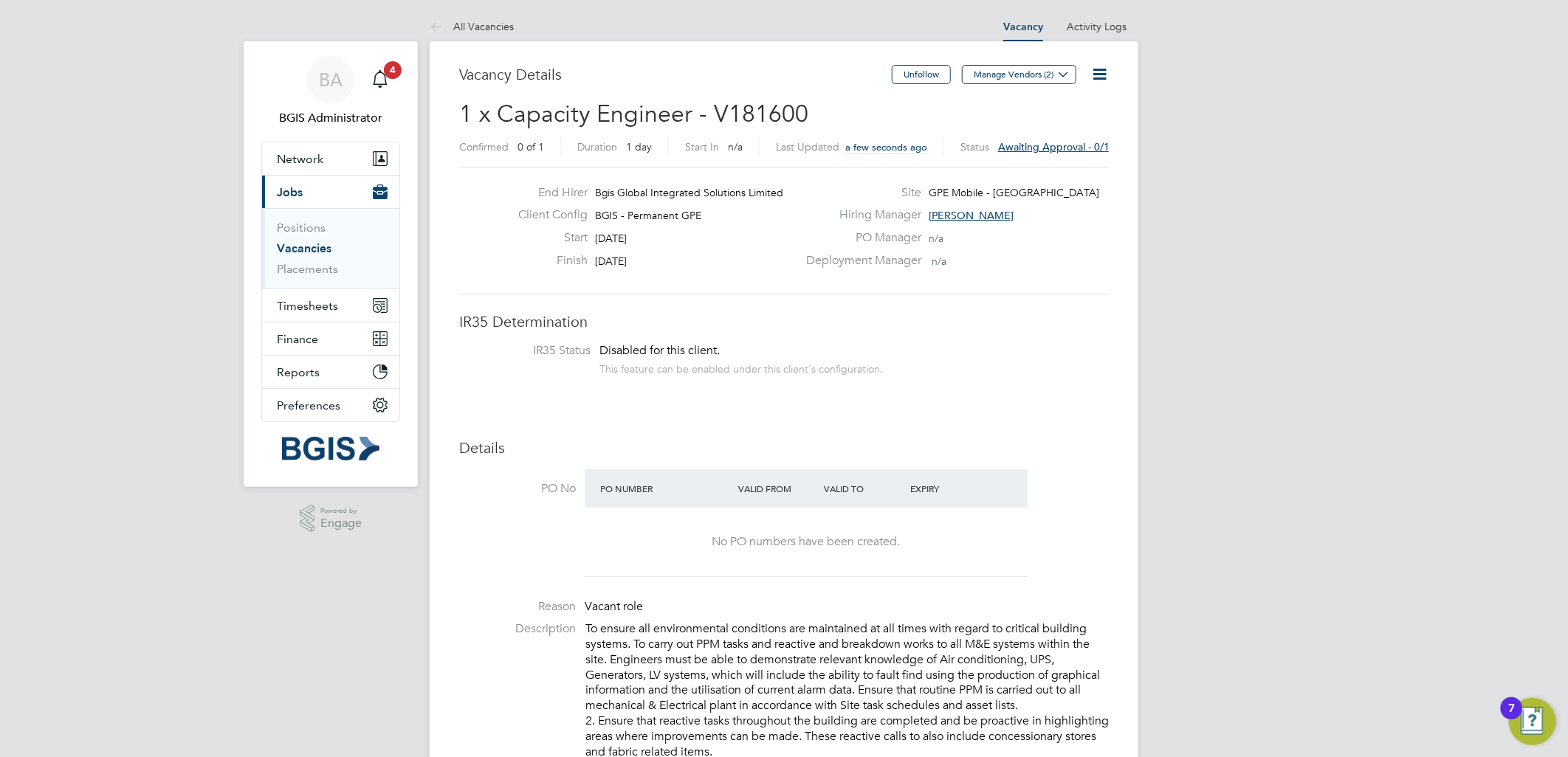
click at [1084, 79] on div "Unfollow Manage Vendors (2)" at bounding box center [1000, 81] width 217 height 34
click at [1090, 77] on icon at bounding box center [1100, 74] width 18 height 18
click at [1042, 158] on li "Approve" at bounding box center [1052, 158] width 106 height 21
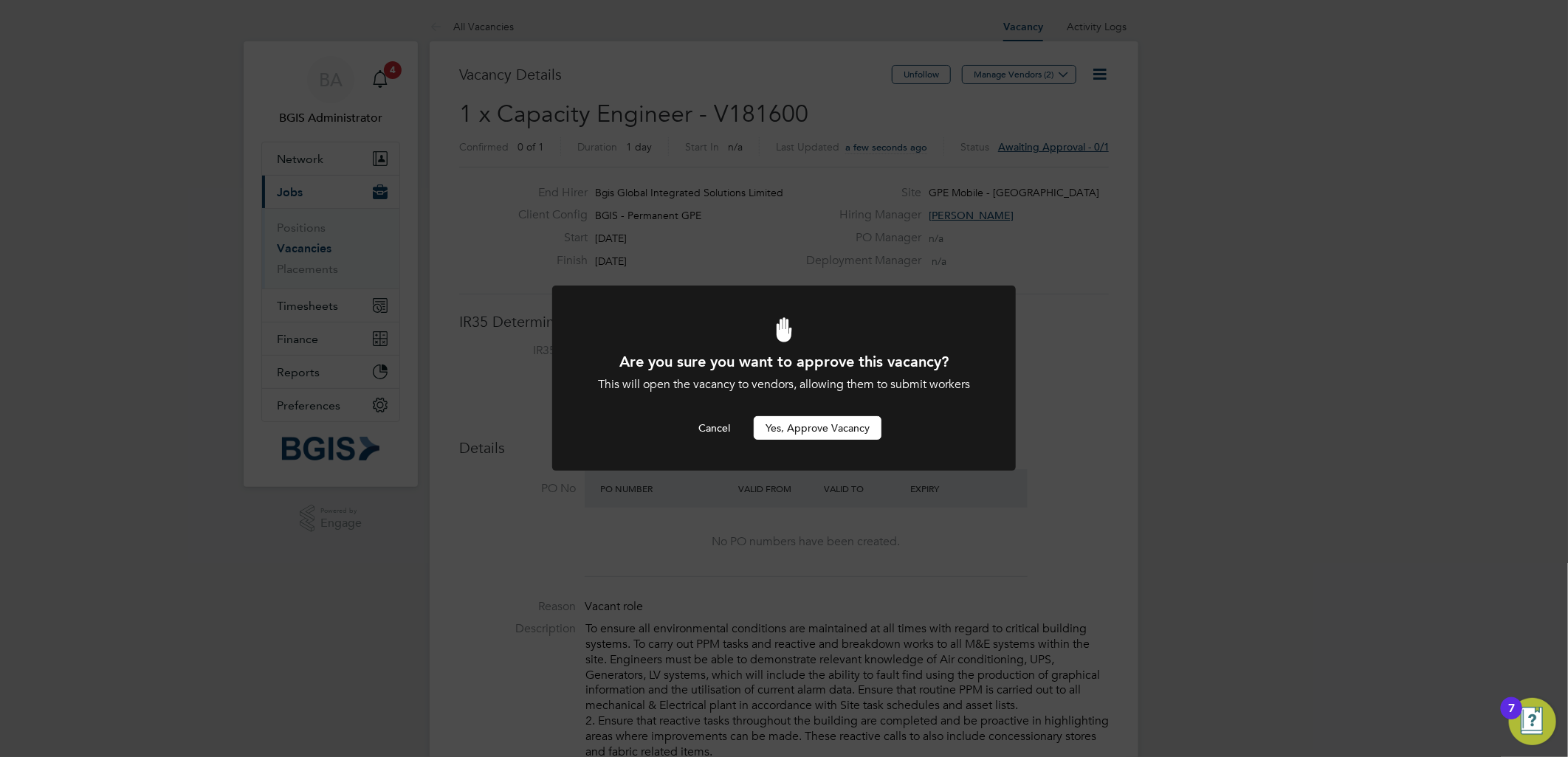
drag, startPoint x: 827, startPoint y: 415, endPoint x: 845, endPoint y: 431, distance: 24.1
click at [827, 415] on div "Are you sure you want to approve this vacancy? This will open the vacancy to ve…" at bounding box center [784, 396] width 384 height 88
click at [845, 431] on button "Yes, Approve Vacancy" at bounding box center [818, 428] width 128 height 23
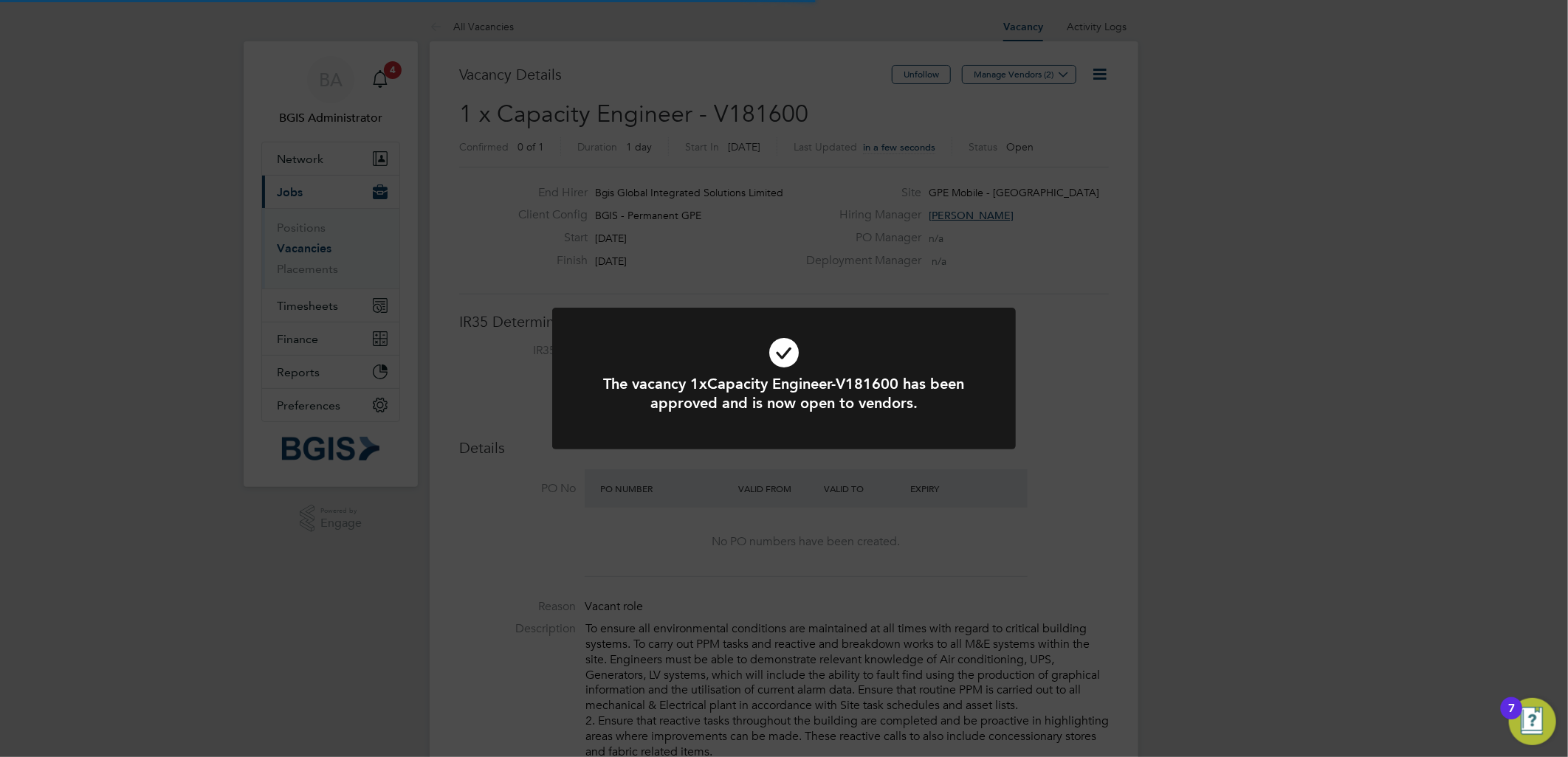
click at [1097, 316] on div "The vacancy 1xCapacity Engineer-V181600 has been approved and is now open to ve…" at bounding box center [784, 378] width 1568 height 757
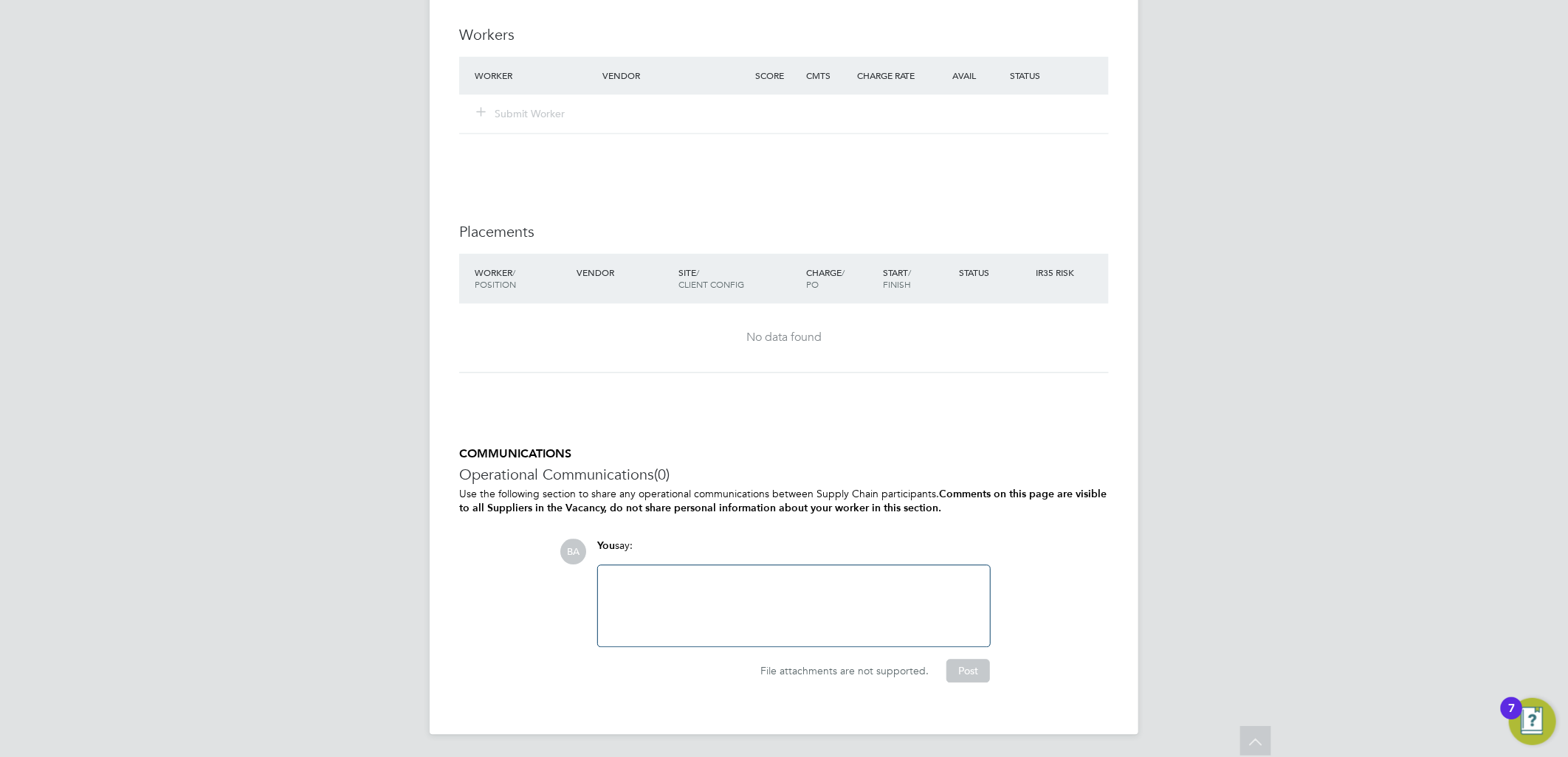
click at [765, 598] on div at bounding box center [794, 606] width 374 height 64
click at [832, 594] on div "Approval on V172491" at bounding box center [794, 606] width 374 height 64
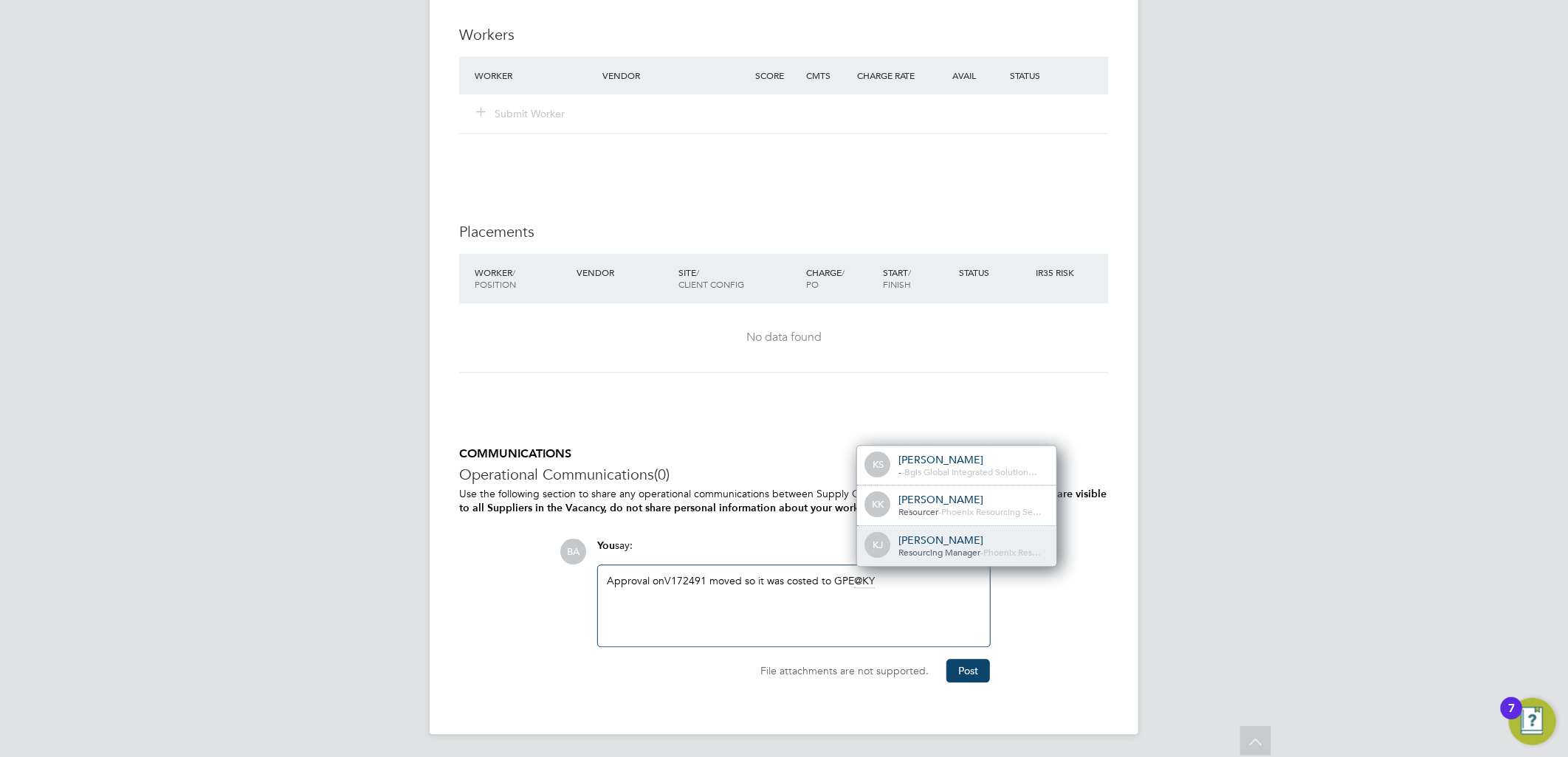
click at [962, 547] on div "Resourcing Manager - Phoenix Res…" at bounding box center [972, 553] width 148 height 12
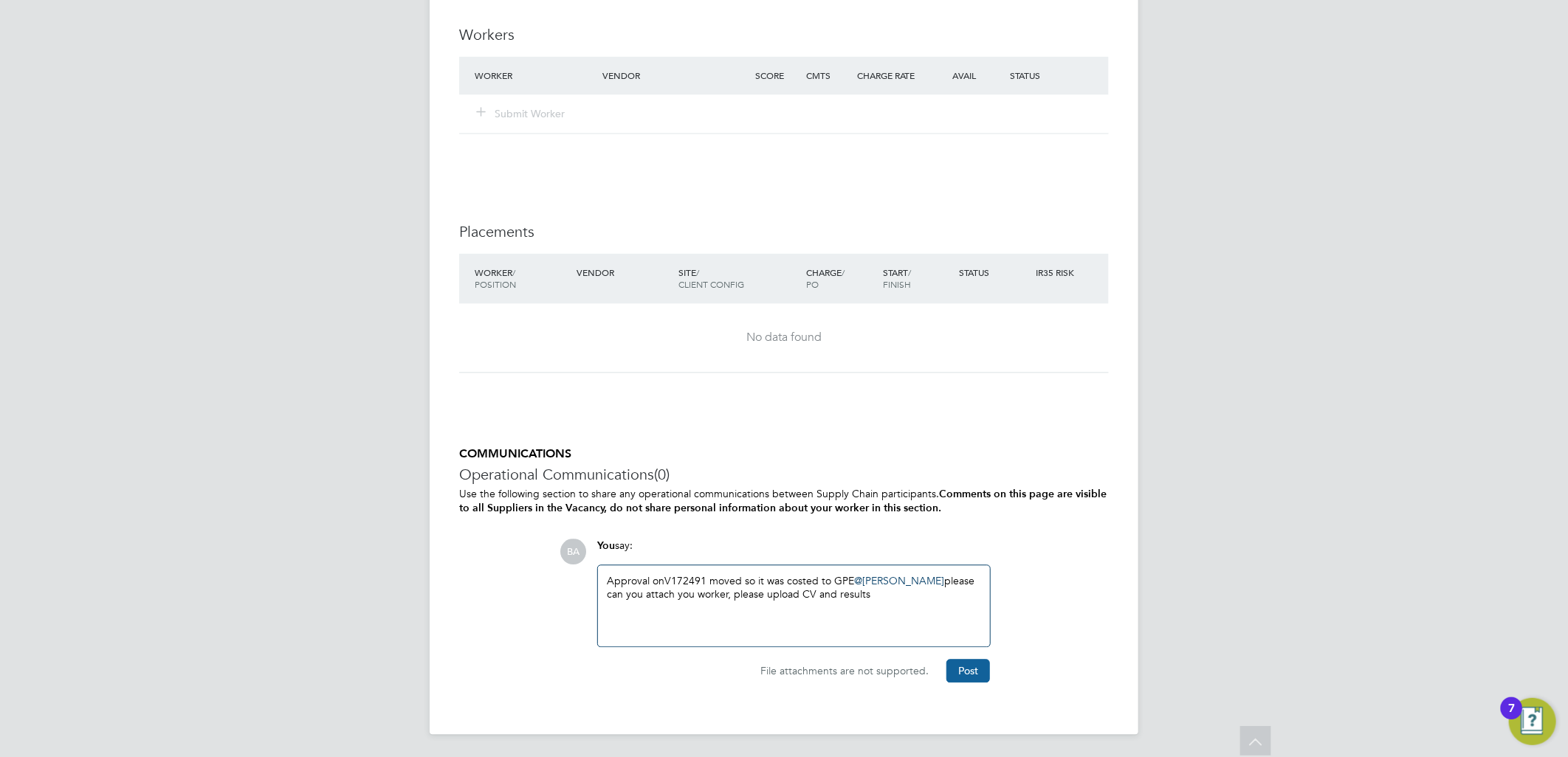
click at [967, 669] on button "Post" at bounding box center [968, 671] width 44 height 23
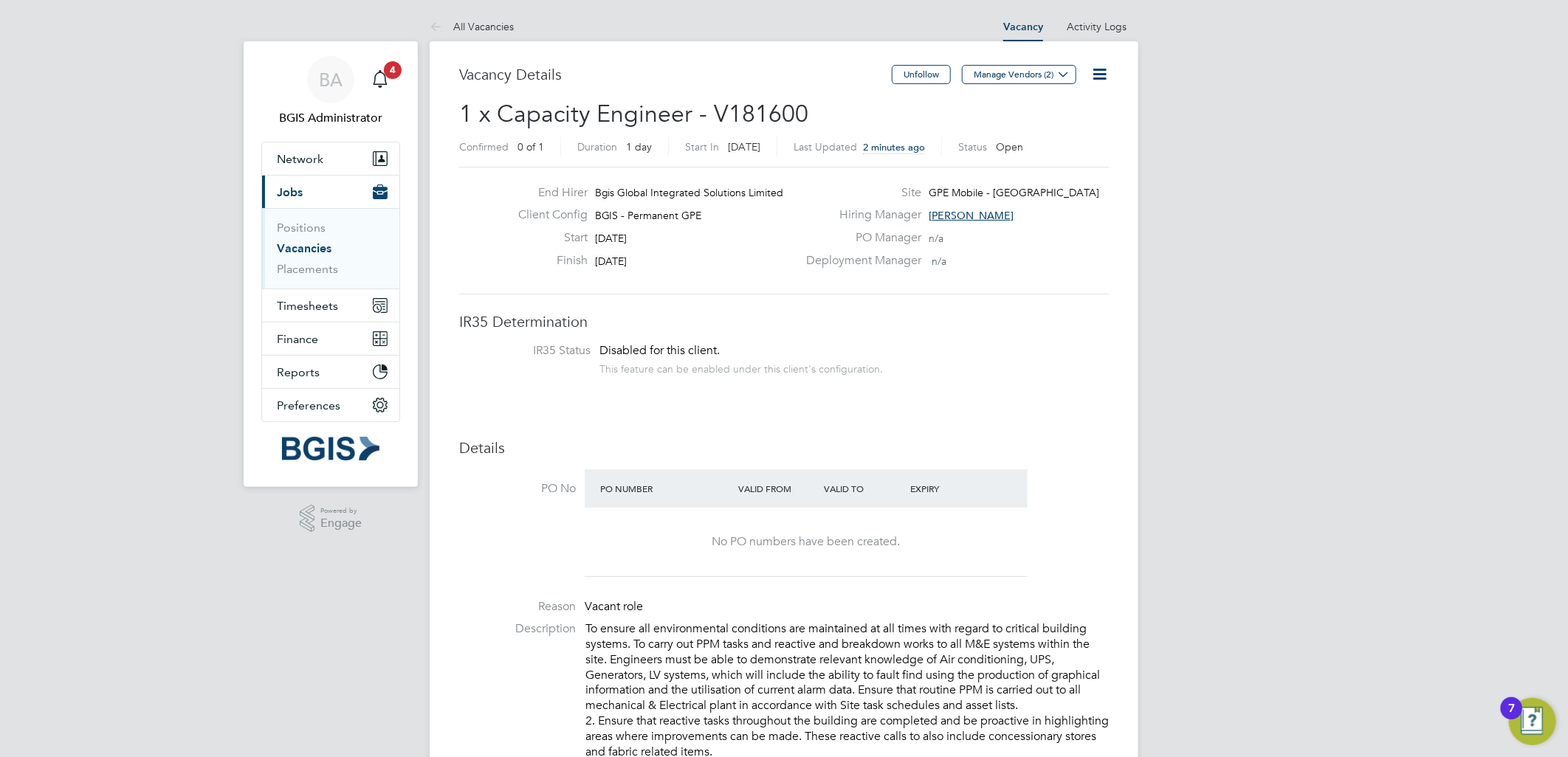
click at [273, 278] on ul "Positions Vacancies Placements" at bounding box center [331, 248] width 138 height 80
click at [305, 271] on link "Placements" at bounding box center [308, 269] width 61 height 14
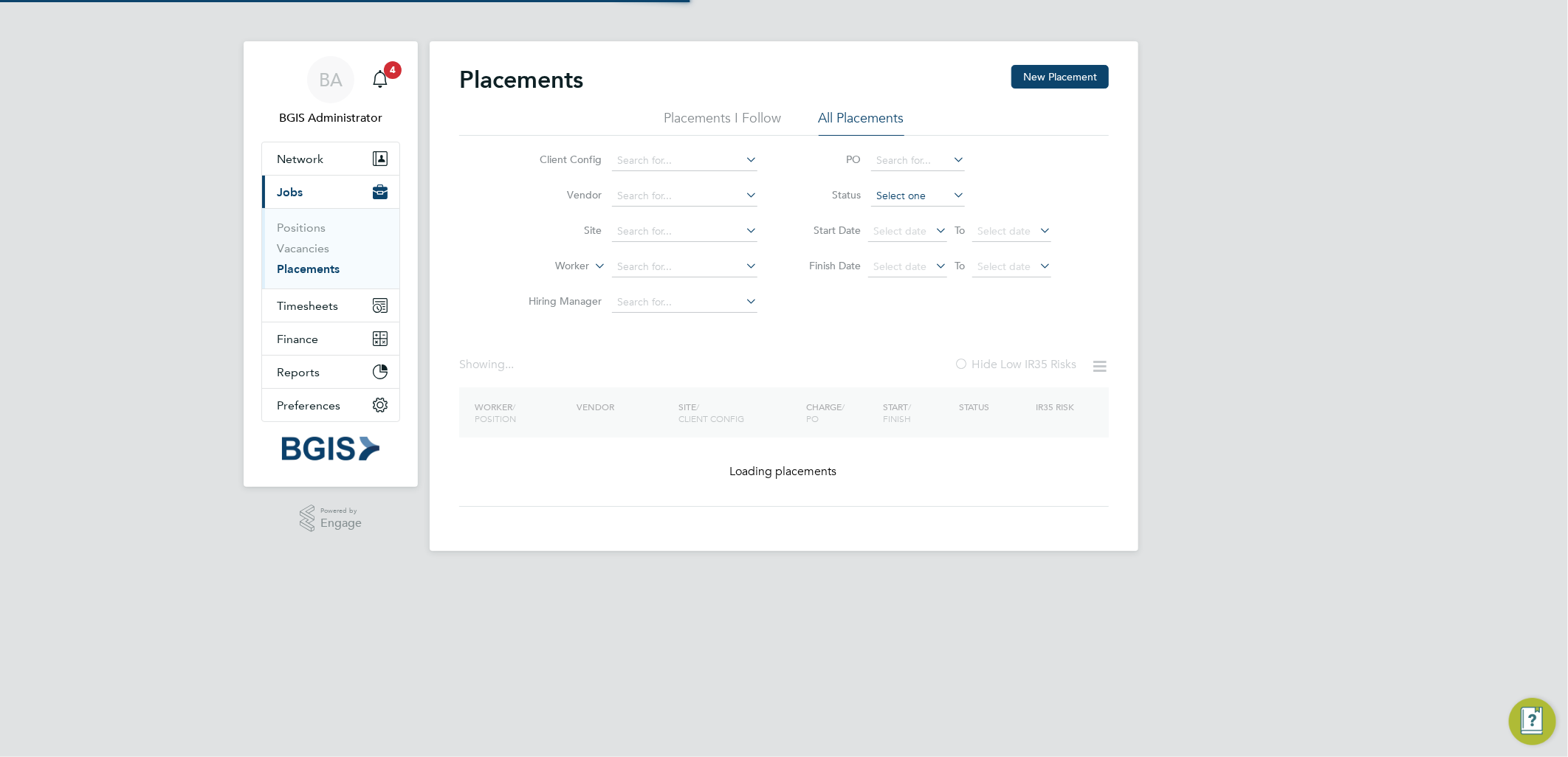
click at [914, 194] on input at bounding box center [917, 196] width 94 height 21
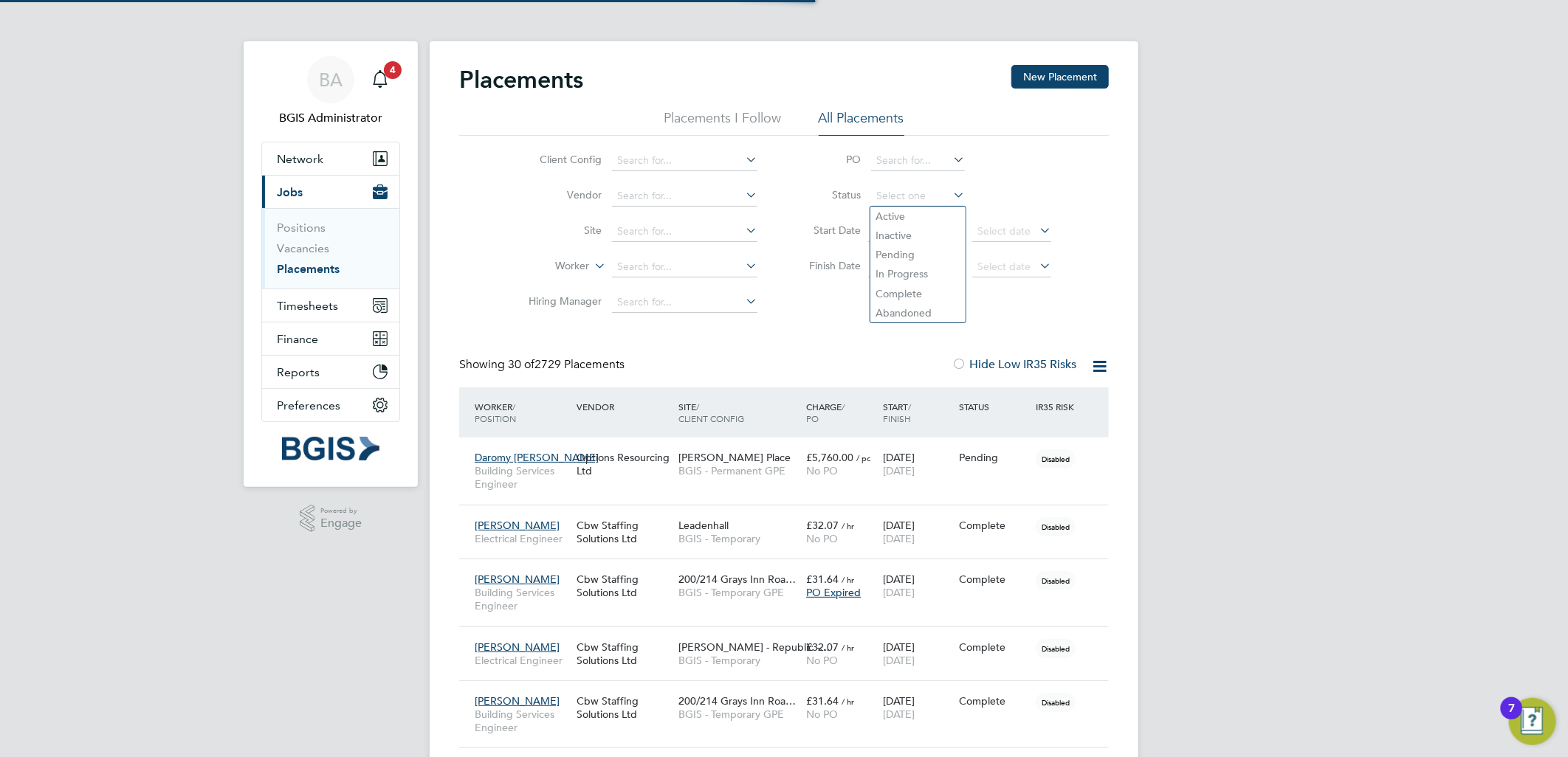
scroll to position [56, 104]
click at [909, 211] on li "Active" at bounding box center [917, 216] width 95 height 19
type input "Active"
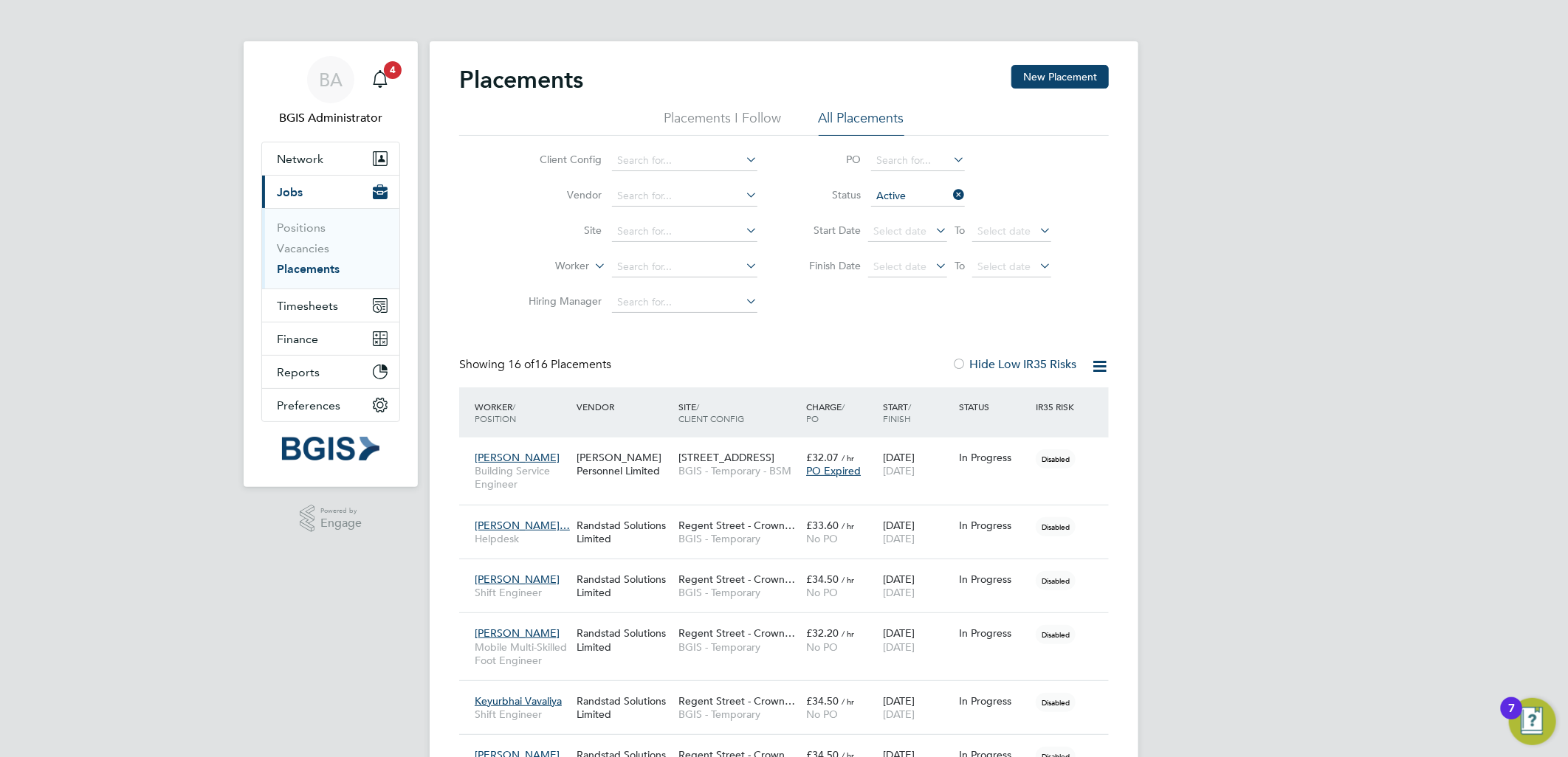
click at [1096, 371] on icon at bounding box center [1100, 366] width 18 height 18
click at [1057, 394] on li "Download Placements Report" at bounding box center [1027, 401] width 158 height 21
click at [1109, 366] on div "Placements New Placement Placements I Follow All Placements Client Config Vendo…" at bounding box center [784, 769] width 709 height 1454
click at [1105, 365] on icon at bounding box center [1100, 366] width 18 height 18
click at [1061, 390] on div "Download Placements Report" at bounding box center [1026, 401] width 173 height 37
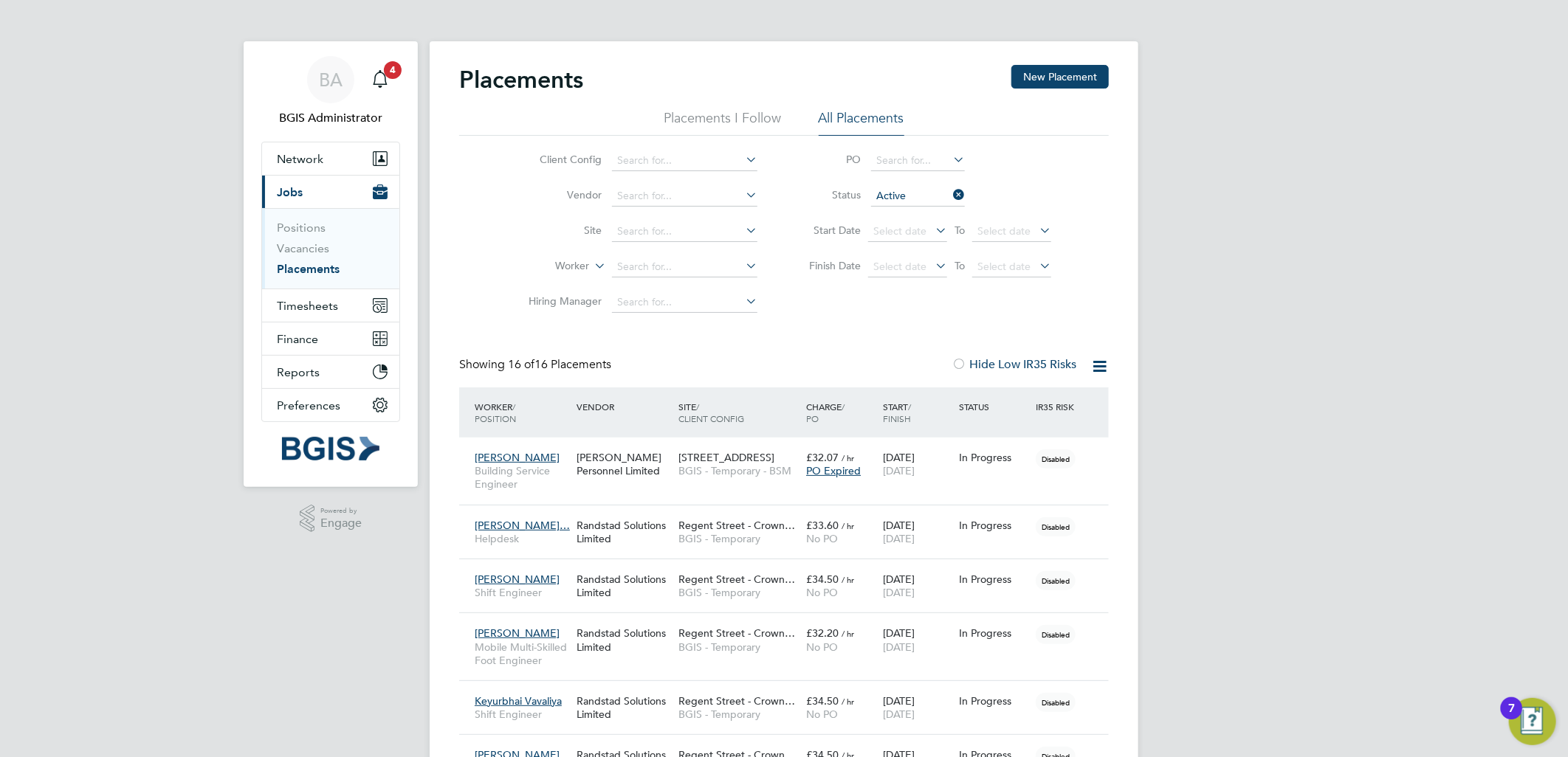
click at [1095, 366] on icon at bounding box center [1100, 366] width 18 height 18
click at [1051, 396] on li "Download Placements Report" at bounding box center [1027, 401] width 158 height 21
click at [313, 254] on link "Vacancies" at bounding box center [303, 248] width 52 height 14
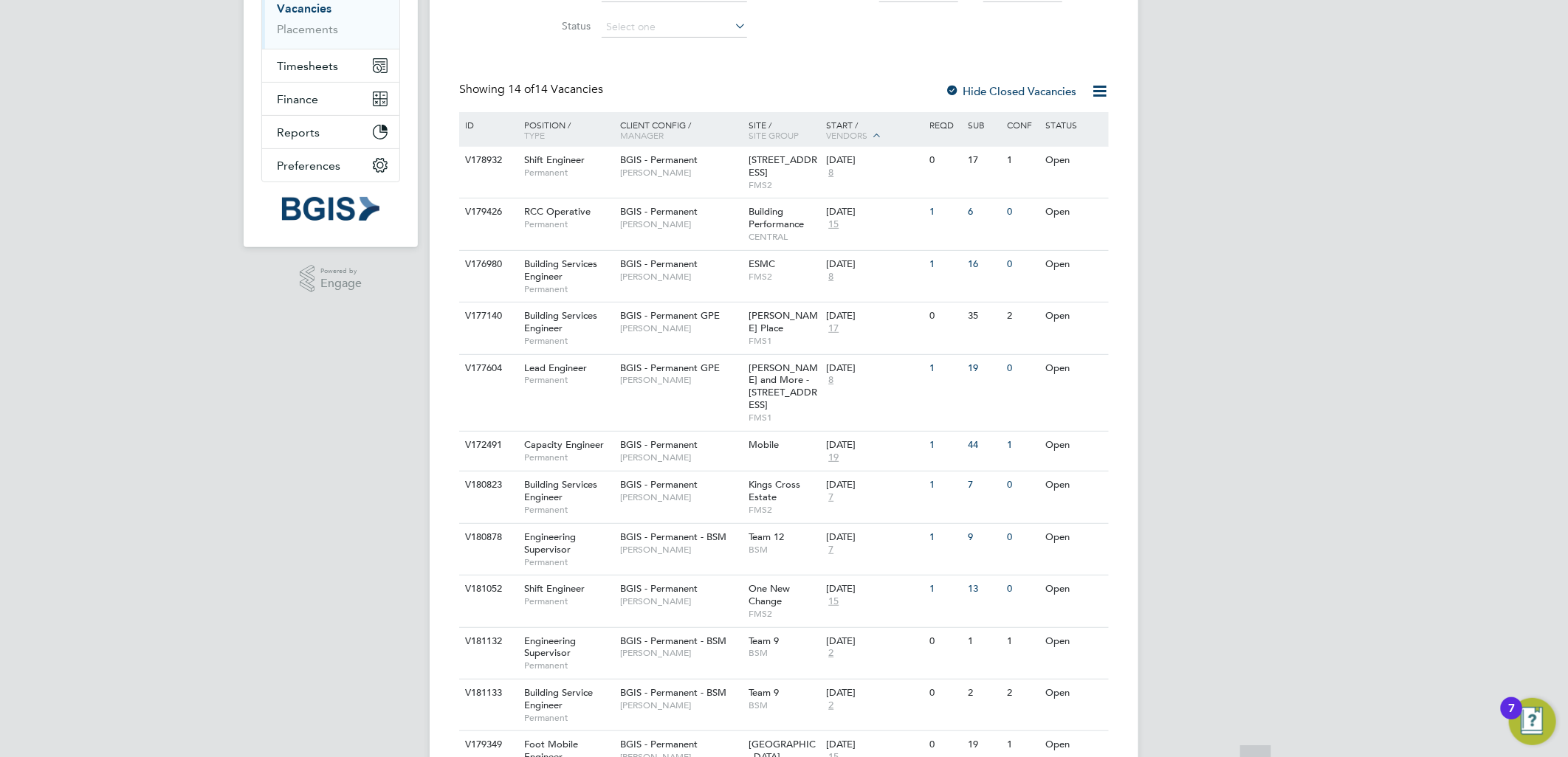
scroll to position [411, 0]
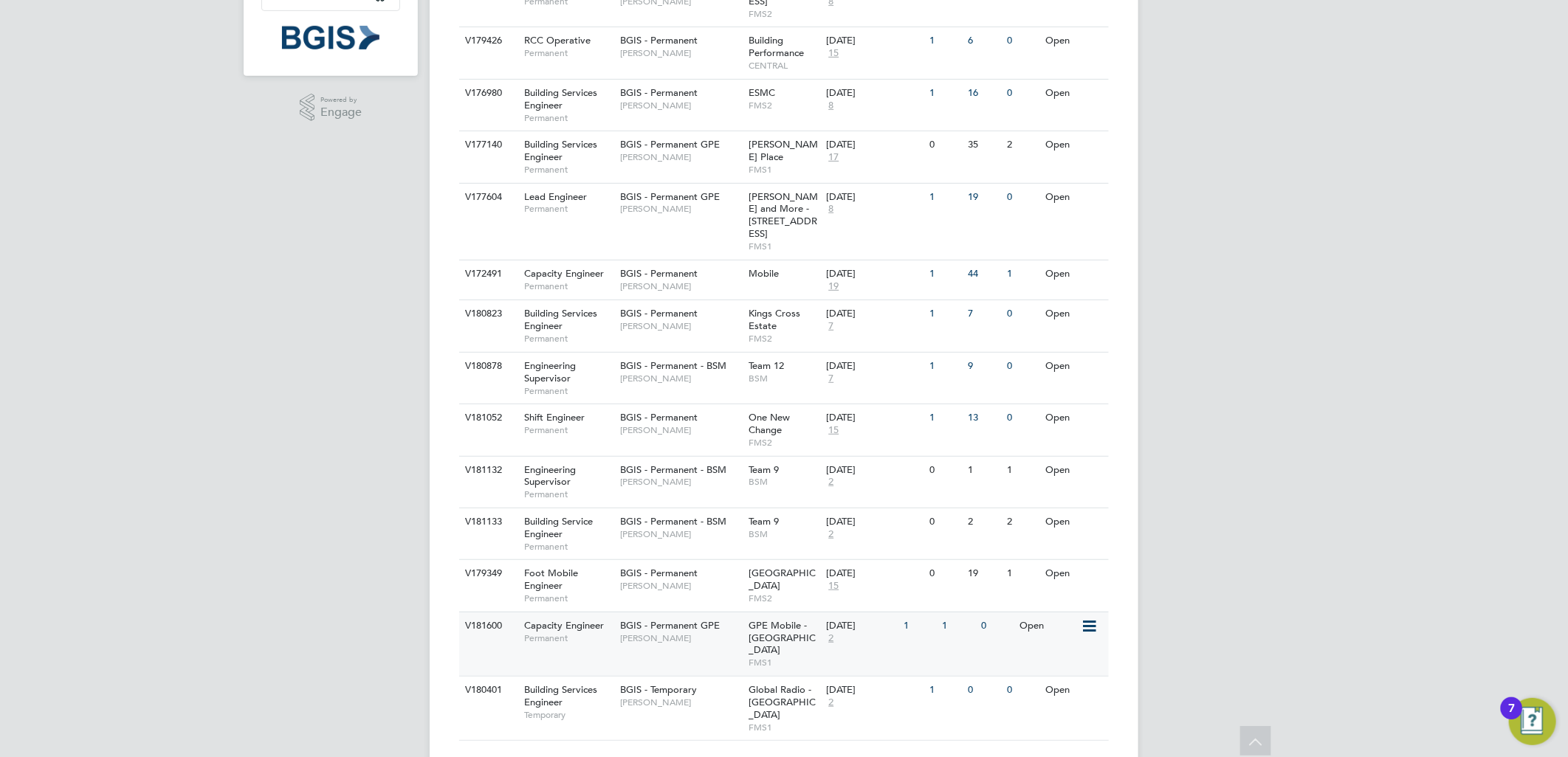
click at [759, 626] on span "GPE Mobile - London" at bounding box center [782, 638] width 67 height 37
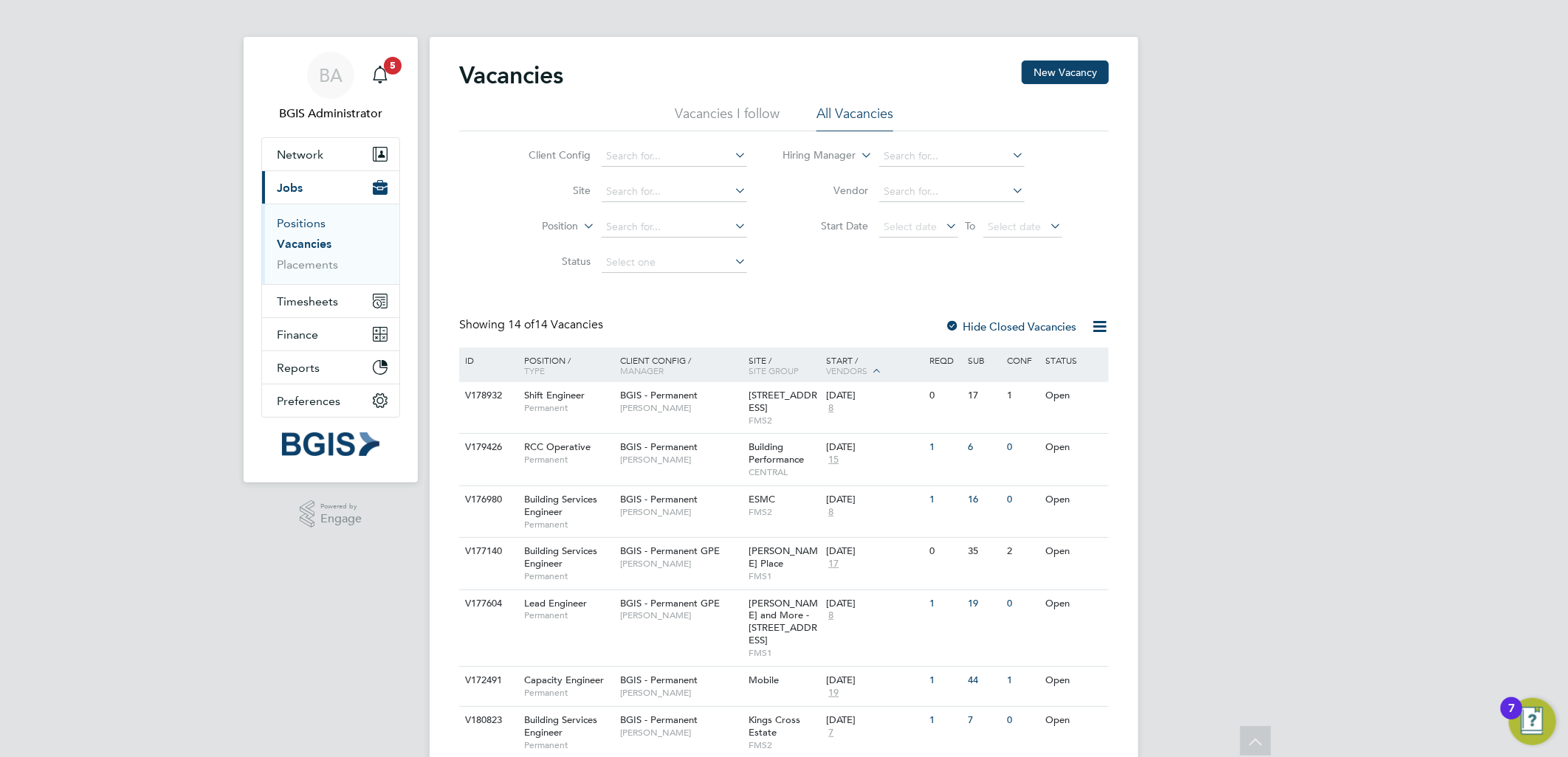
scroll to position [2, 0]
click at [303, 247] on link "Vacancies" at bounding box center [304, 246] width 55 height 14
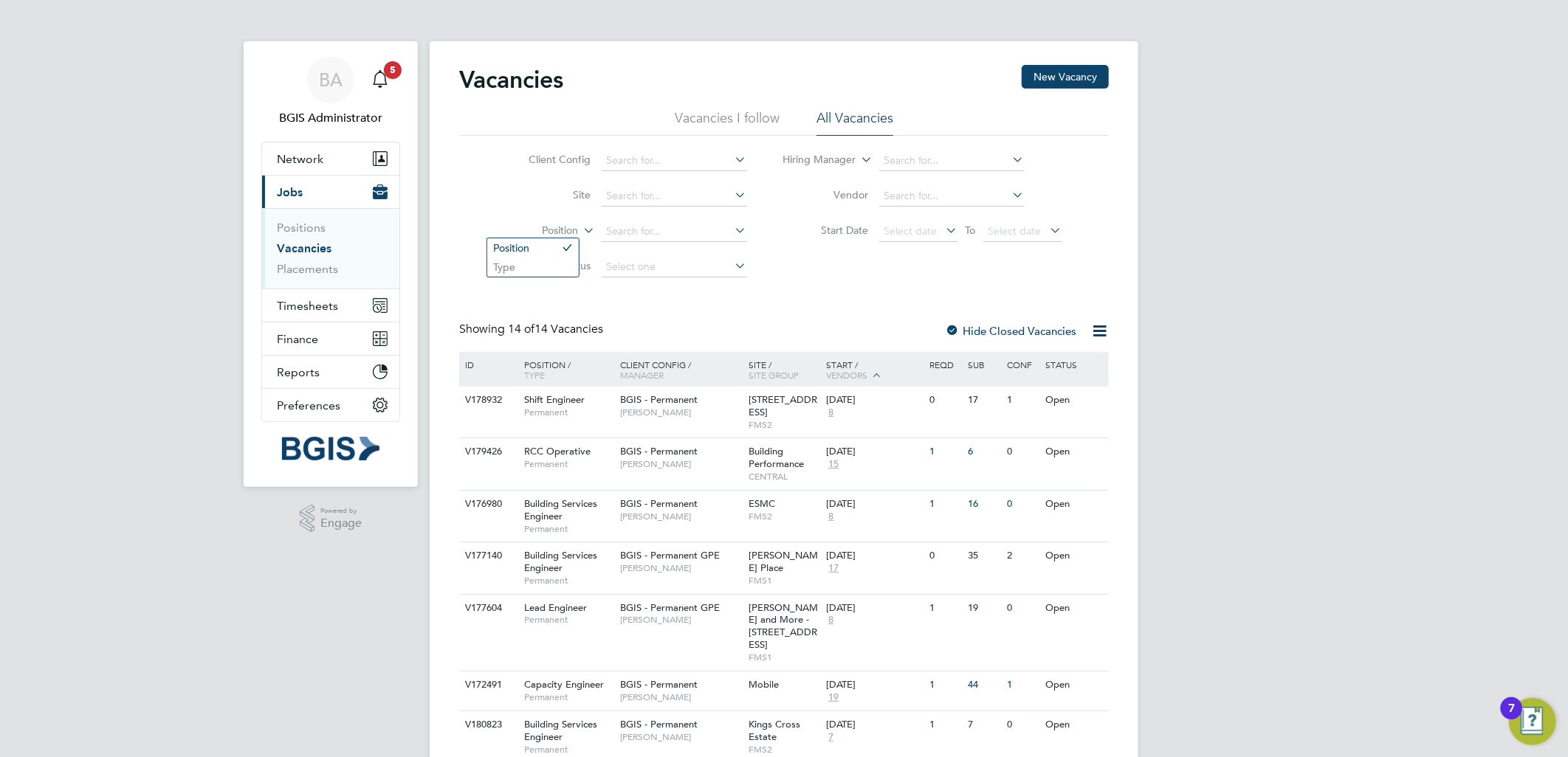
click at [562, 231] on label "Position" at bounding box center [536, 231] width 85 height 15
click at [540, 262] on li "Type" at bounding box center [532, 267] width 91 height 19
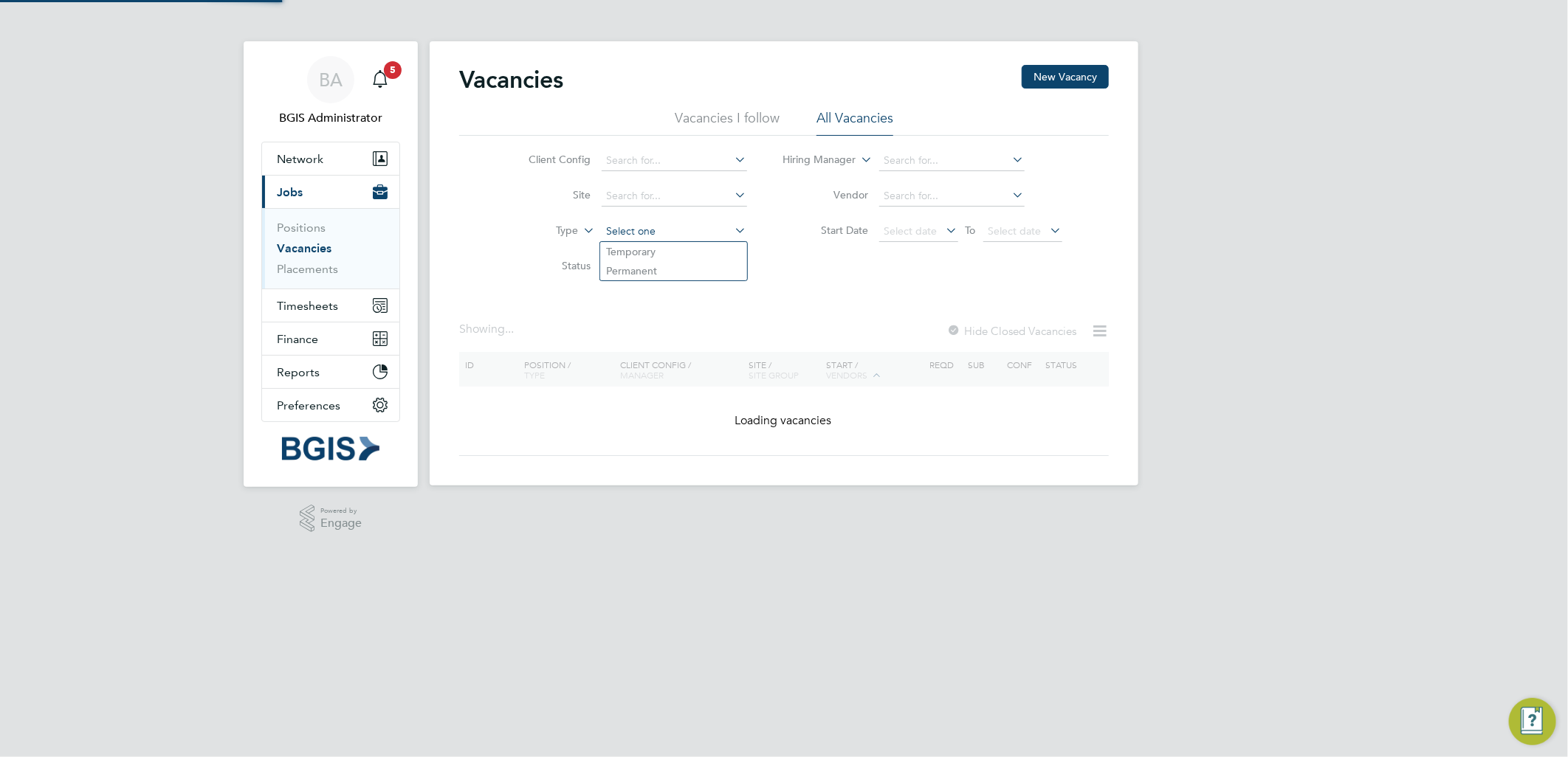
click at [653, 233] on input at bounding box center [673, 231] width 145 height 21
click at [643, 278] on li "Permanent" at bounding box center [673, 270] width 147 height 19
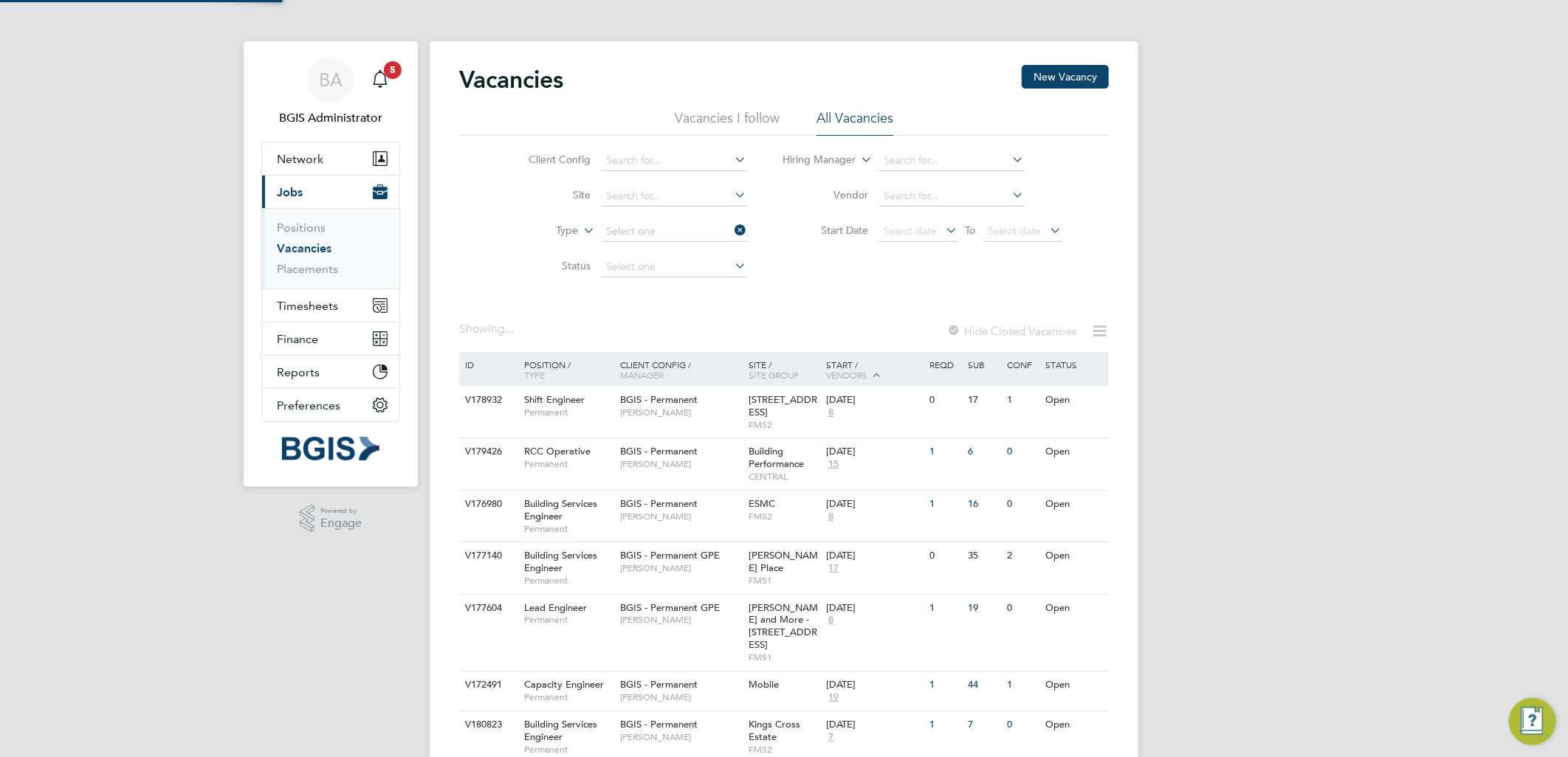
type input "Permanent"
click at [1096, 325] on icon at bounding box center [1100, 331] width 18 height 18
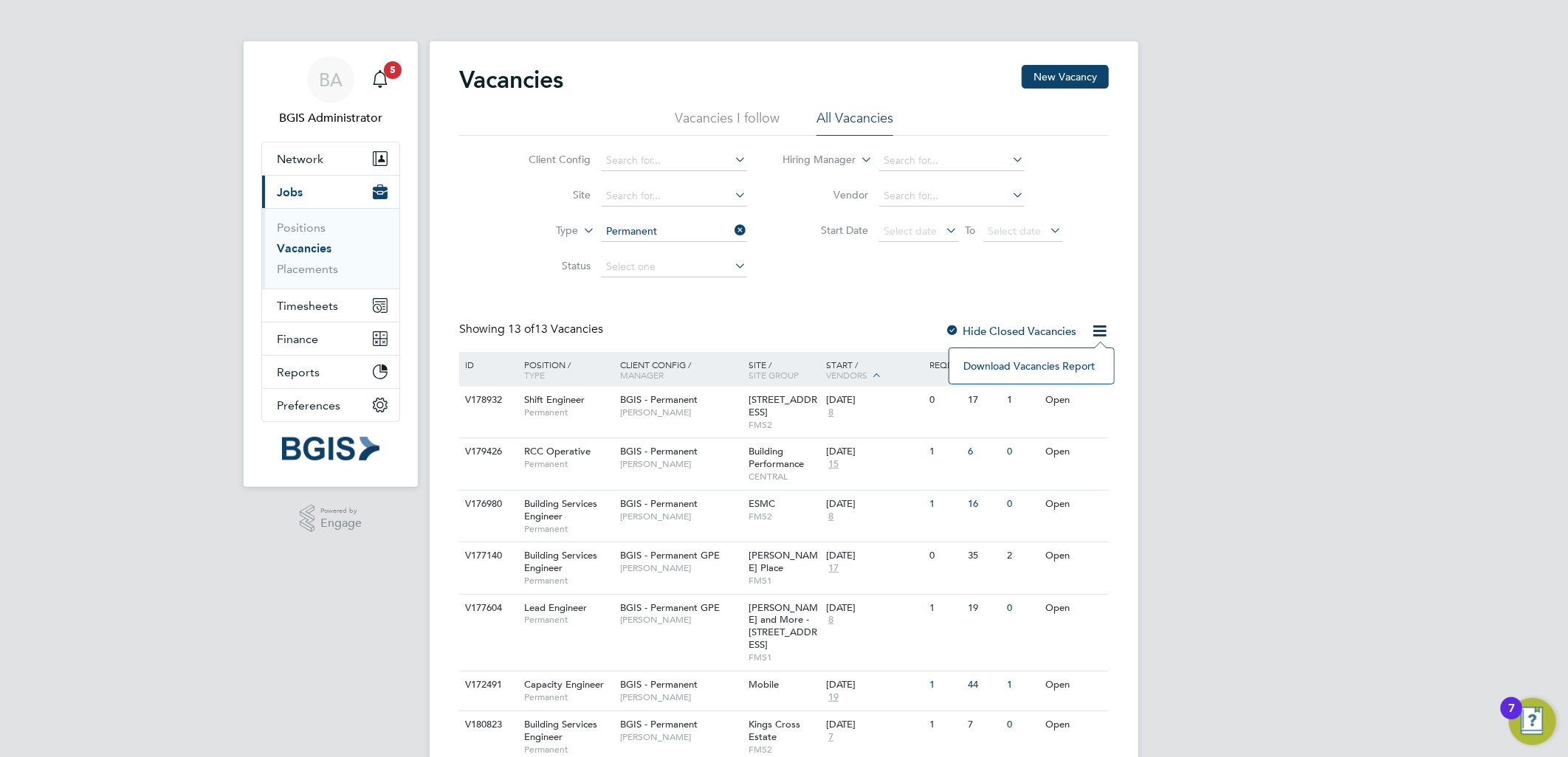
click at [1022, 359] on li "Download Vacancies Report" at bounding box center [1032, 366] width 150 height 21
click at [986, 9] on app-barbie "Vacancies New Vacancy Vacancies I follow All Vacancies Client Config Site Type …" at bounding box center [784, 559] width 709 height 1118
click at [641, 621] on span "Patrick Ridgway" at bounding box center [681, 620] width 122 height 12
click at [1402, 135] on div "BA BGIS Administrator Notifications 5 Applications: Network Team Members Busine…" at bounding box center [784, 570] width 1568 height 1141
click at [743, 521] on div "BGIS - Permanent Paul Woods" at bounding box center [681, 510] width 129 height 38
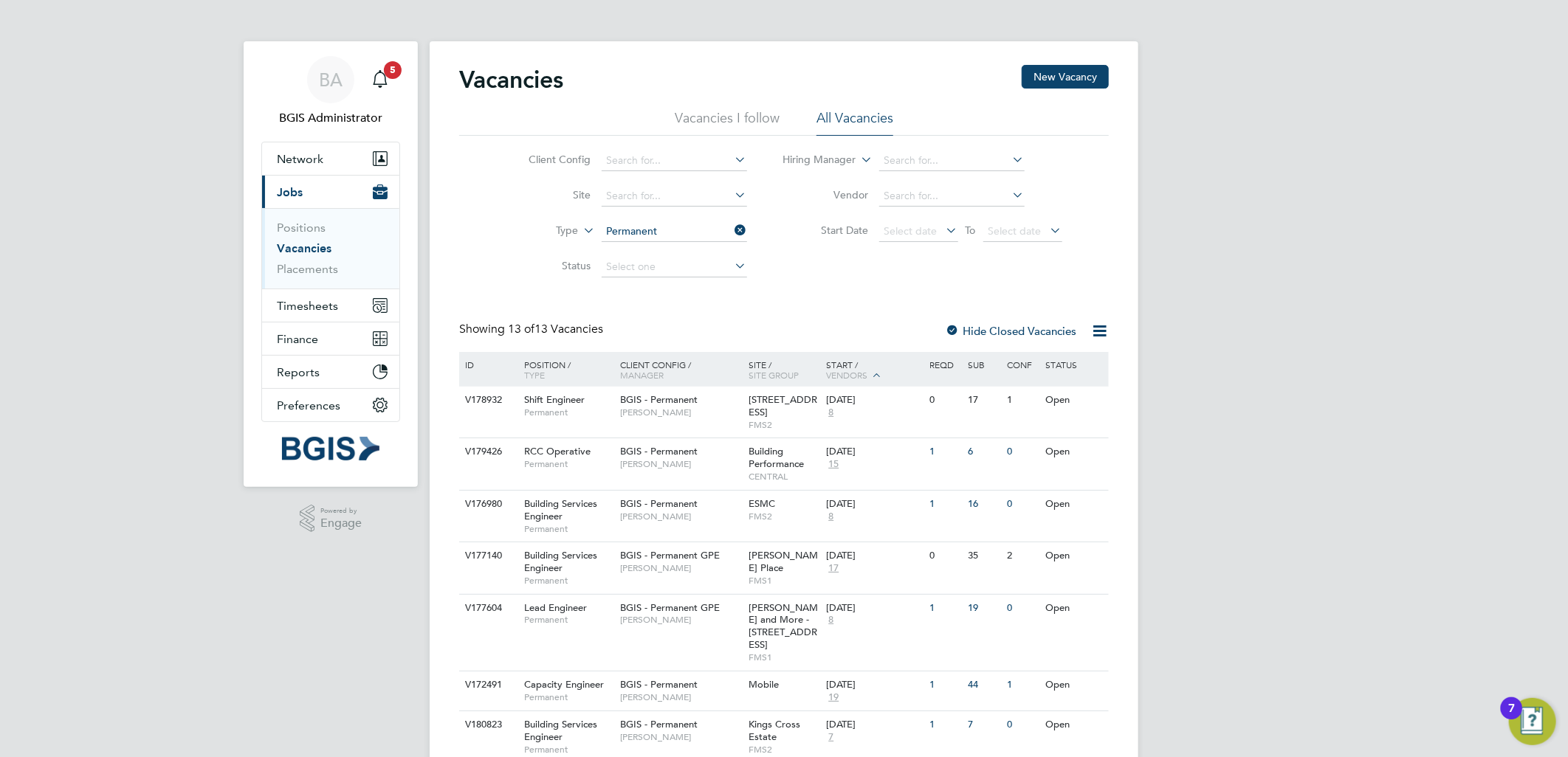
click at [1346, 197] on div "BA BGIS Administrator Notifications 5 Applications: Network Team Members Busine…" at bounding box center [784, 570] width 1568 height 1141
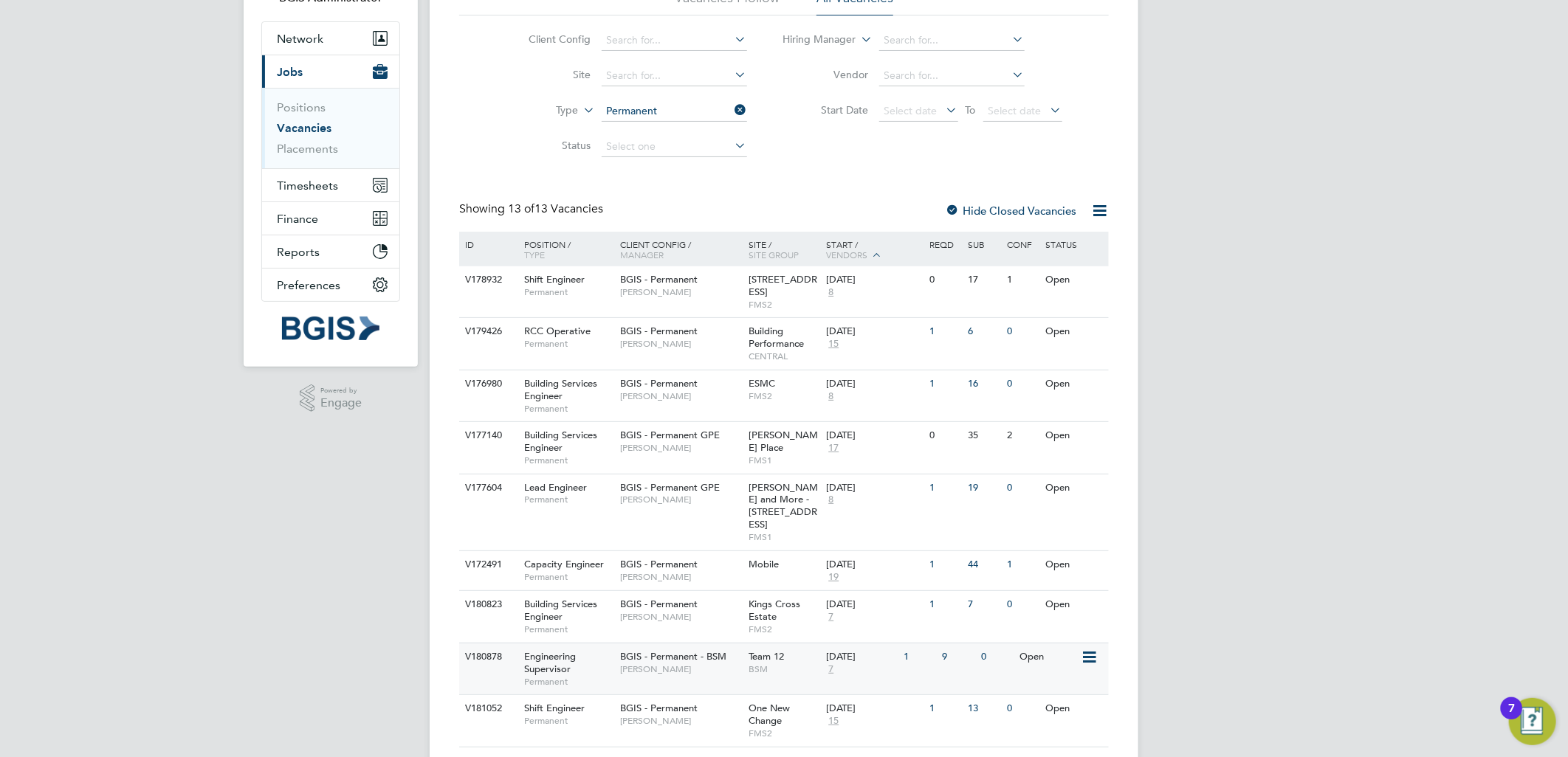
scroll to position [245, 0]
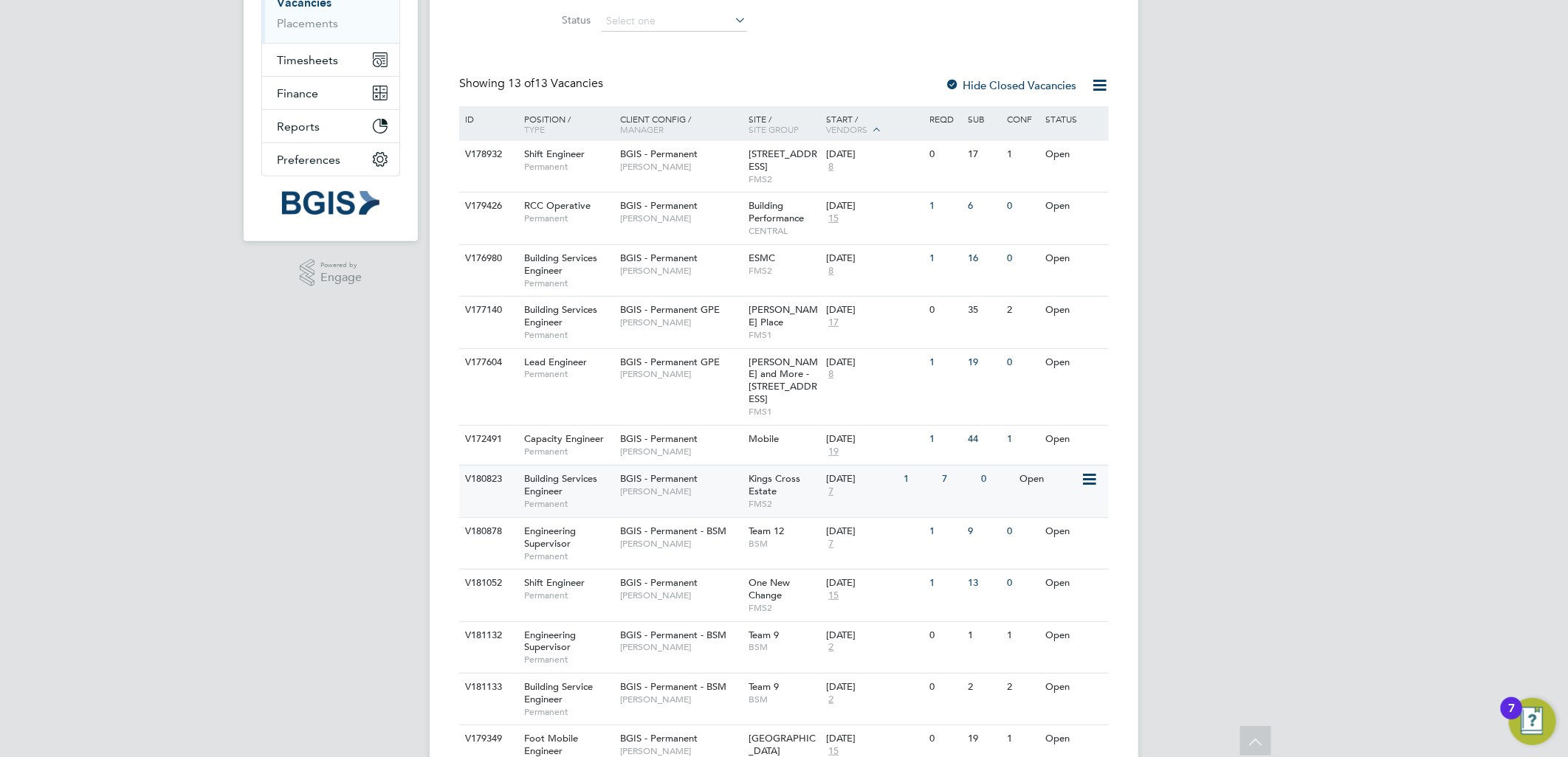
click at [711, 486] on span "Jake Osborne" at bounding box center [681, 492] width 122 height 12
click at [1329, 203] on div "BA BGIS Administrator Notifications 5 Applications: Network Team Members Busine…" at bounding box center [784, 325] width 1568 height 1141
click at [745, 540] on div "Team 12 BSM" at bounding box center [784, 537] width 77 height 38
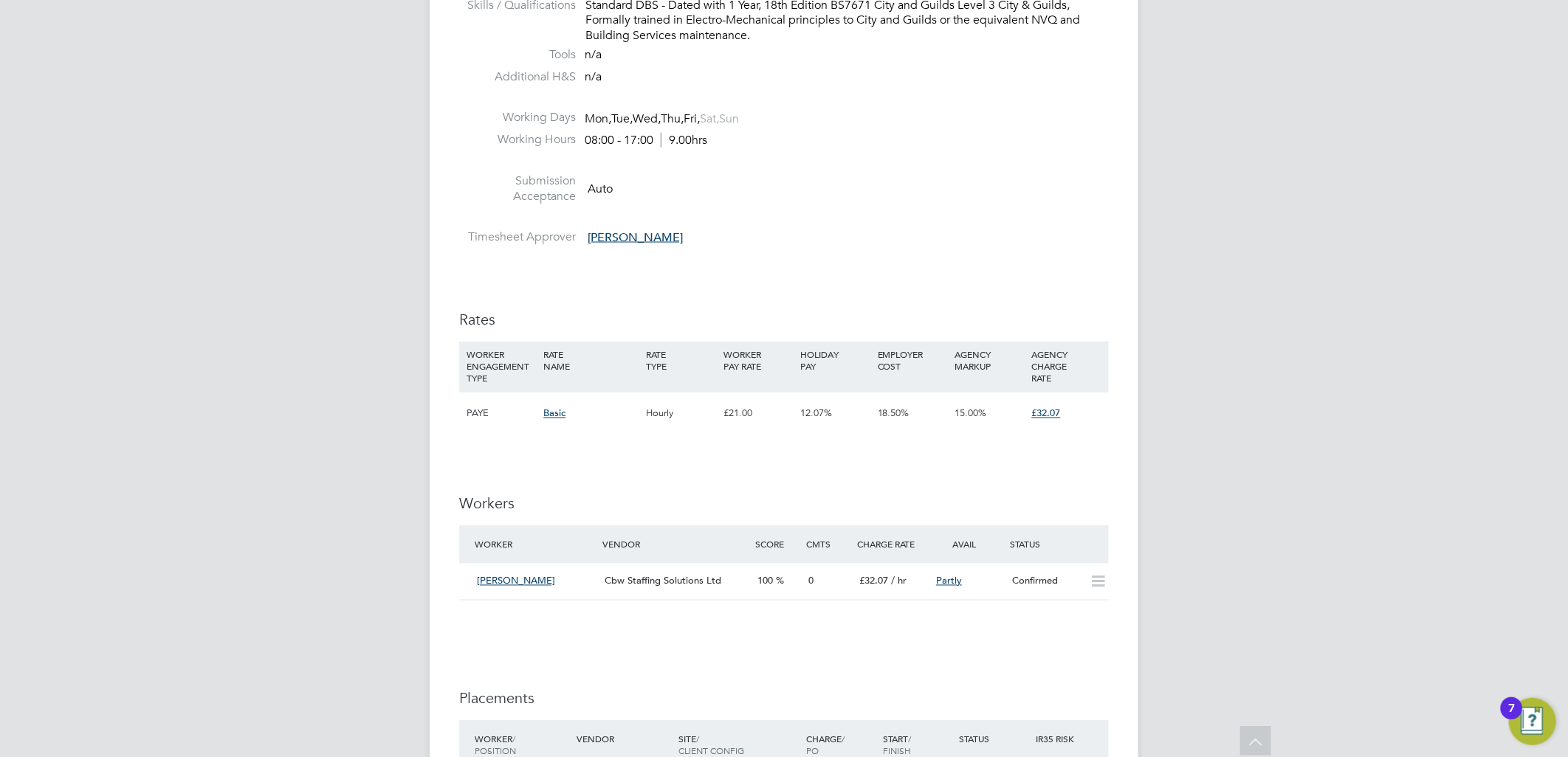
scroll to position [1722, 0]
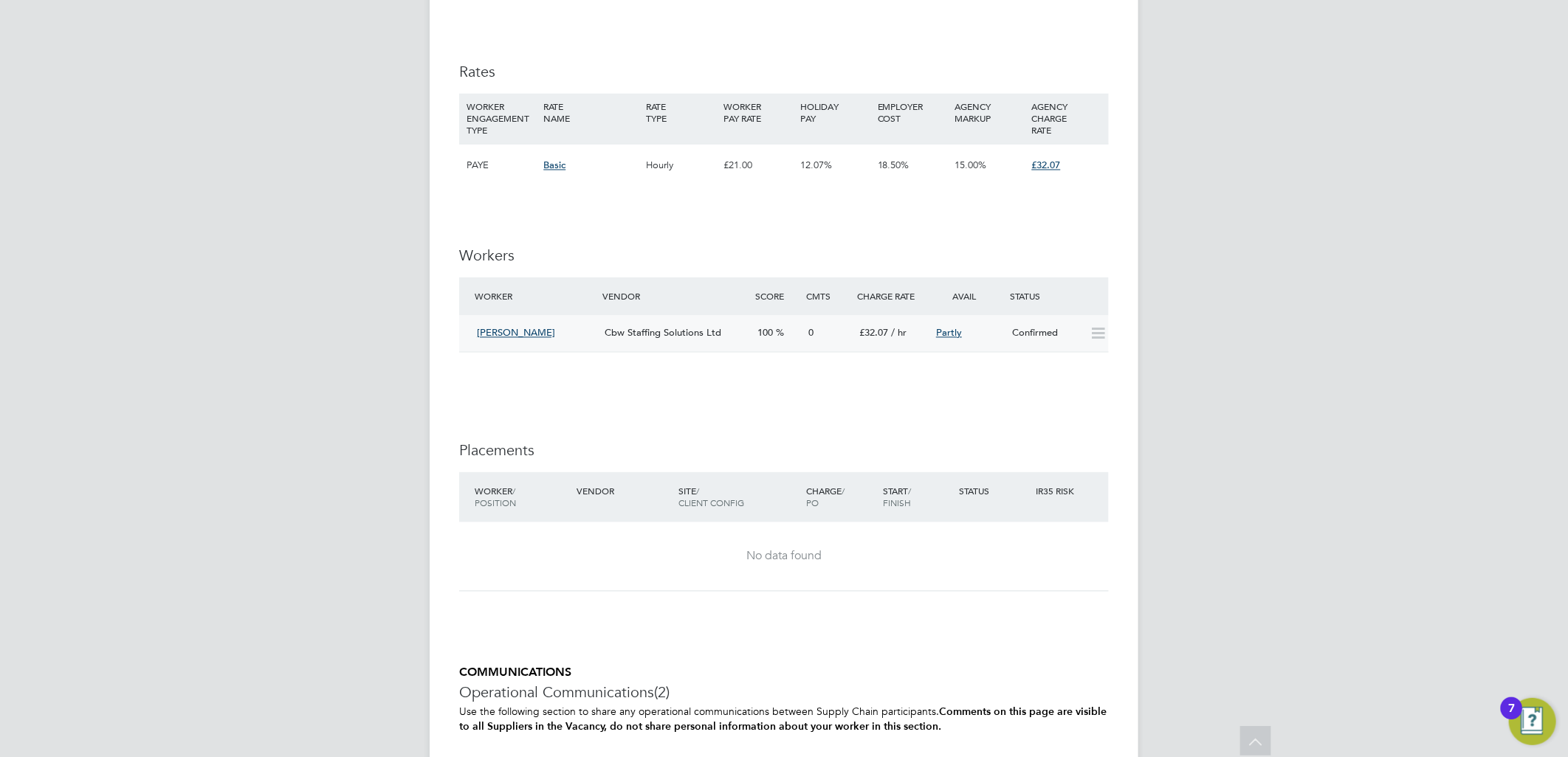
click at [736, 318] on div "Isaac Manu Cbw Staffing Solutions Ltd 100 0 £32.07 / hr Partly Confirmed" at bounding box center [784, 334] width 649 height 36
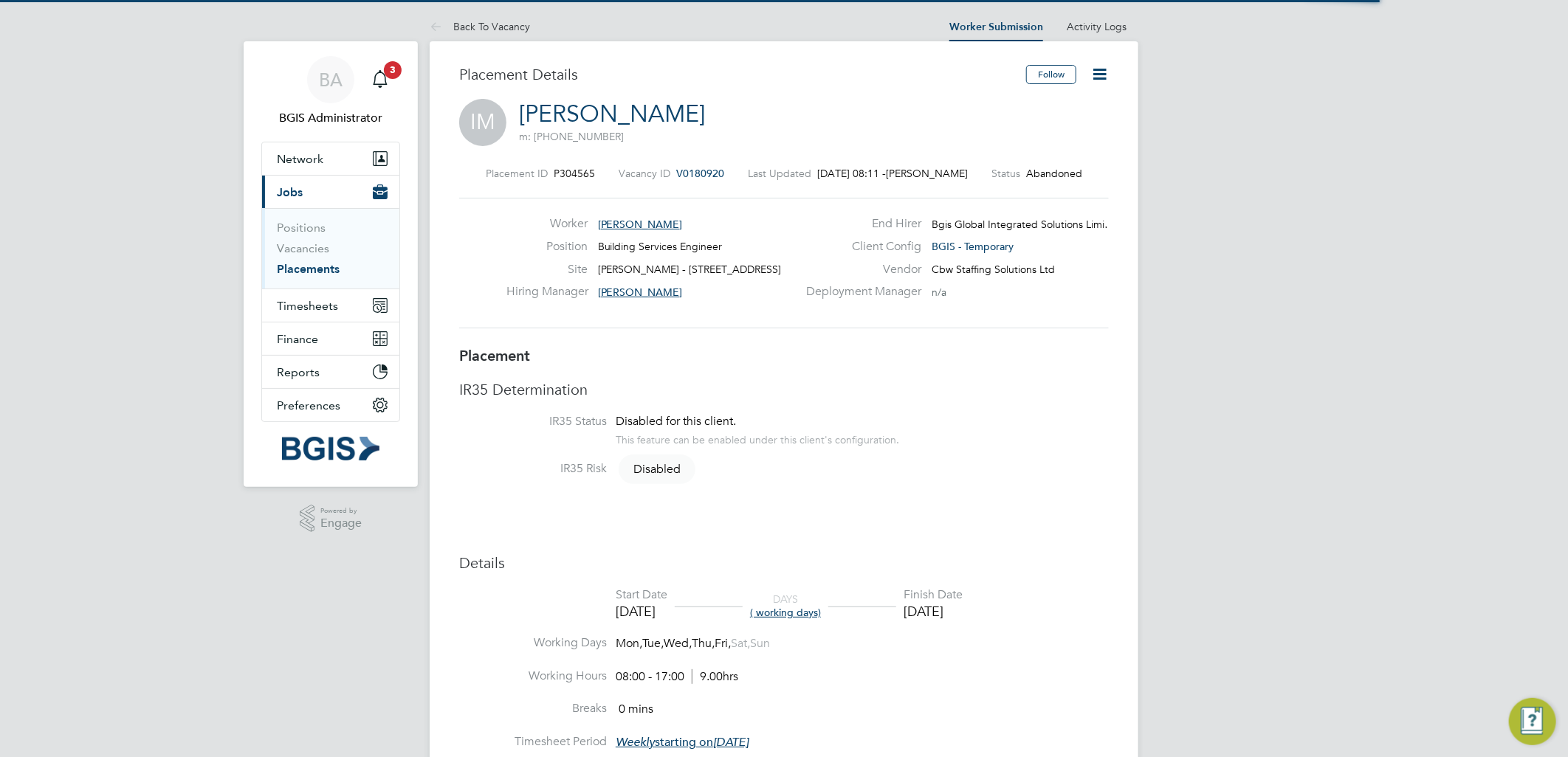
scroll to position [7, 7]
click at [517, 31] on link "Back To Vacancy" at bounding box center [479, 27] width 100 height 13
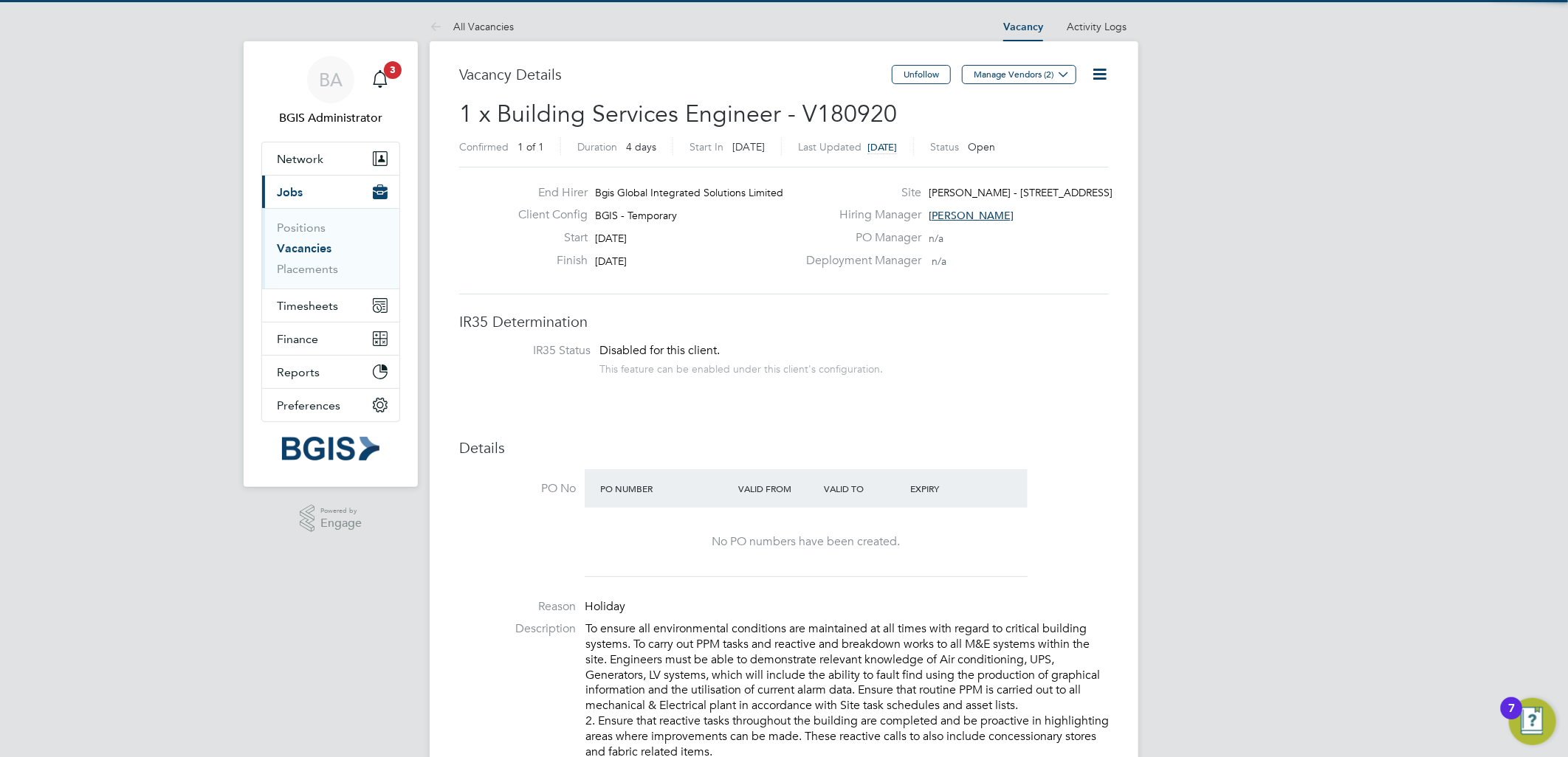
click at [1090, 72] on icon at bounding box center [1100, 74] width 18 height 18
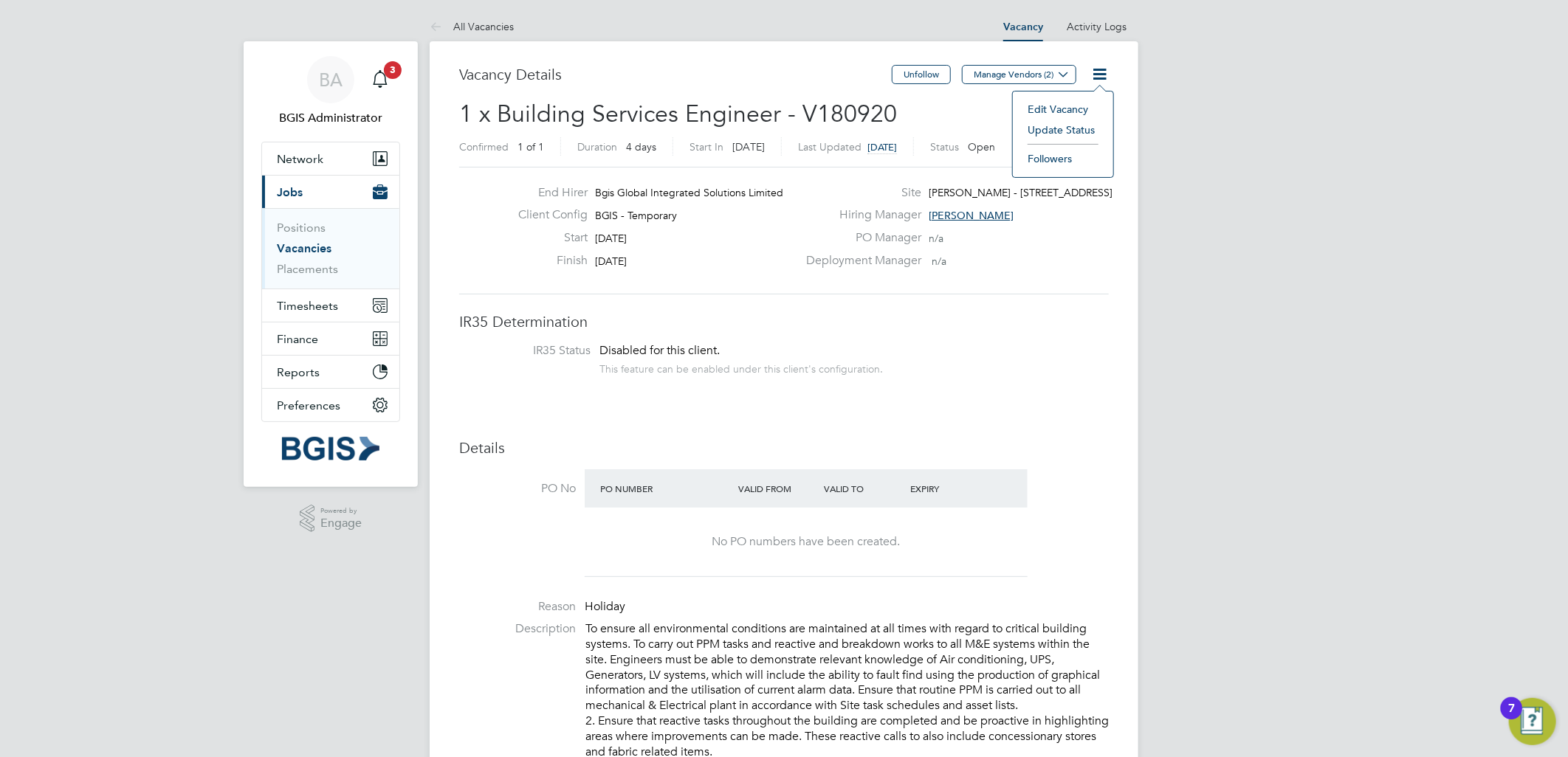
click at [1023, 136] on li "Update Status" at bounding box center [1062, 129] width 85 height 21
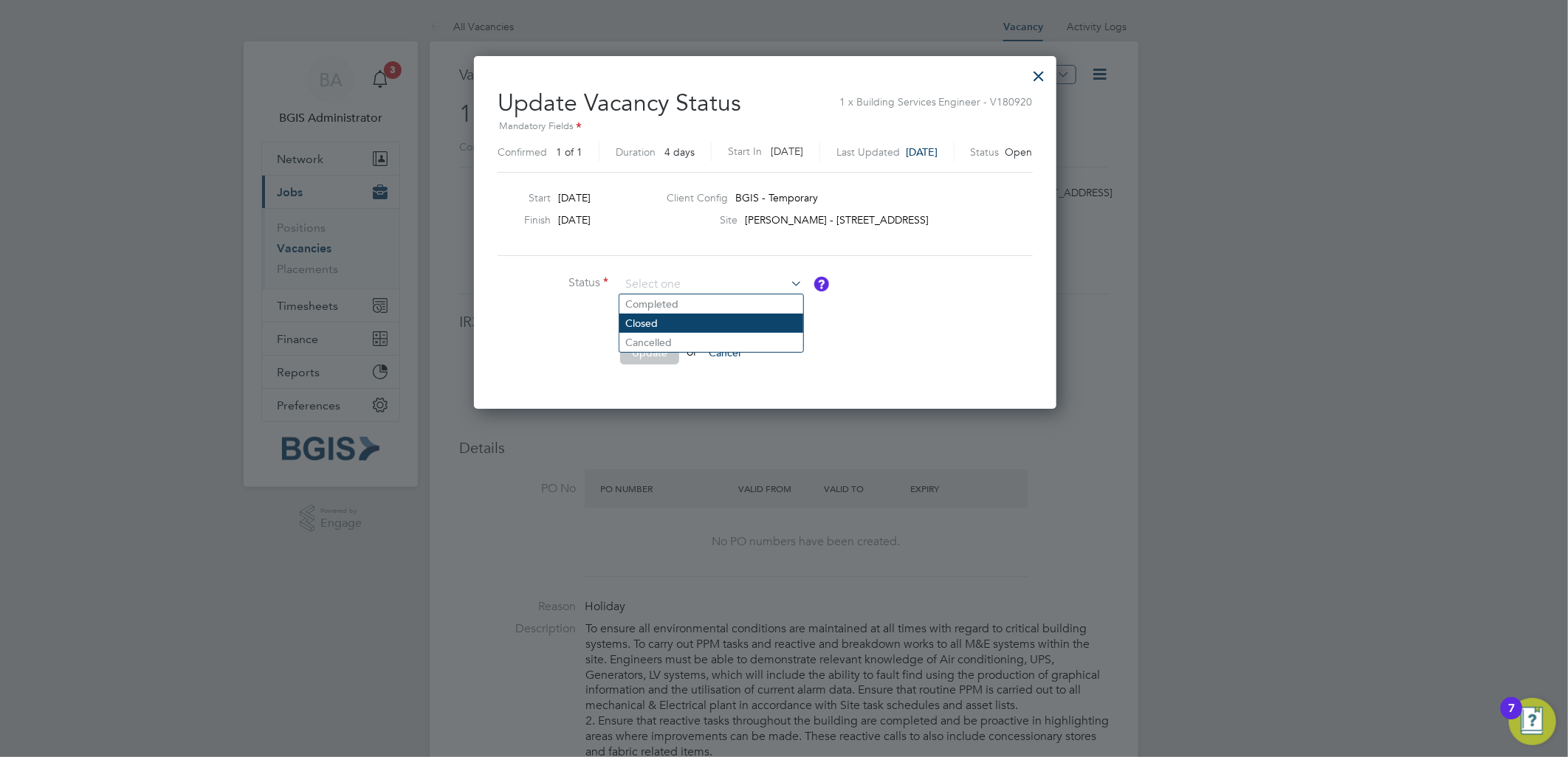
click at [684, 321] on li "Closed" at bounding box center [711, 323] width 184 height 19
type input "Closed"
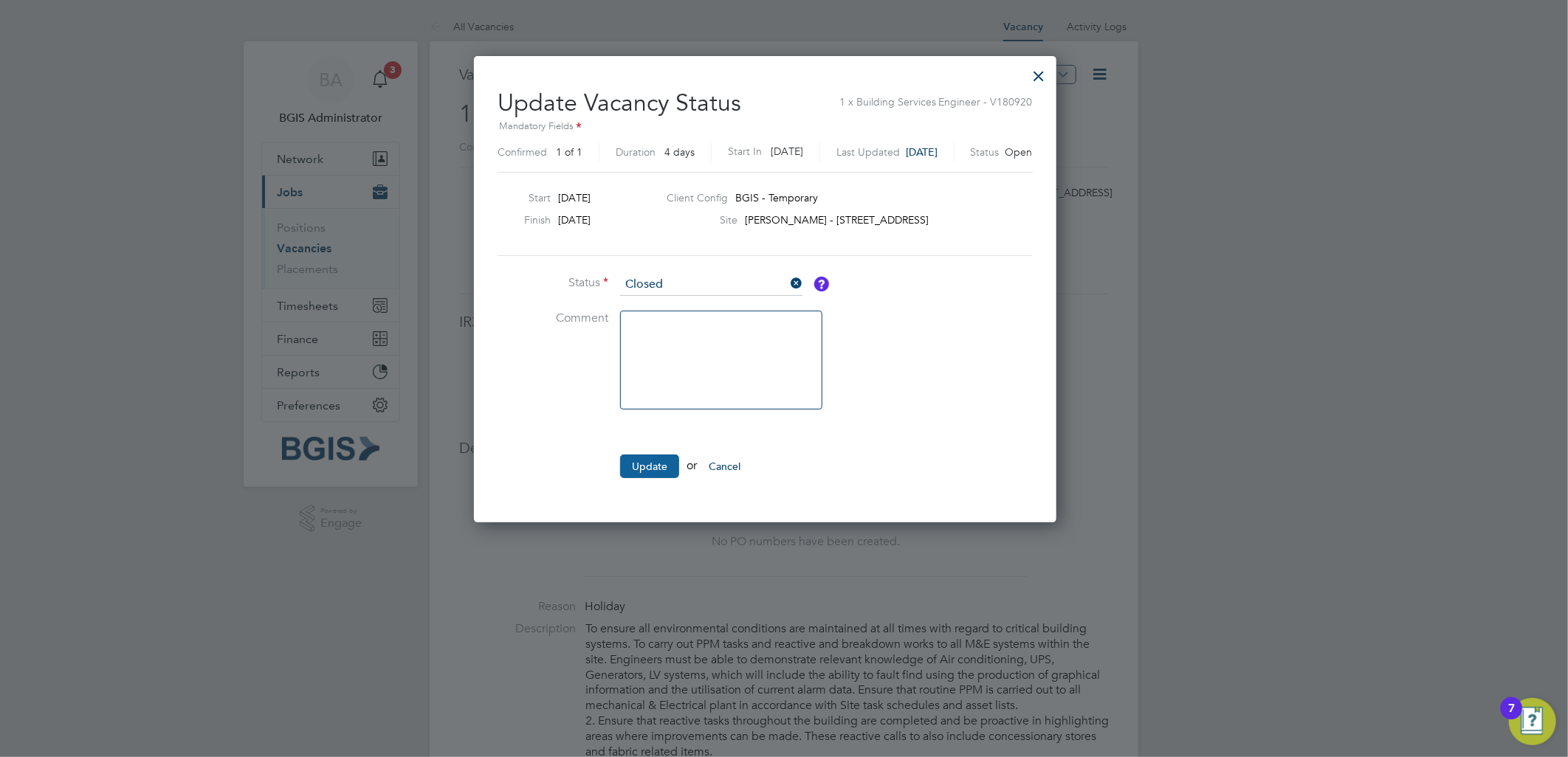
click at [643, 462] on button "Update" at bounding box center [649, 466] width 59 height 23
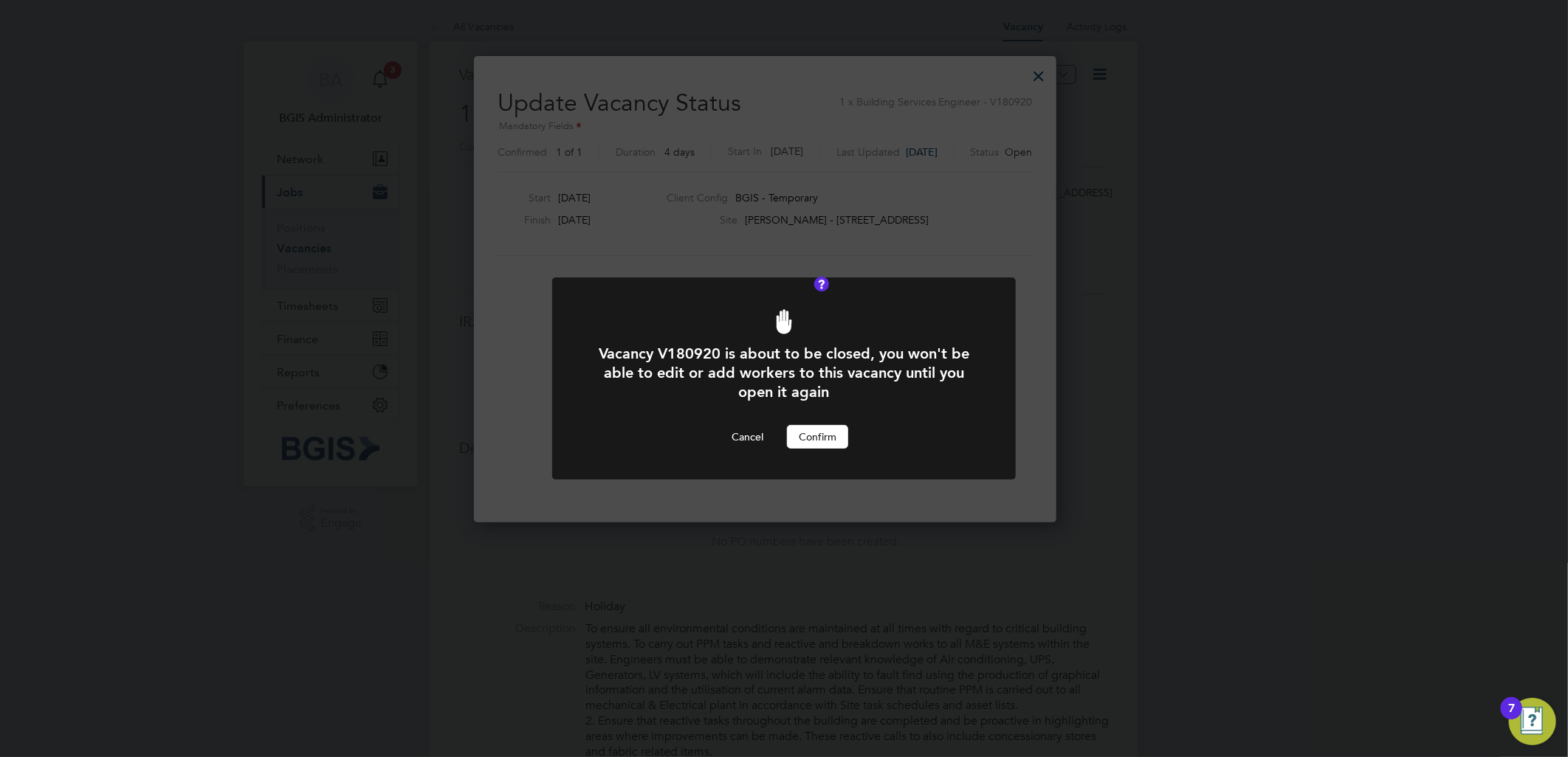
click at [796, 428] on button "Confirm" at bounding box center [818, 437] width 61 height 23
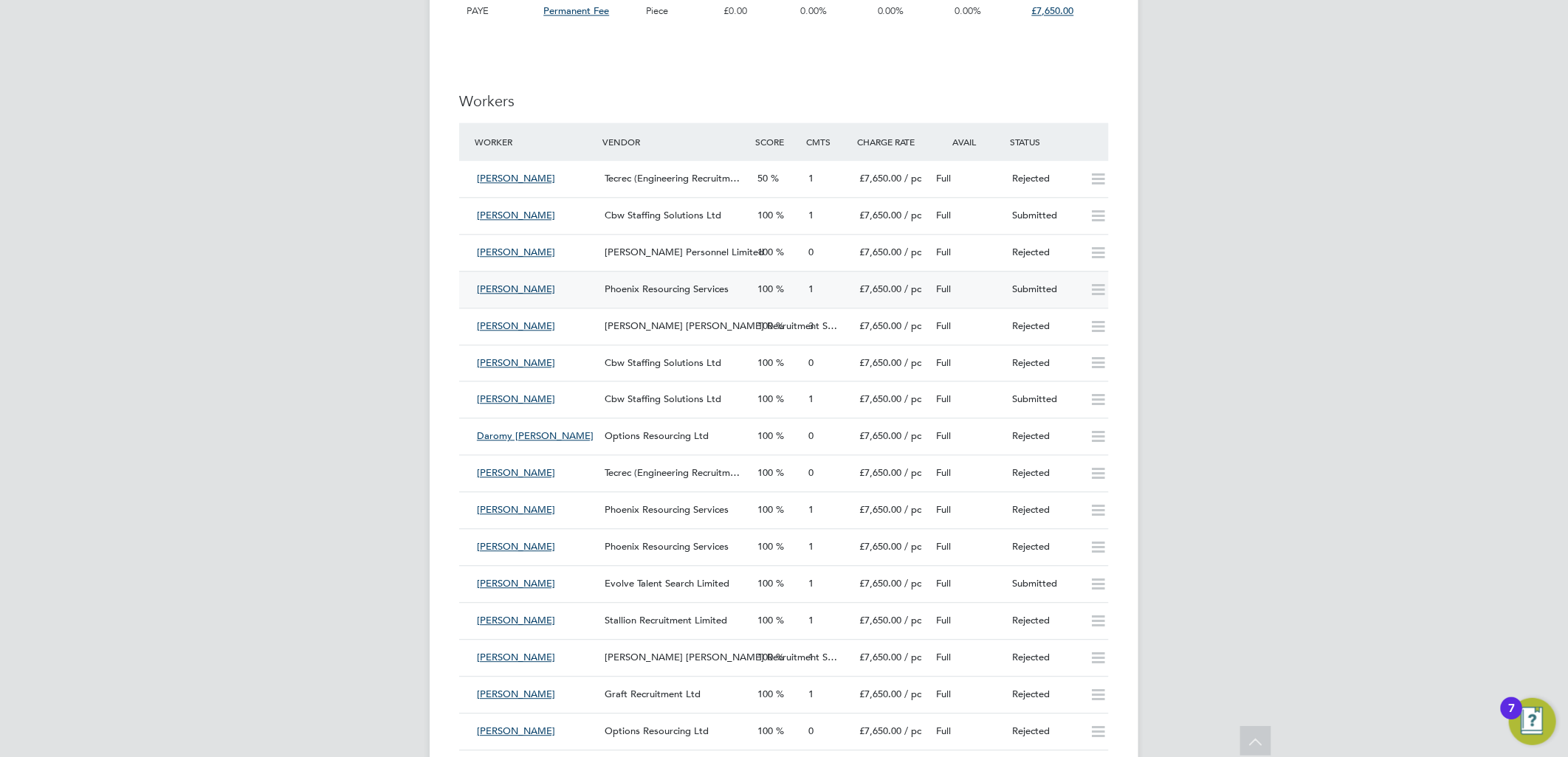
click at [688, 278] on div "Phoenix Resourcing Services" at bounding box center [675, 289] width 153 height 24
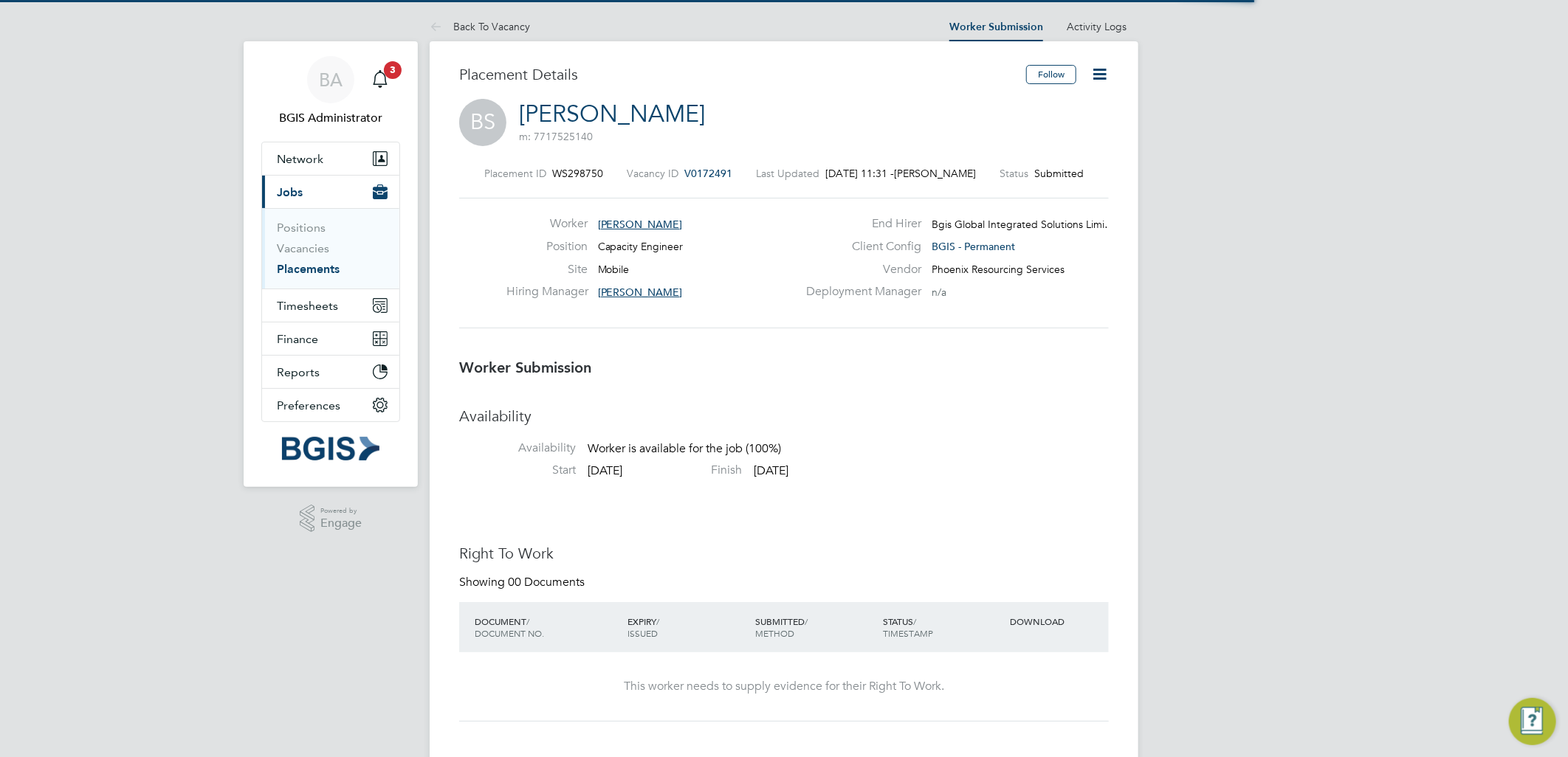
click at [1102, 67] on icon at bounding box center [1100, 74] width 18 height 18
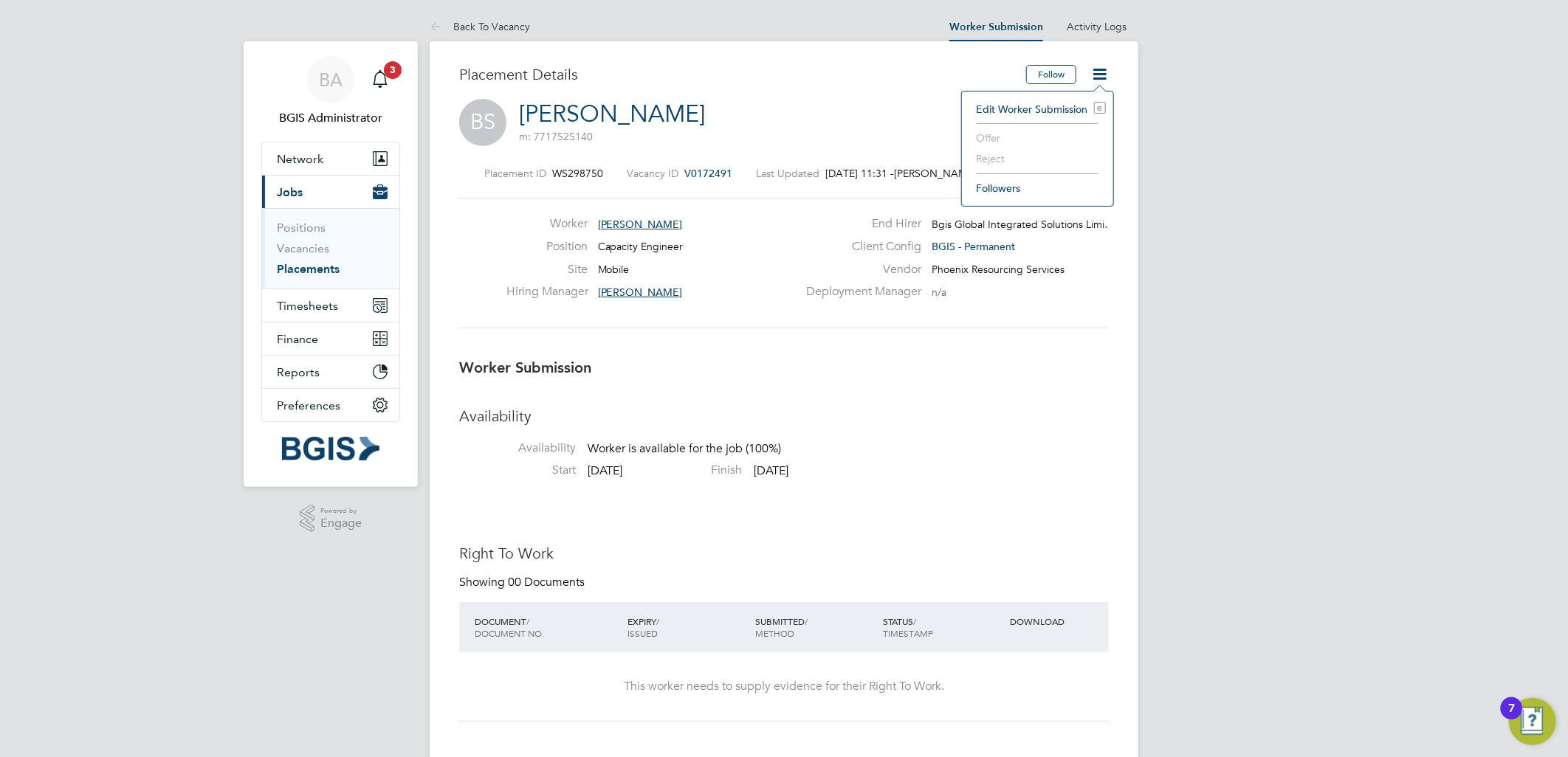
click at [851, 109] on div "BS Brian Sherlock m: 7717525140" at bounding box center [784, 124] width 649 height 51
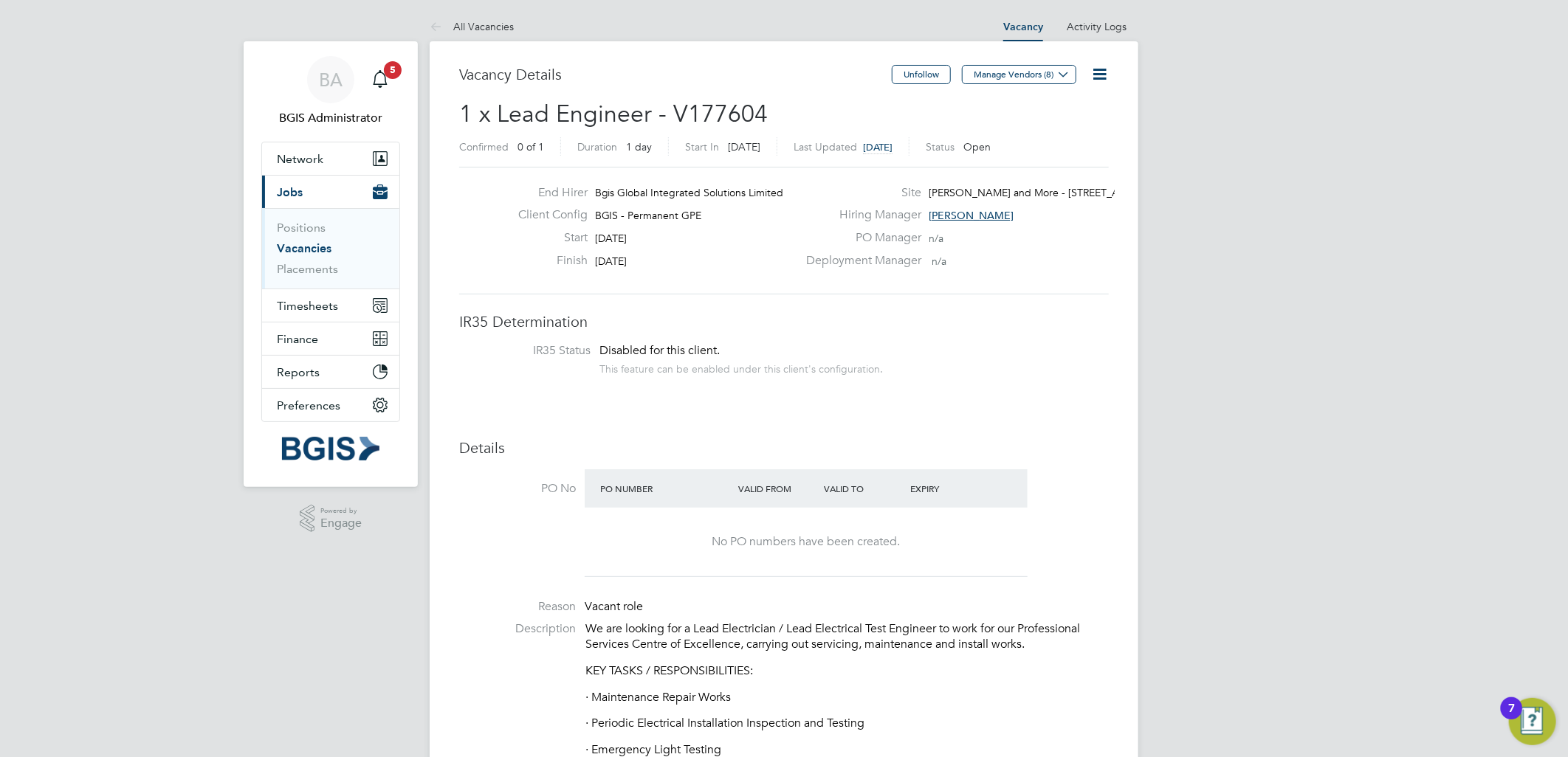
click at [1042, 192] on span "Wells and More - 45 Mortimer Street…" at bounding box center [1050, 192] width 242 height 13
drag, startPoint x: 1042, startPoint y: 192, endPoint x: 1018, endPoint y: 192, distance: 24.0
click at [1018, 192] on span "Wells and More - 45 Mortimer Street…" at bounding box center [1050, 192] width 242 height 13
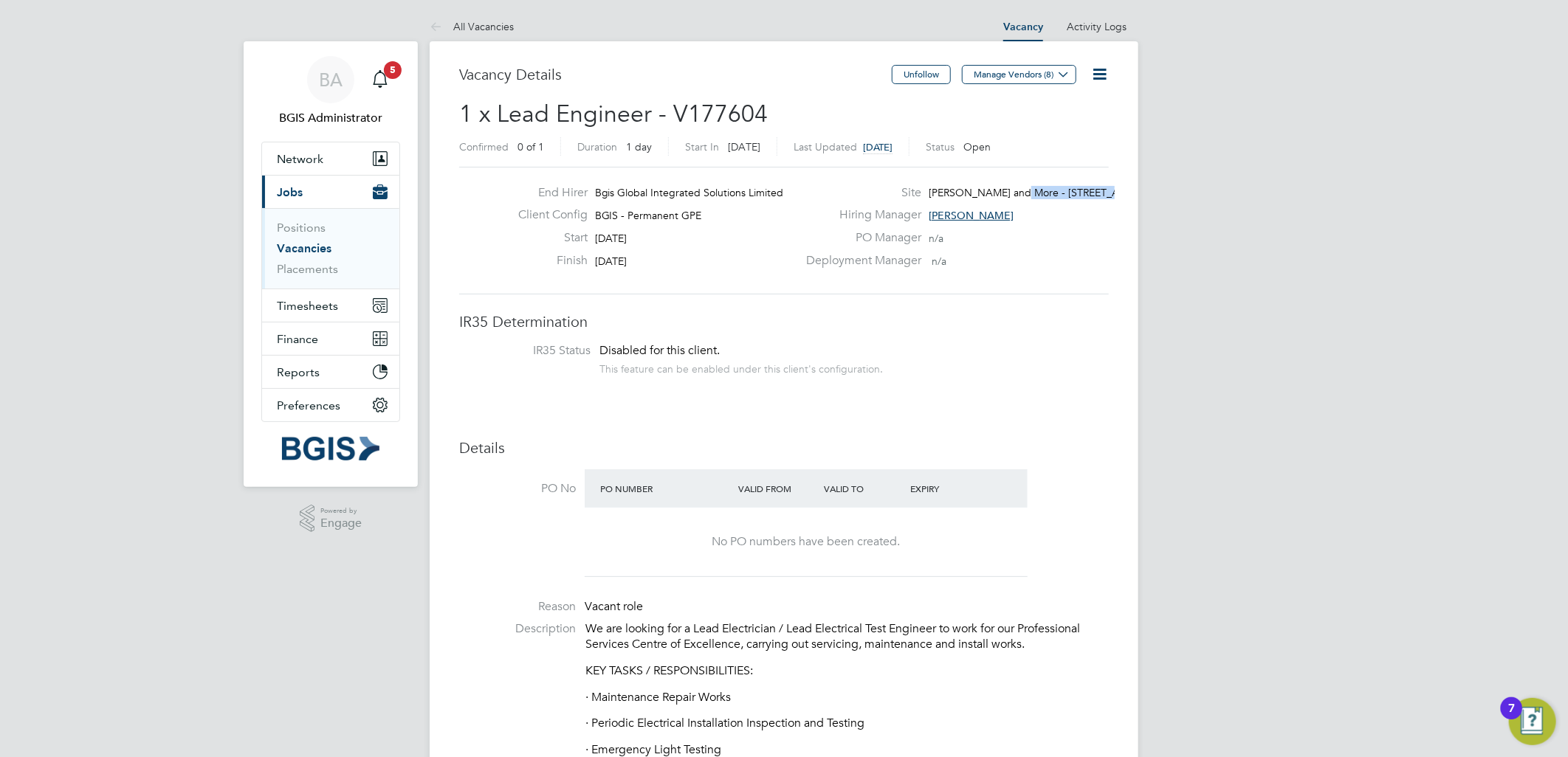
drag, startPoint x: 1009, startPoint y: 192, endPoint x: 1095, endPoint y: 190, distance: 86.0
click at [1095, 190] on span "Wells and More - 45 Mortimer Street…" at bounding box center [1050, 192] width 242 height 13
copy span "45 Mortimer Stree"
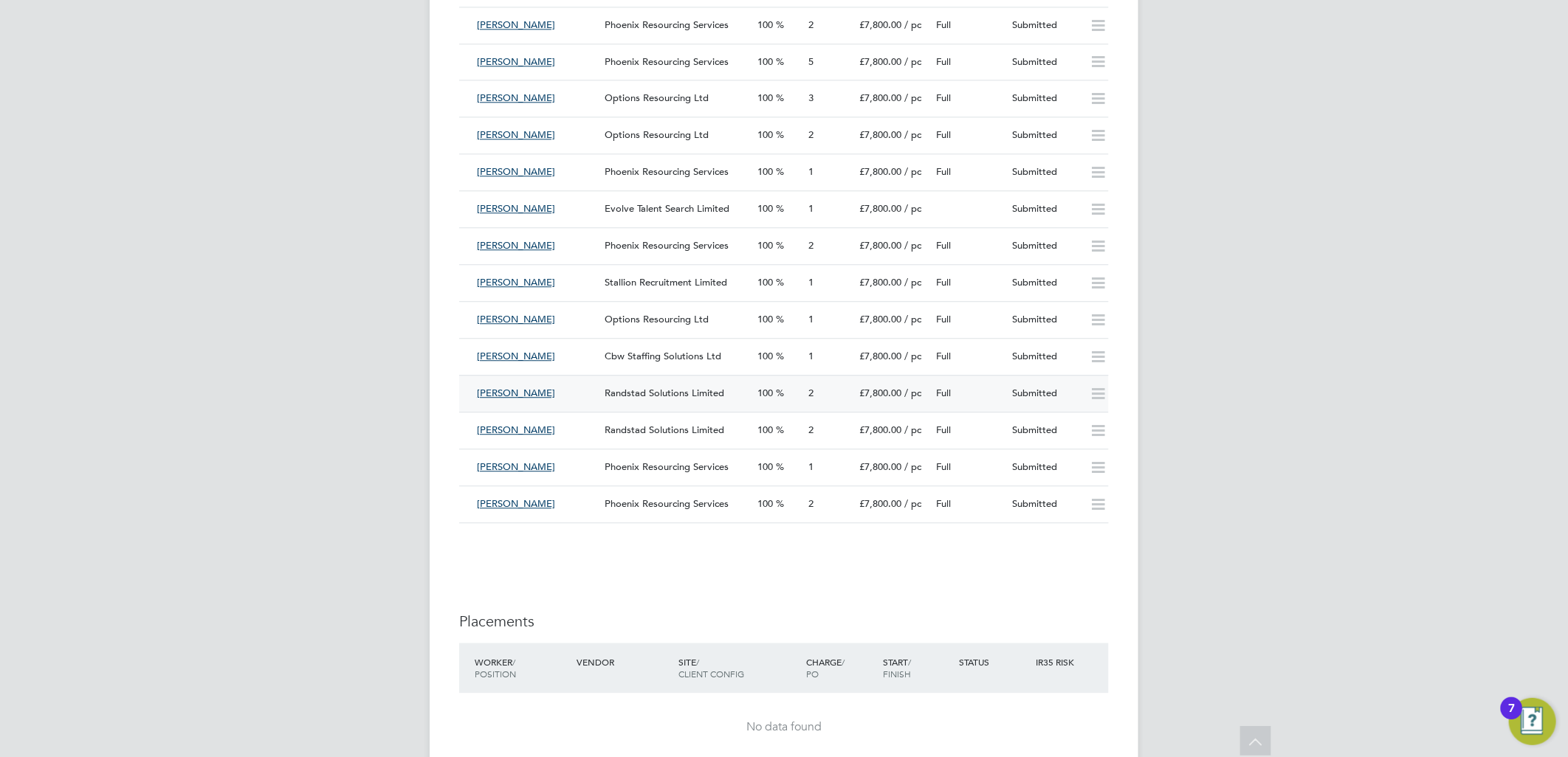
scroll to position [2050, 0]
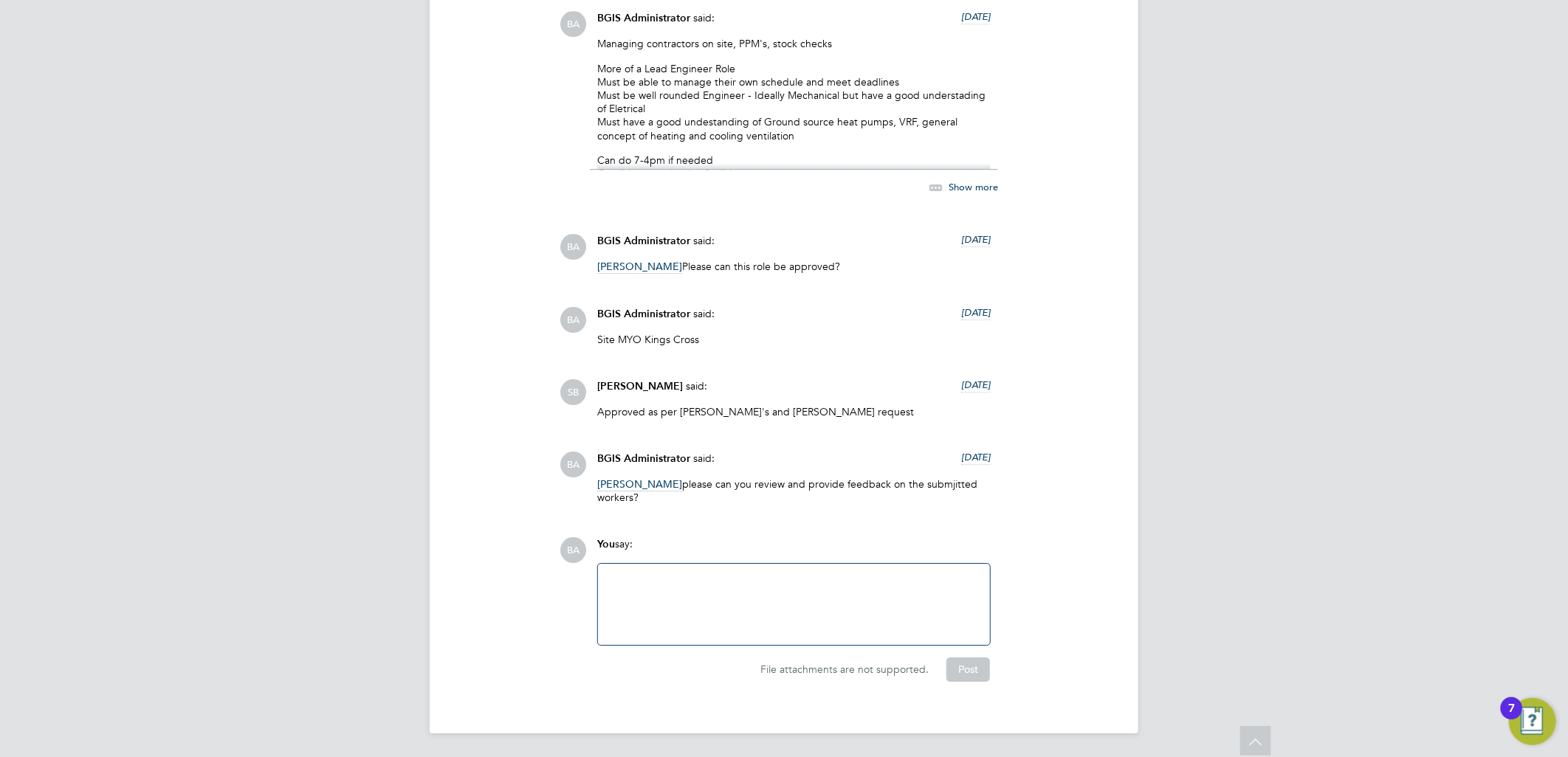
click at [702, 602] on div at bounding box center [794, 604] width 374 height 64
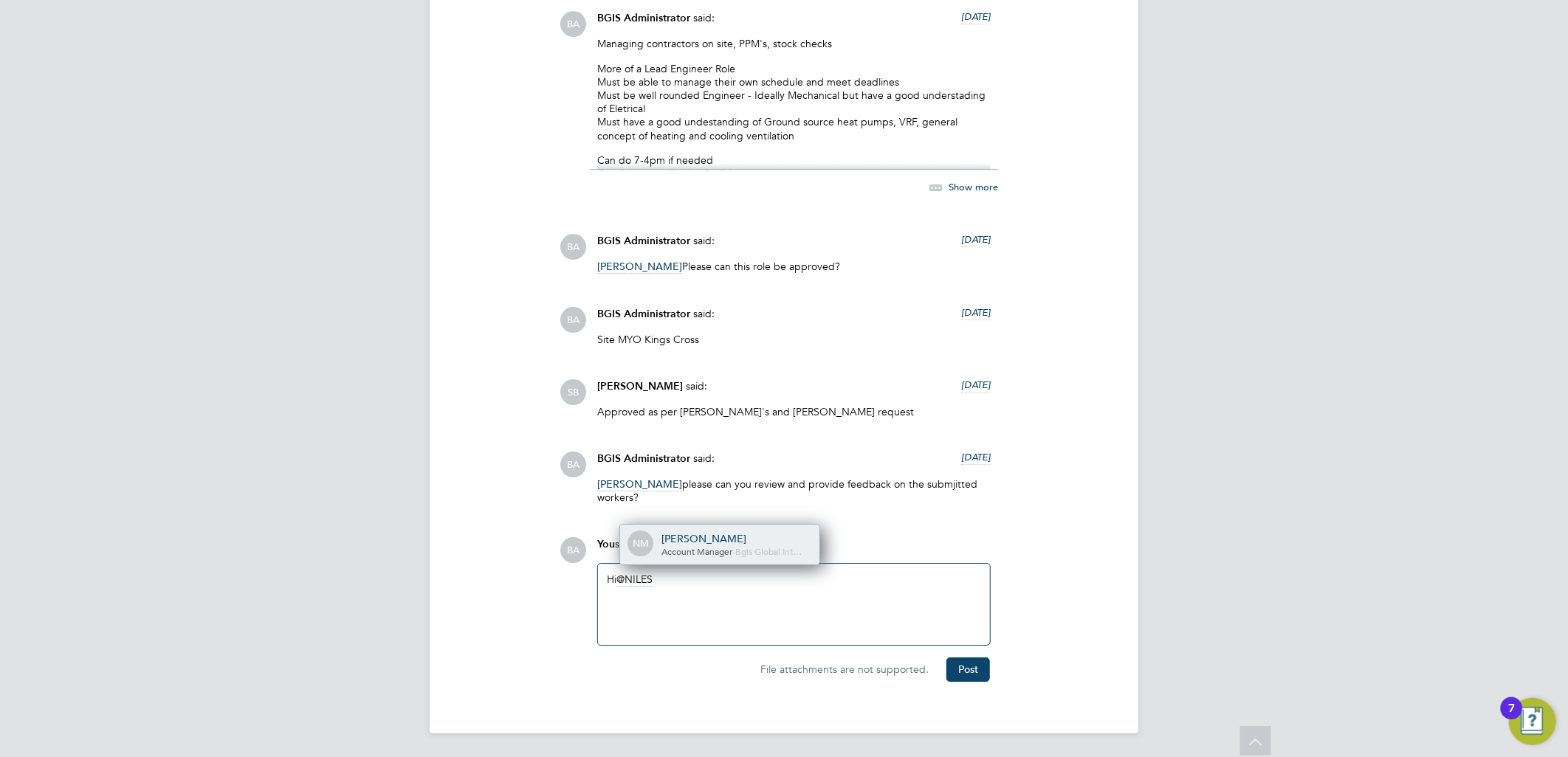
click at [695, 543] on div "[PERSON_NAME]" at bounding box center [735, 539] width 148 height 13
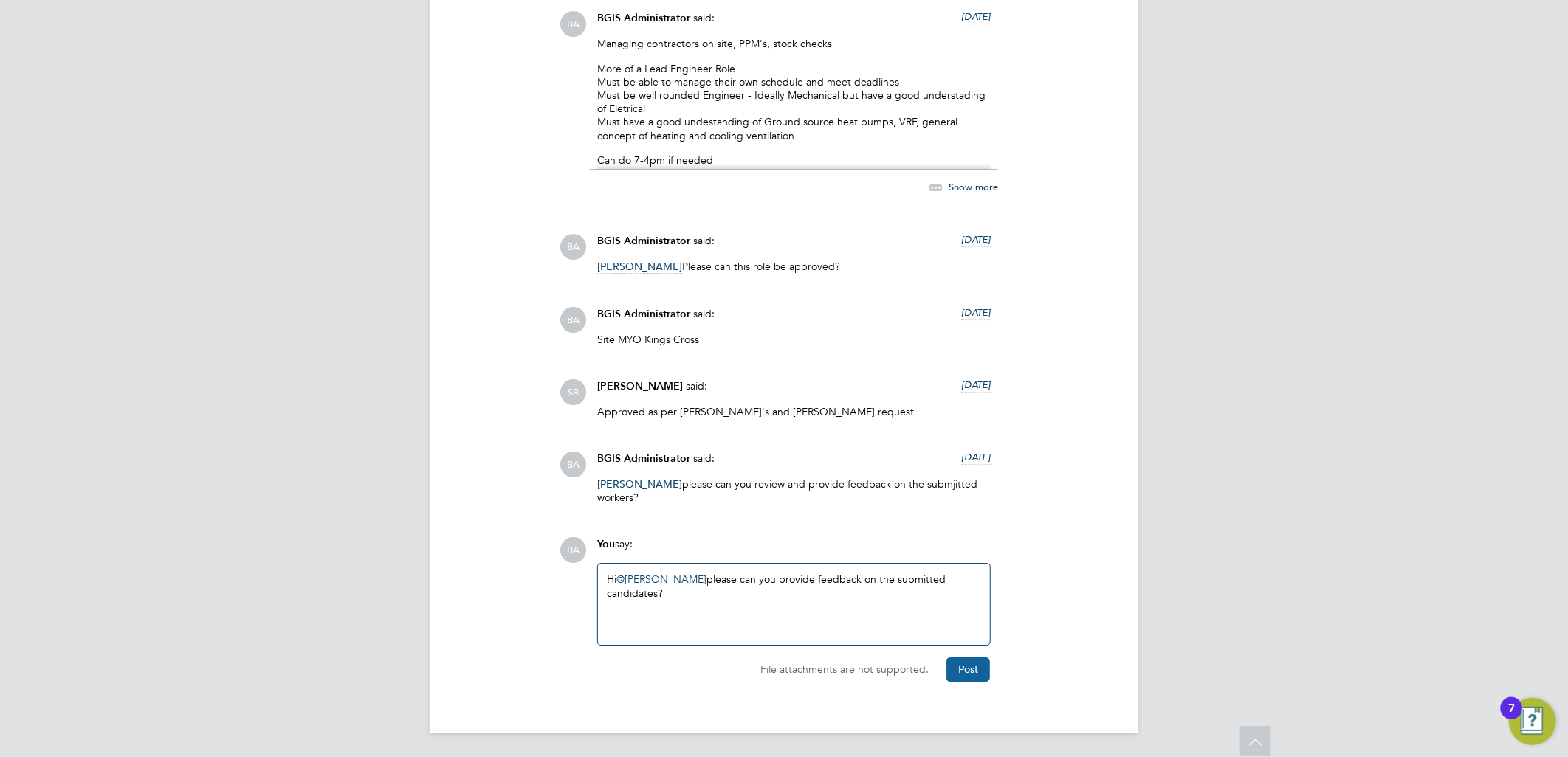
click at [961, 662] on button "Post" at bounding box center [968, 669] width 44 height 23
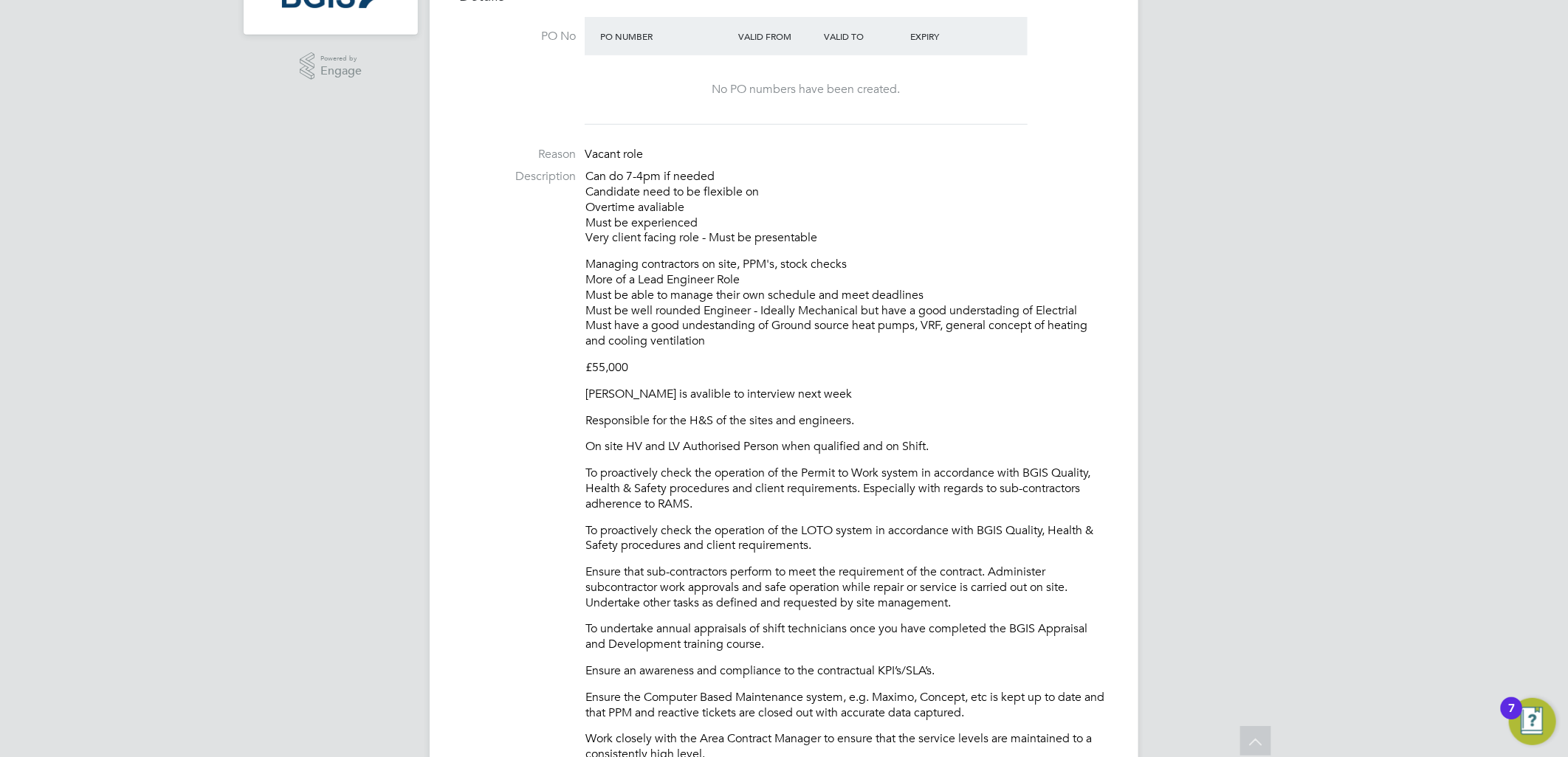
scroll to position [158, 0]
